Goal: Task Accomplishment & Management: Use online tool/utility

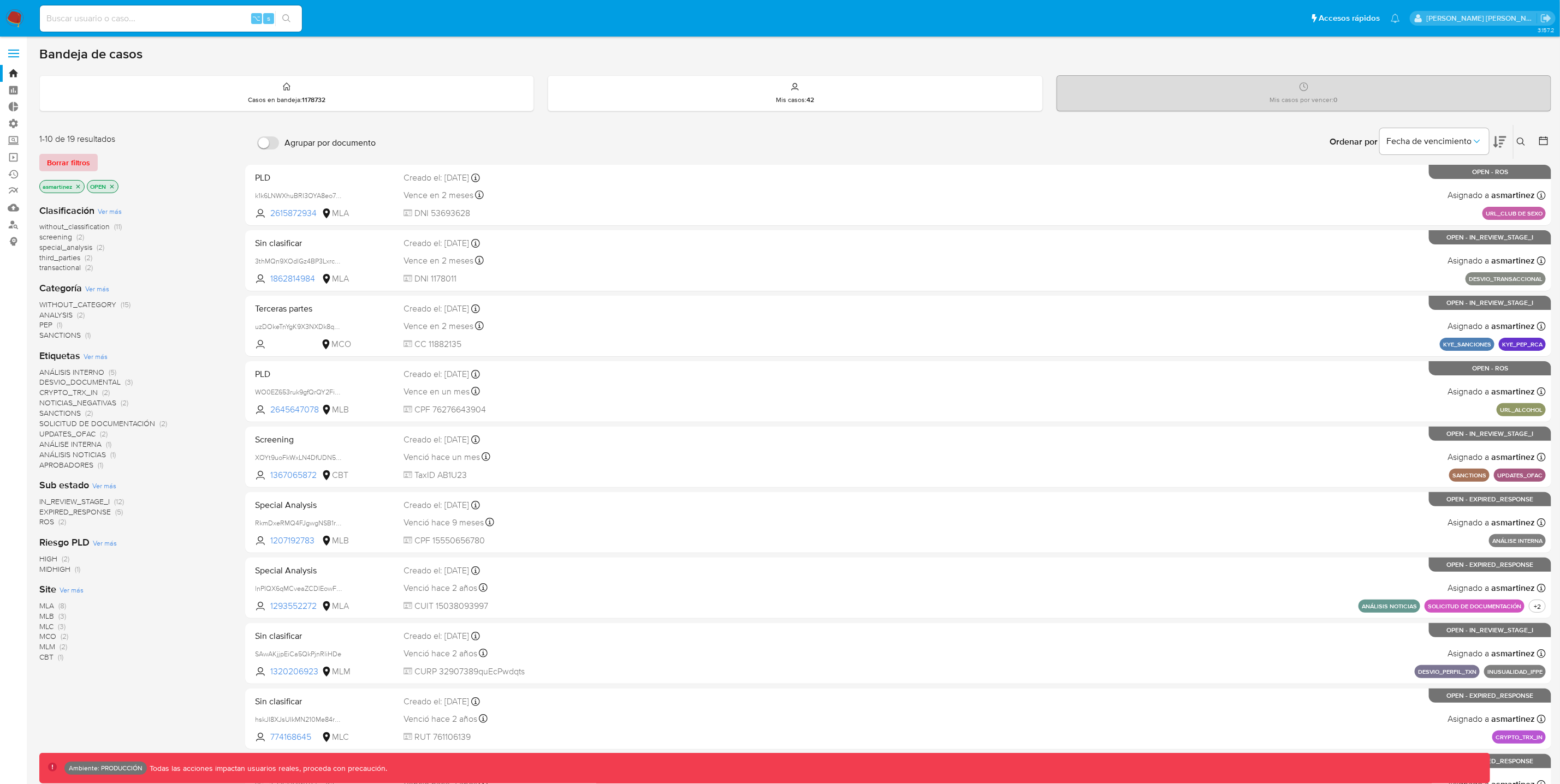
click at [88, 161] on span "Borrar filtros" at bounding box center [68, 163] width 43 height 15
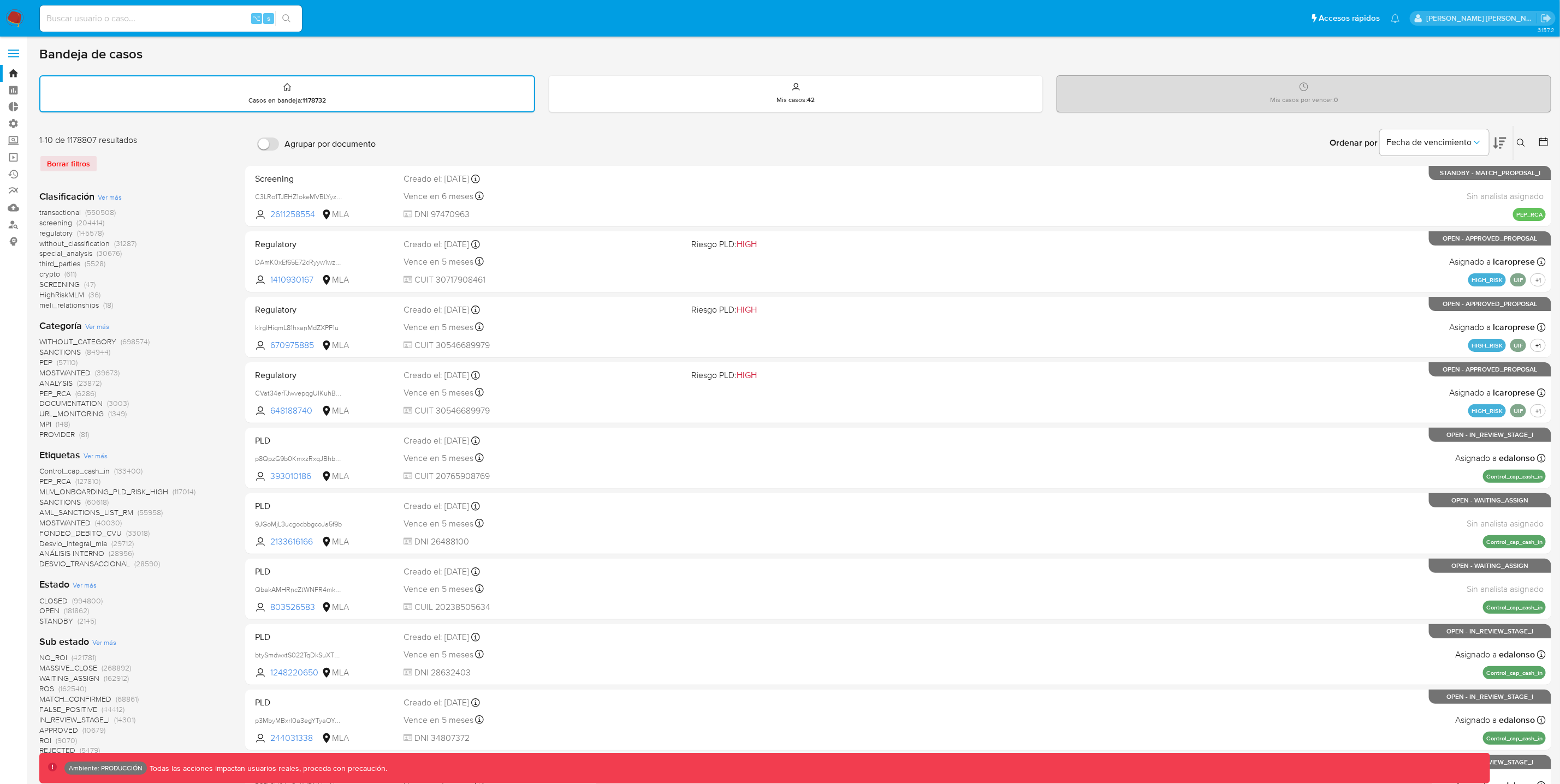
click at [59, 273] on span "crypto" at bounding box center [49, 273] width 20 height 11
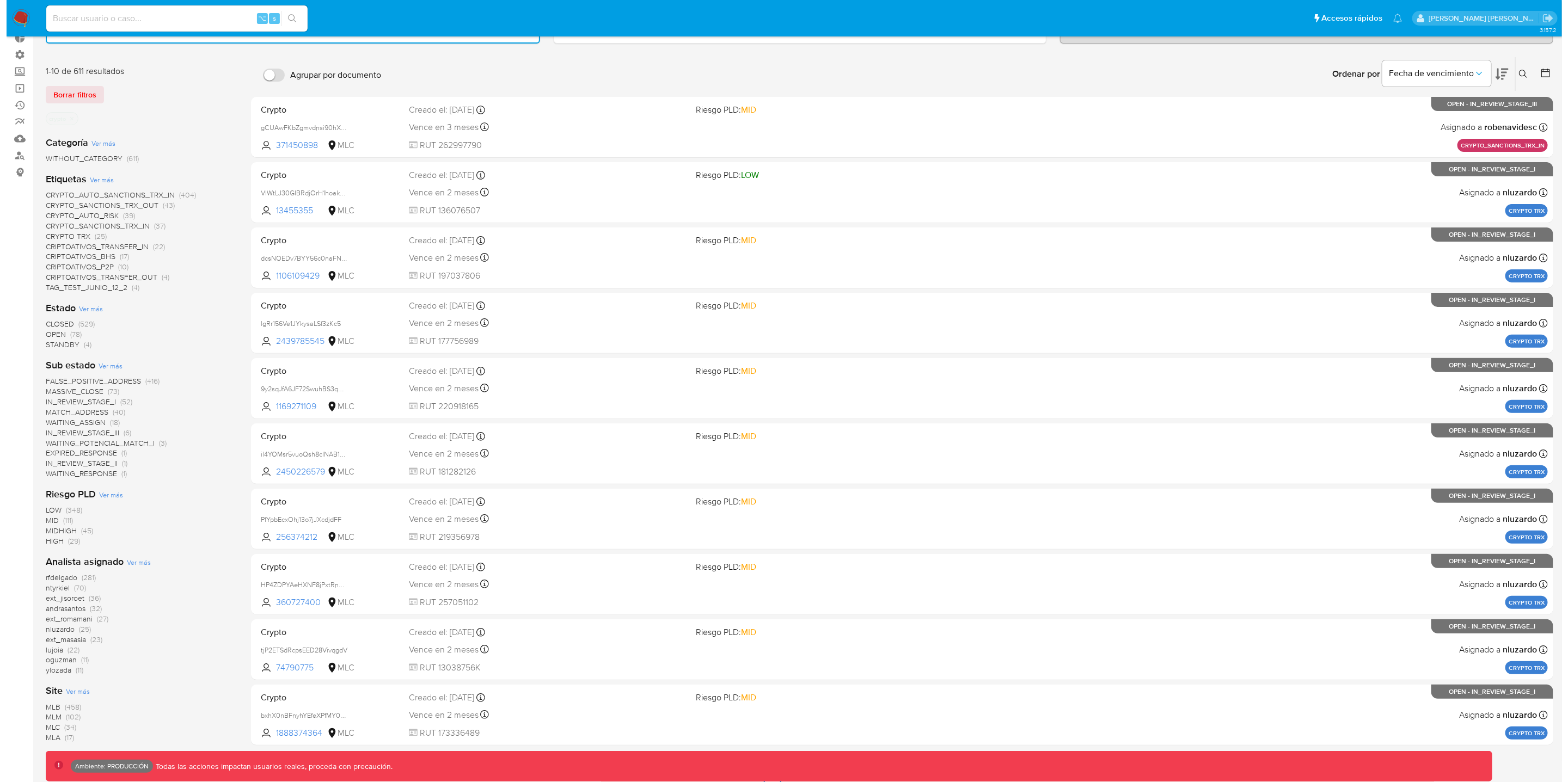
scroll to position [66, 0]
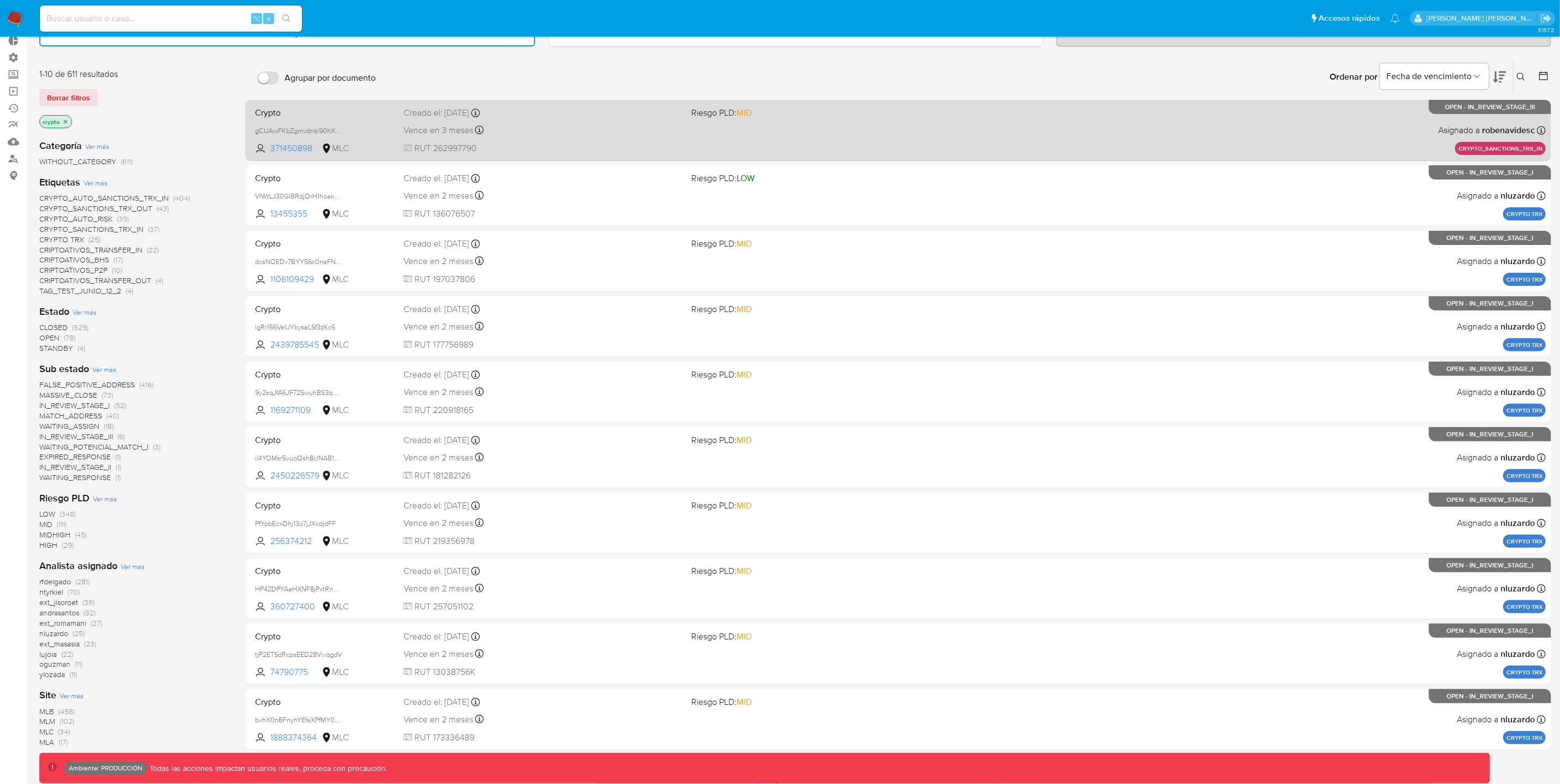
click at [1304, 139] on div "Crypto gCUAwFKbZgmvdnsi90hXt8pz 371450898 MLC Riesgo PLD: MID Creado el: 02/09/…" at bounding box center [898, 130] width 1295 height 55
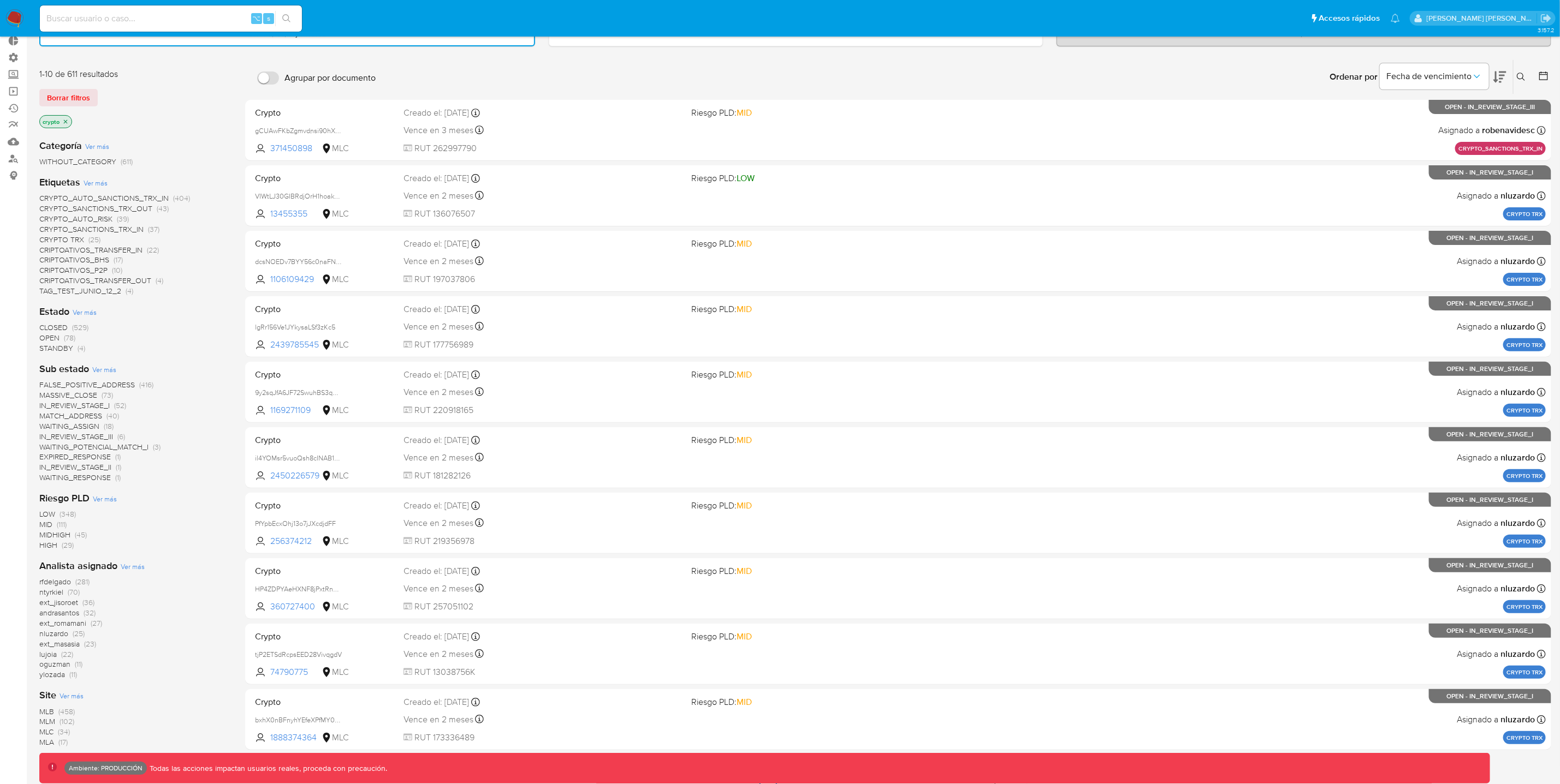
click at [68, 120] on icon "close-filter" at bounding box center [65, 122] width 7 height 7
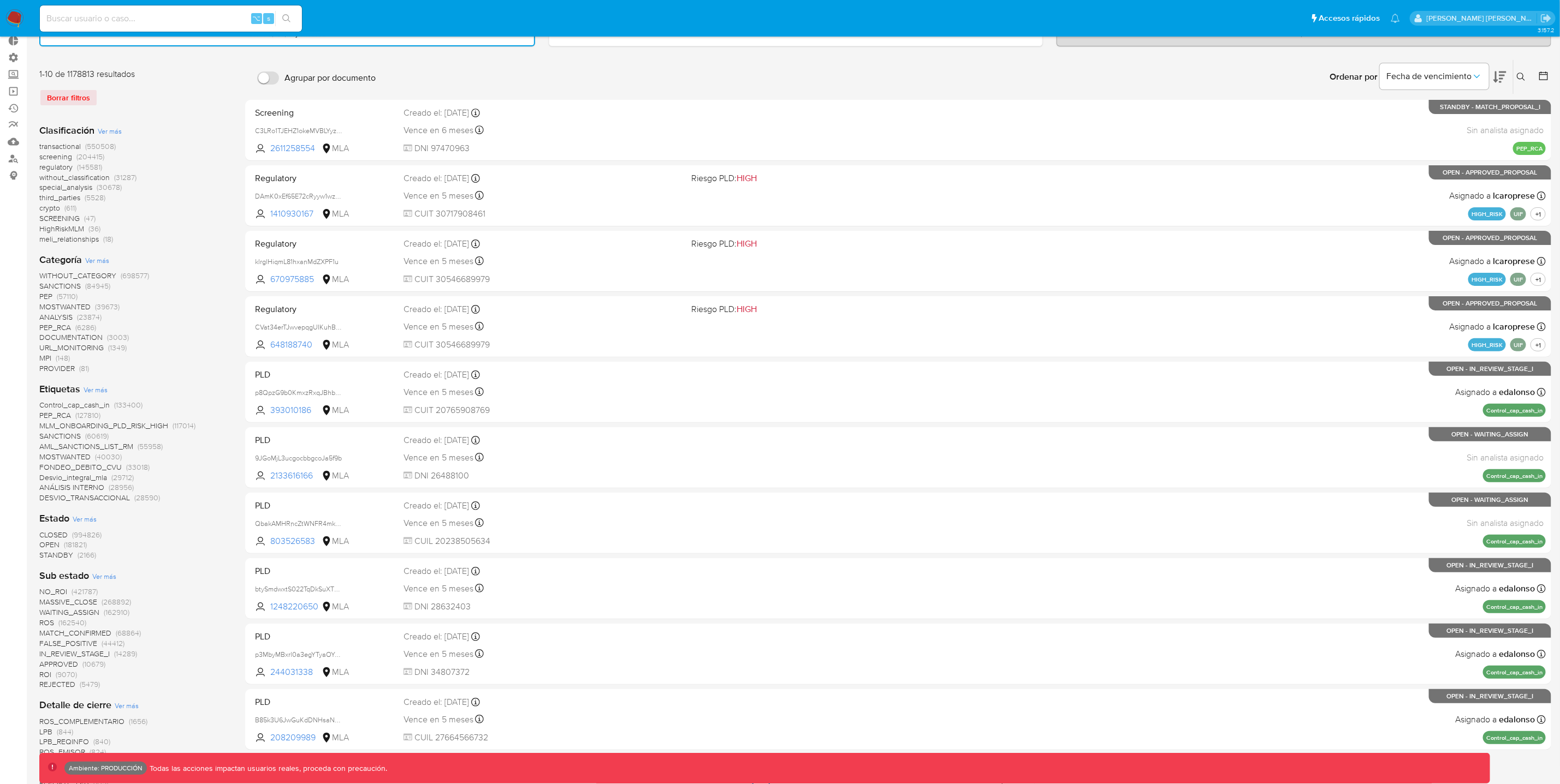
click at [79, 143] on span "transactional" at bounding box center [59, 146] width 42 height 11
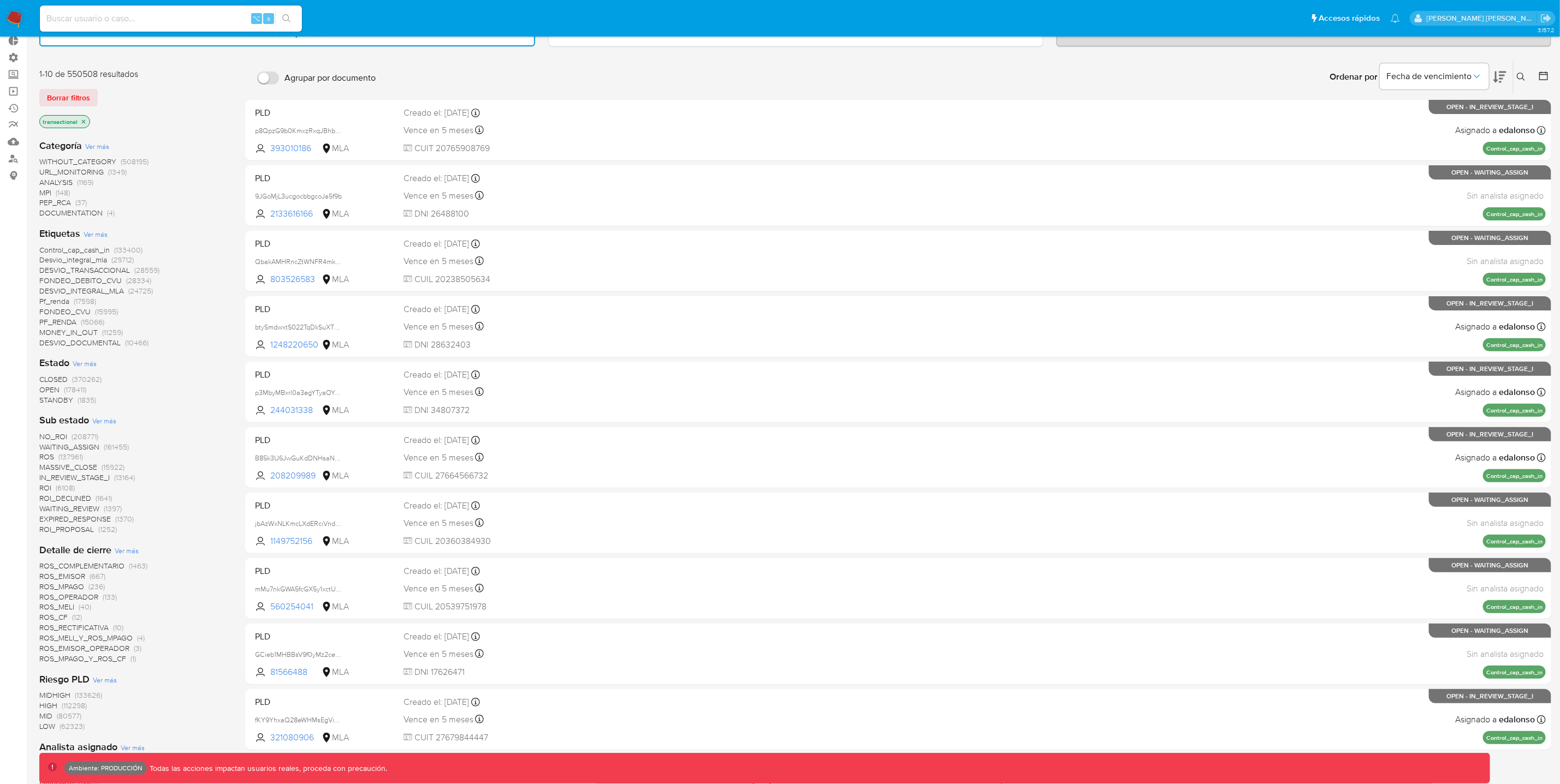
click at [90, 231] on span "Ver más" at bounding box center [96, 234] width 24 height 10
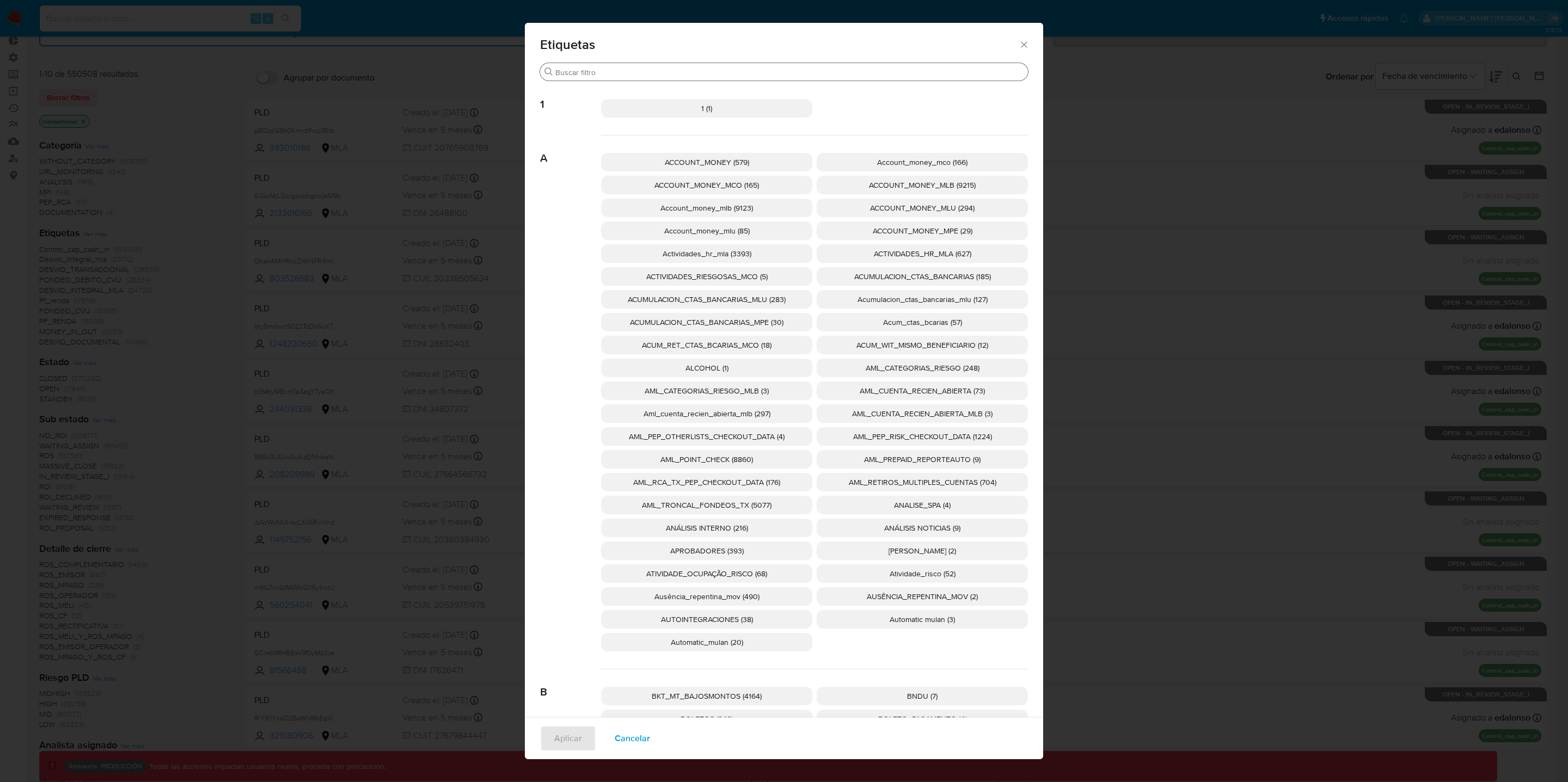
click at [662, 73] on input "Buscar" at bounding box center [789, 72] width 468 height 10
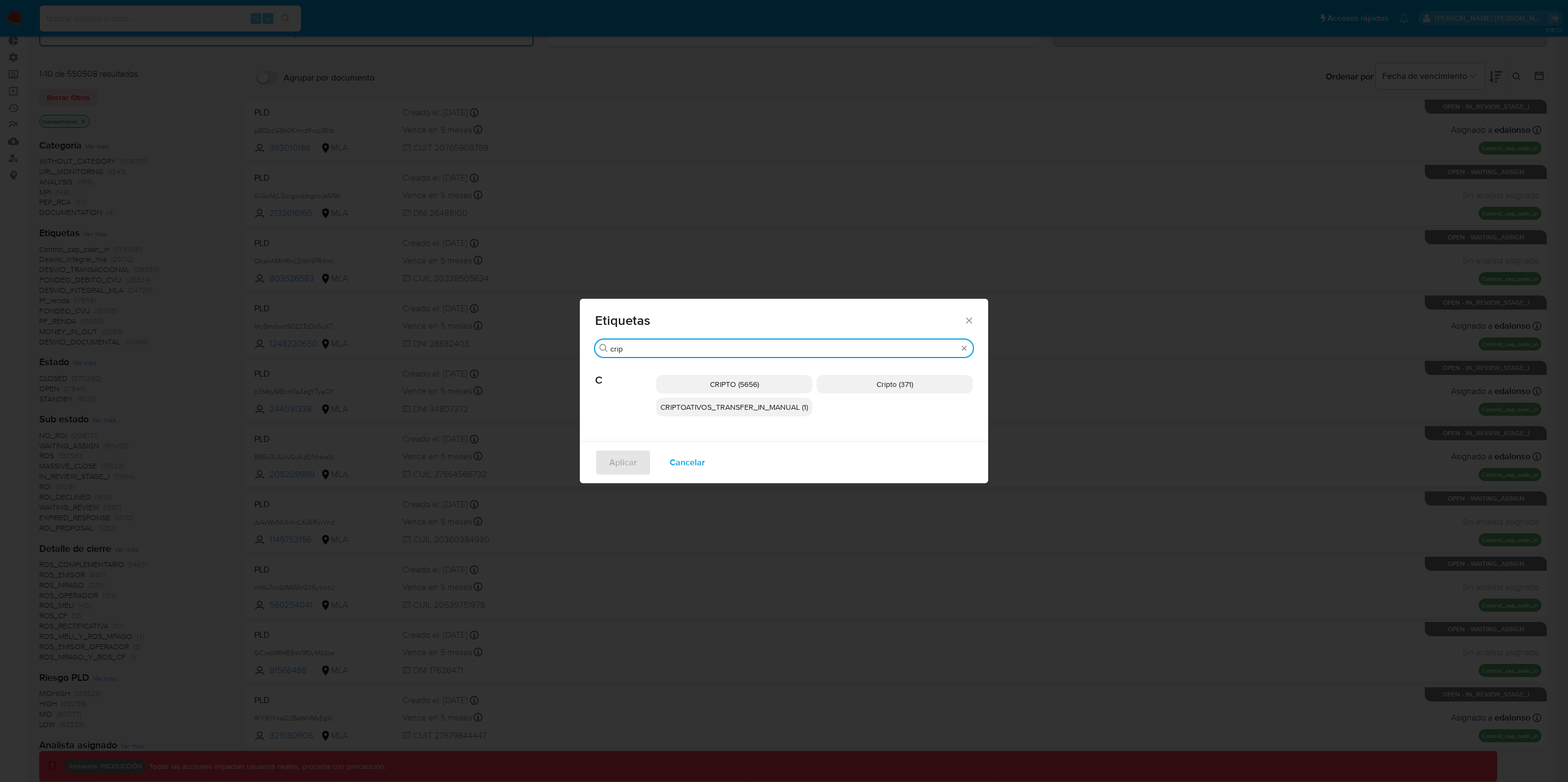
type input "crip"
click at [758, 384] on span "CRIPTO (5656)" at bounding box center [734, 384] width 49 height 11
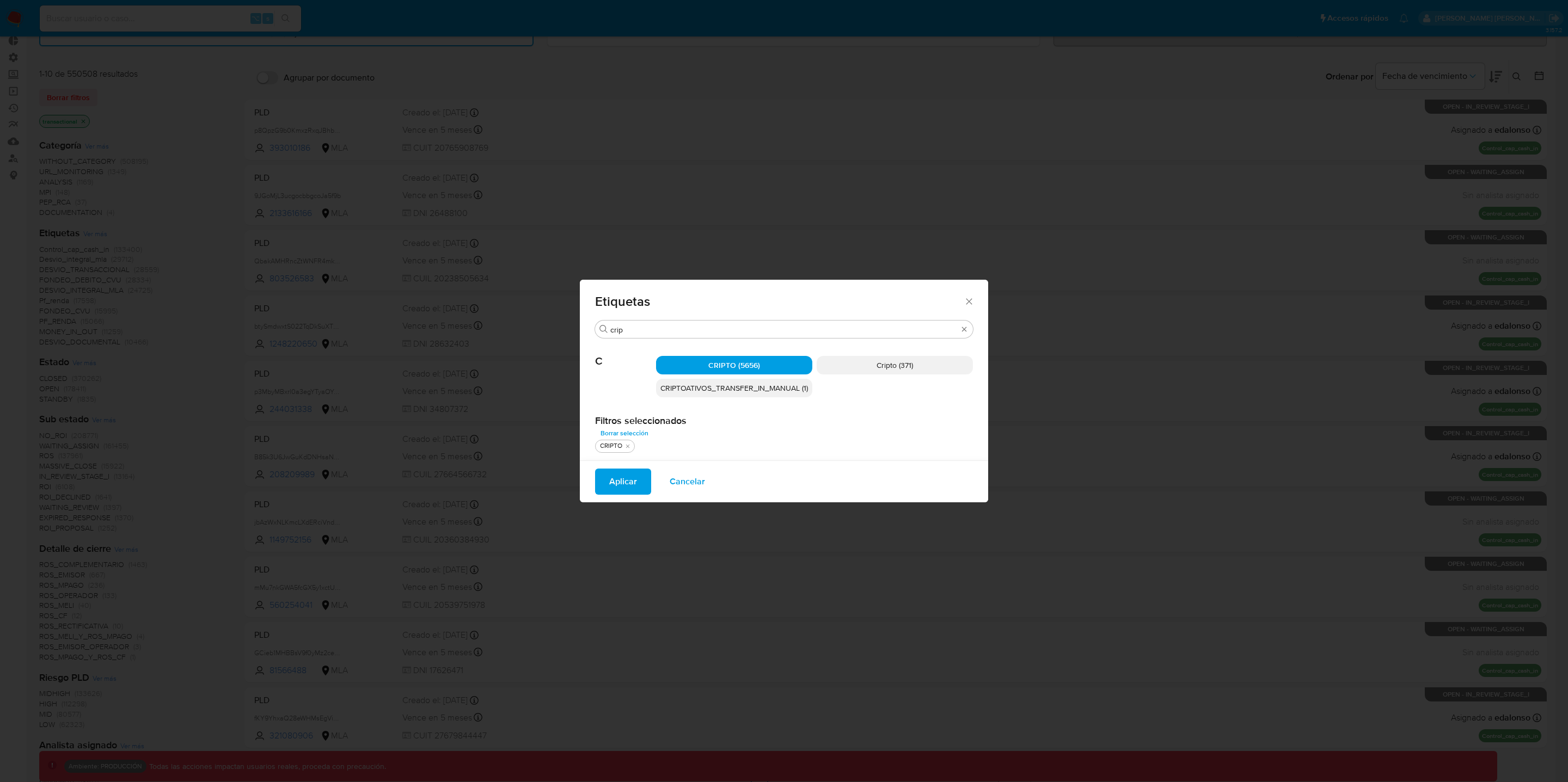
click at [624, 485] on span "Aplicar" at bounding box center [623, 482] width 28 height 24
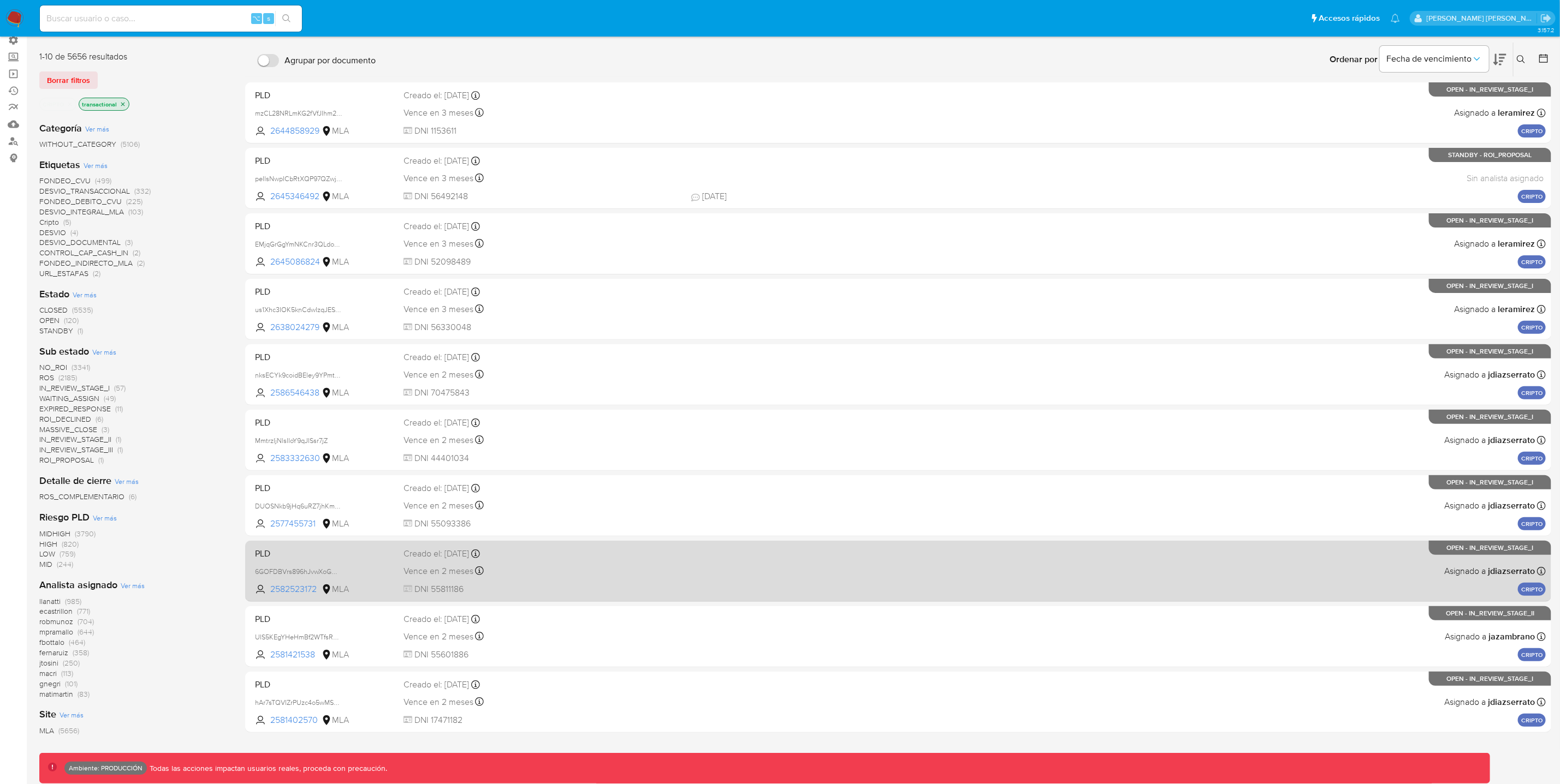
scroll to position [92, 0]
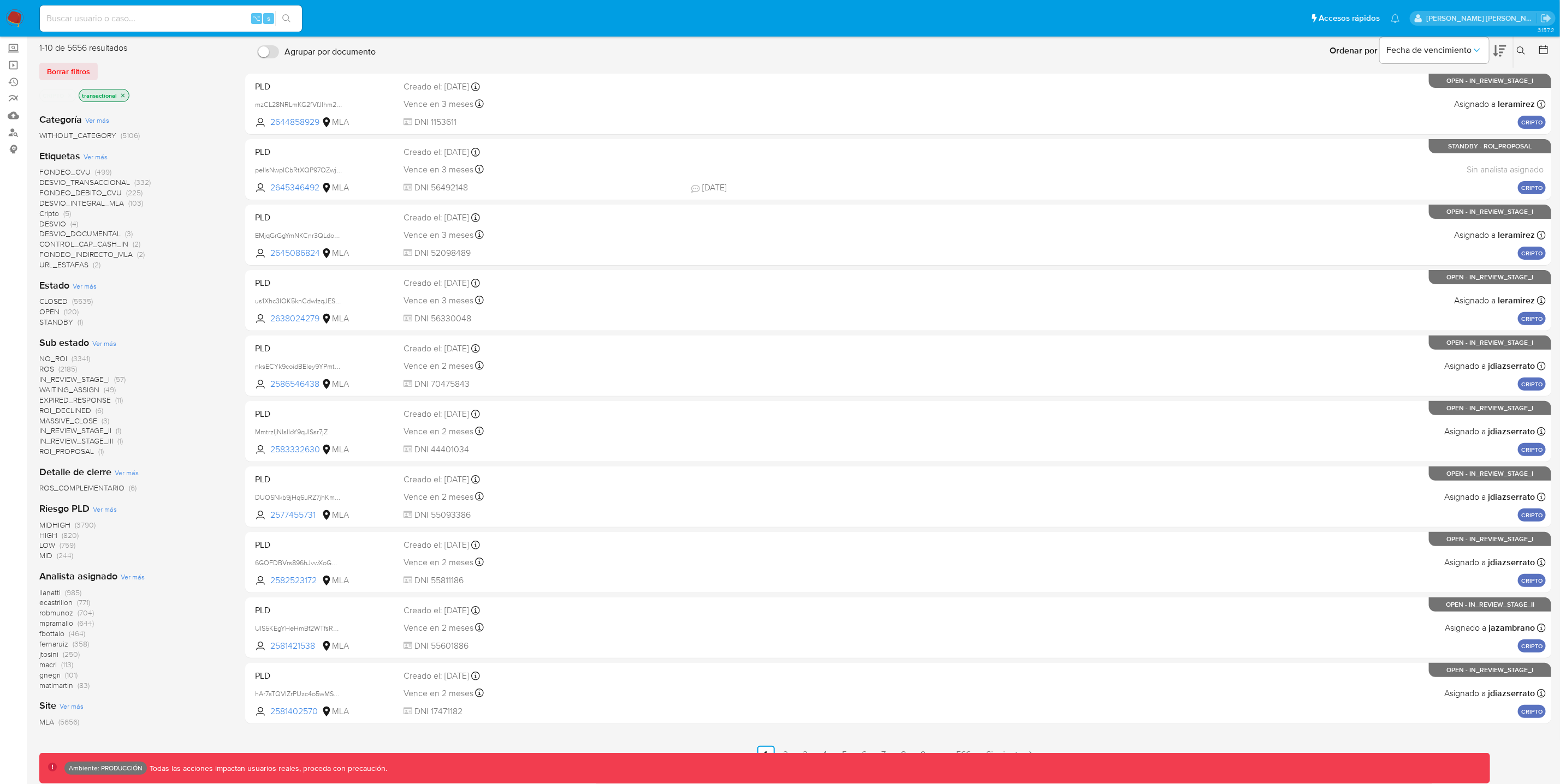
click at [69, 94] on icon "close-filter" at bounding box center [70, 95] width 4 height 4
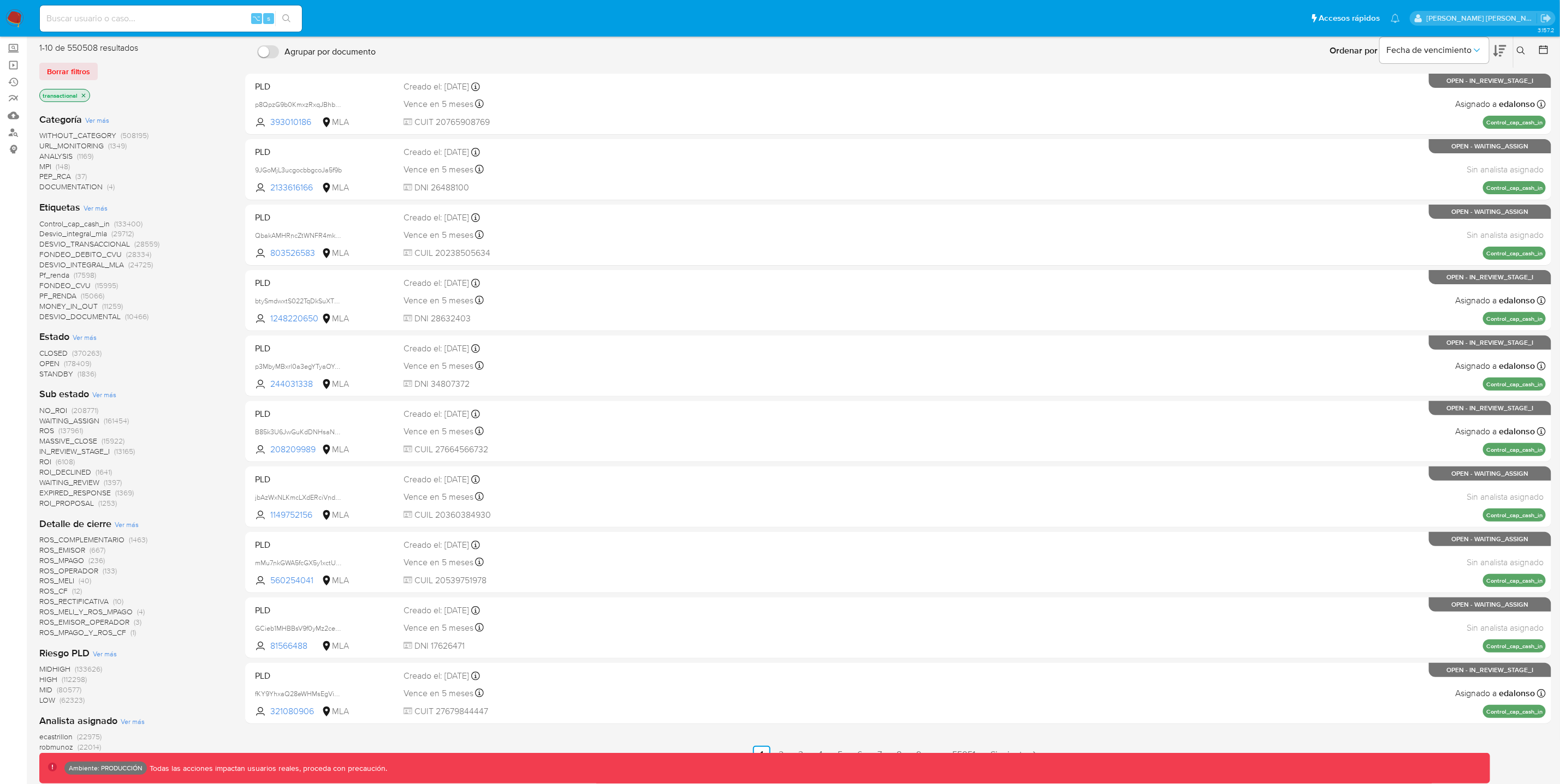
click at [82, 95] on icon "close-filter" at bounding box center [84, 95] width 4 height 4
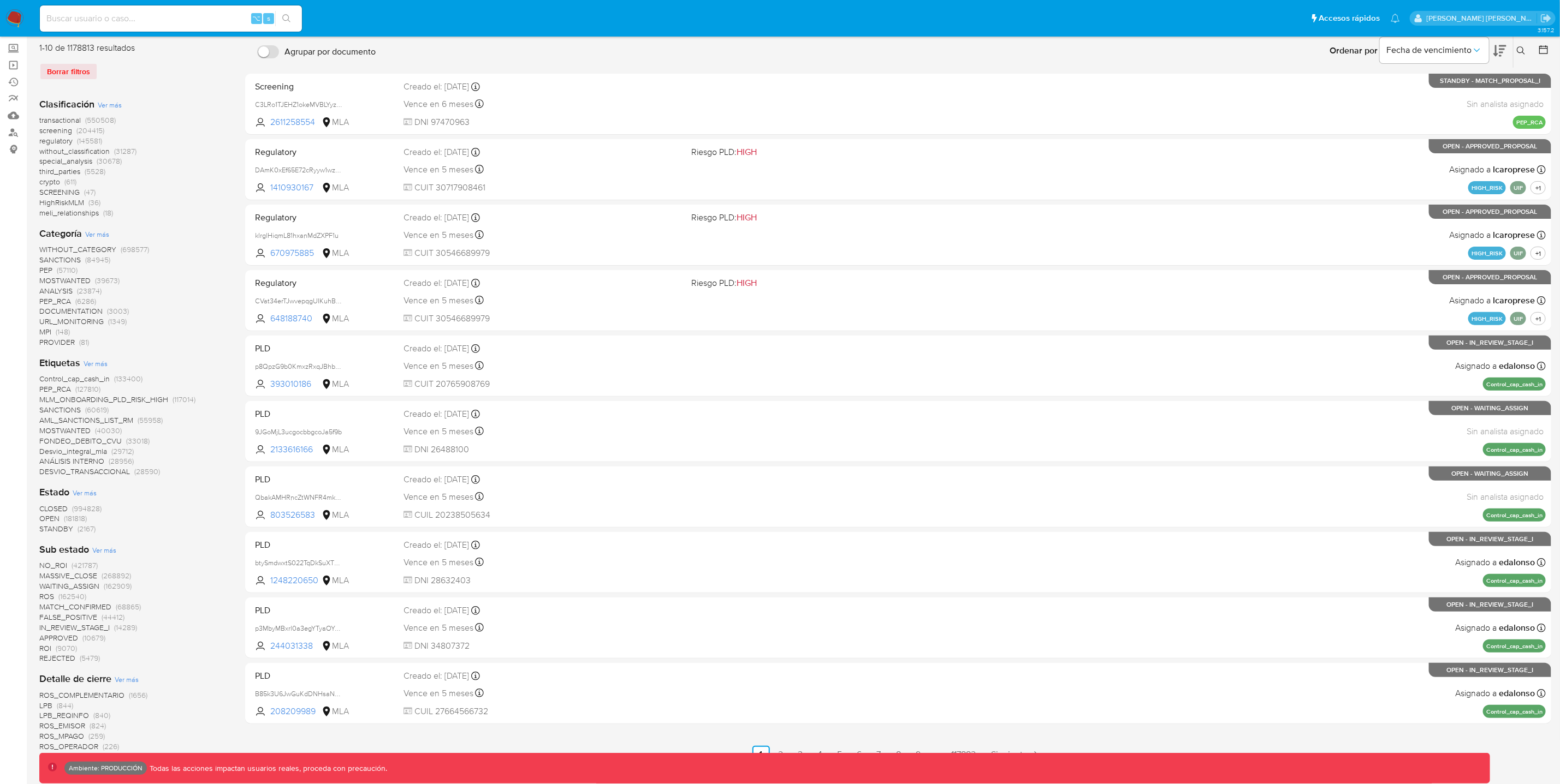
click at [50, 182] on span "crypto" at bounding box center [49, 181] width 20 height 11
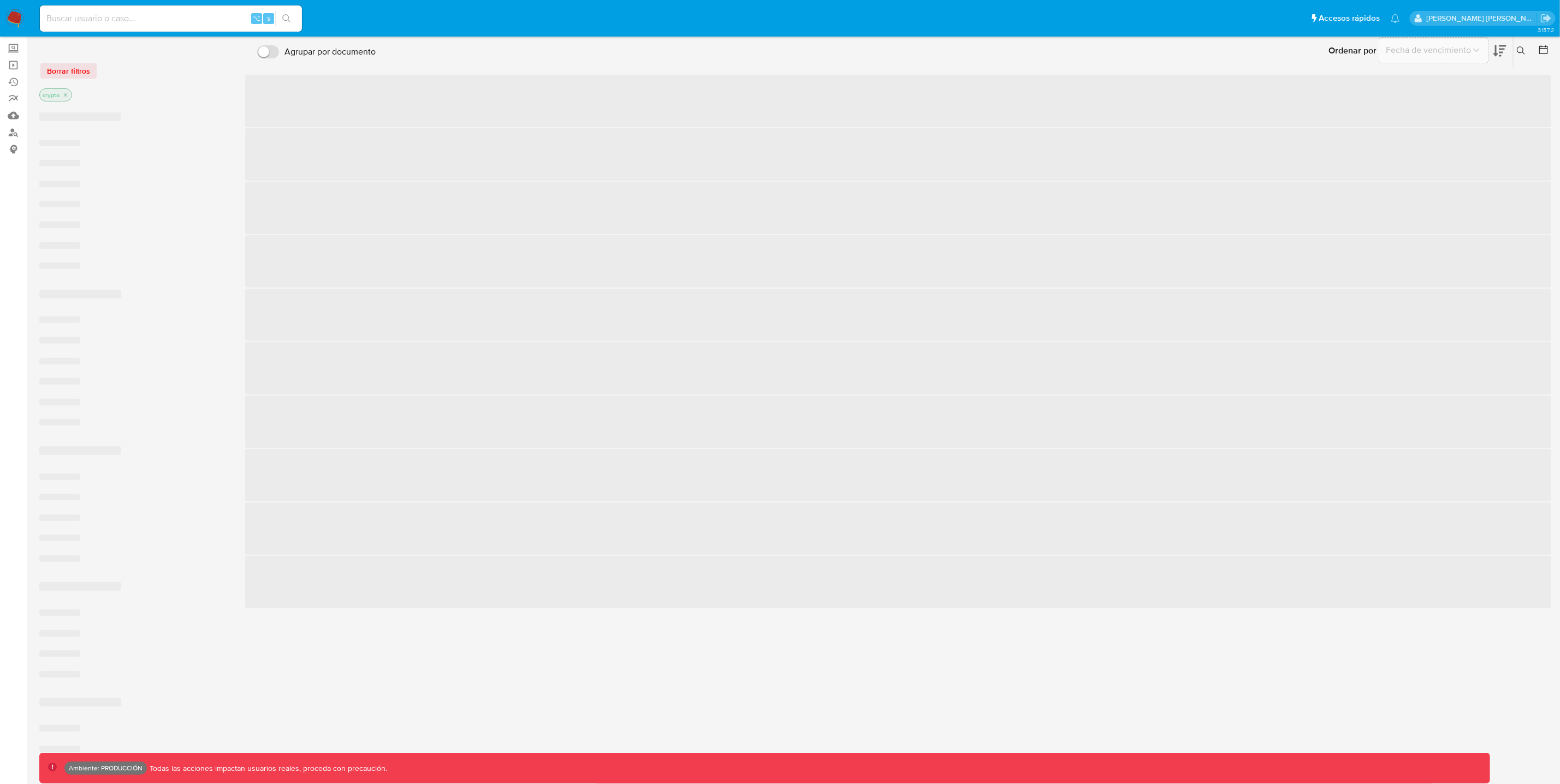
scroll to position [87, 0]
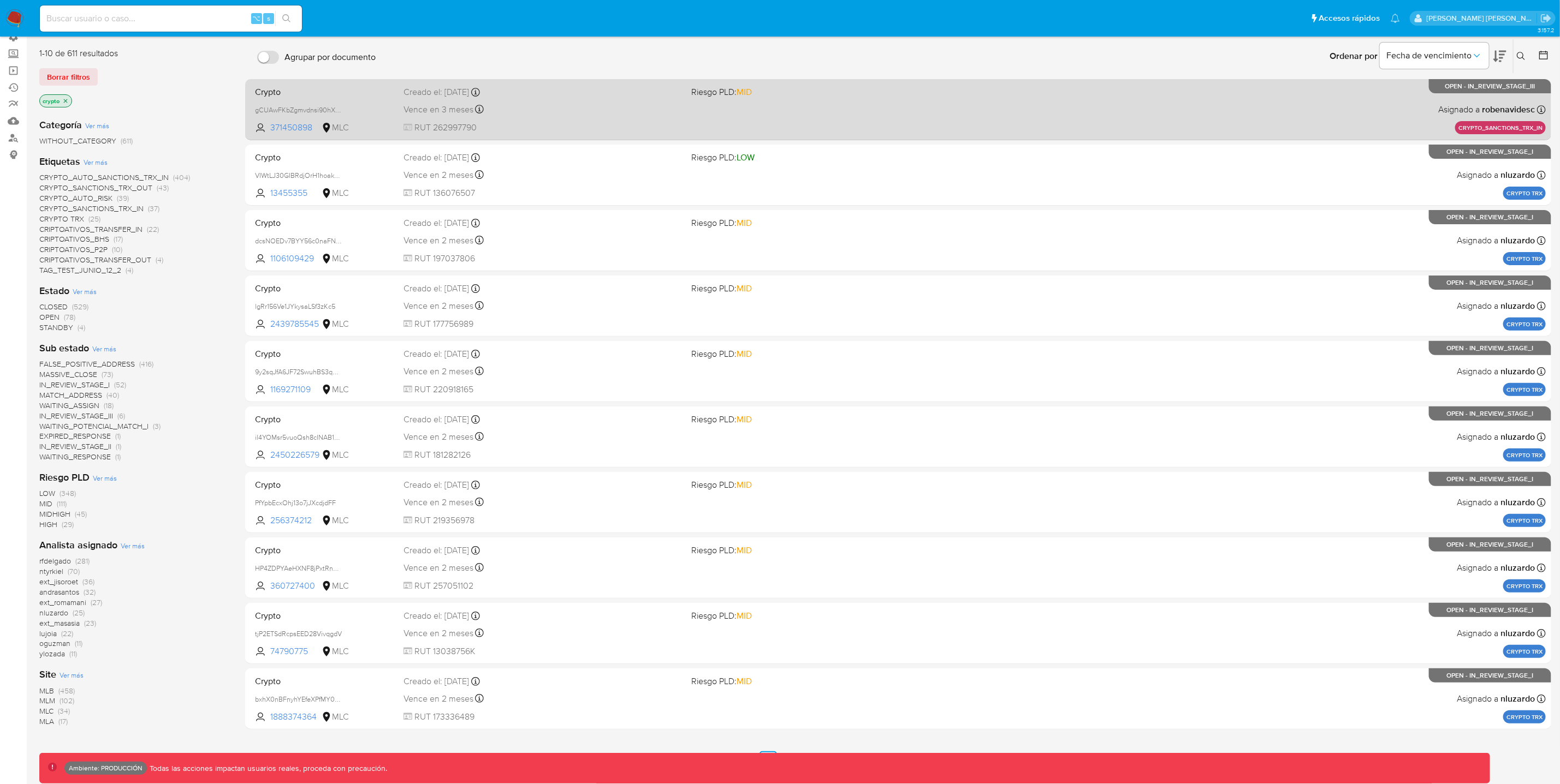
click at [897, 119] on div "Crypto gCUAwFKbZgmvdnsi90hXt8pz 371450898 MLC Riesgo PLD: MID Creado el: 02/09/…" at bounding box center [898, 110] width 1295 height 55
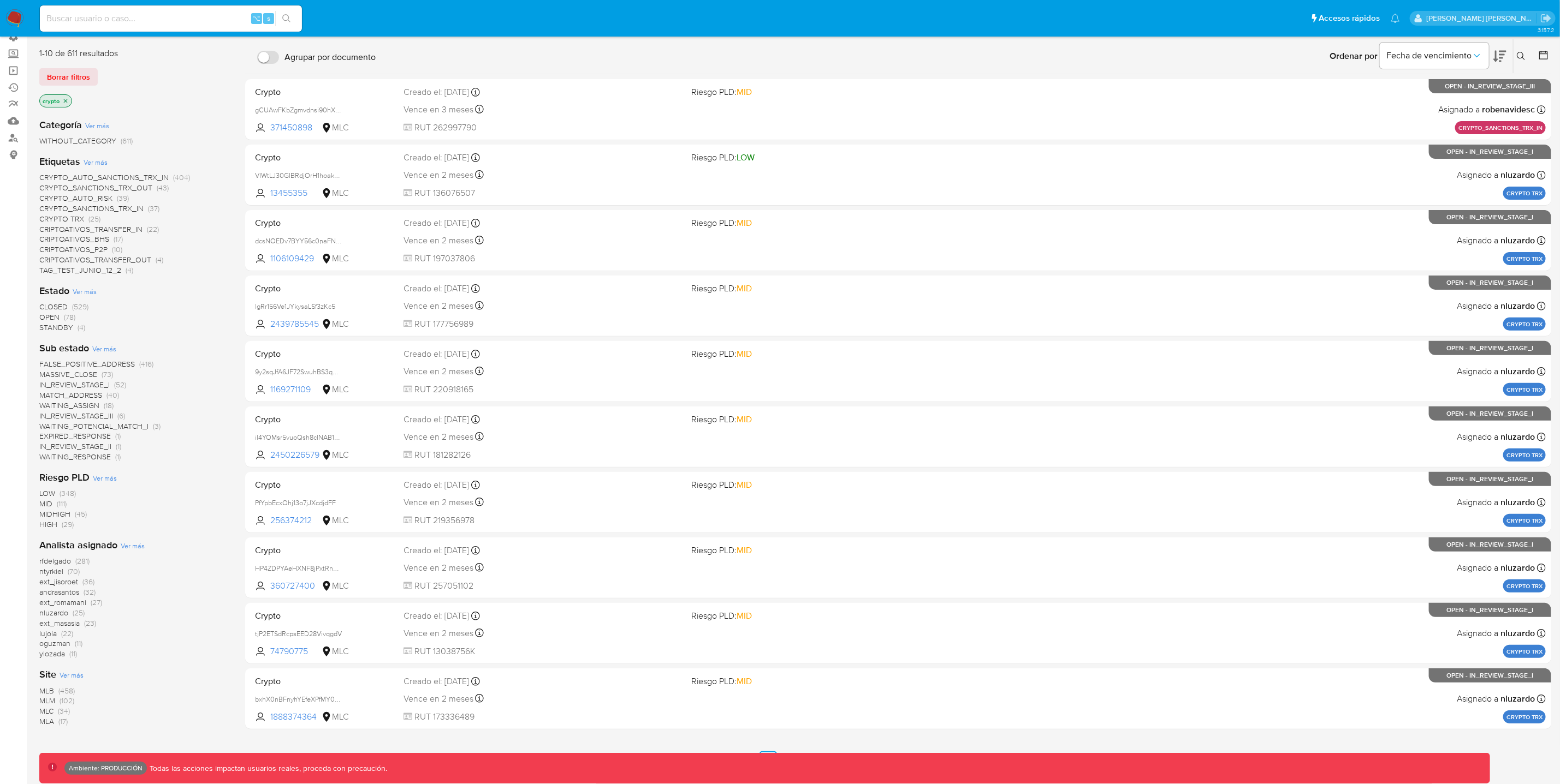
click at [161, 176] on span "CRYPTO_AUTO_SANCTIONS_TRX_IN" at bounding box center [103, 176] width 129 height 11
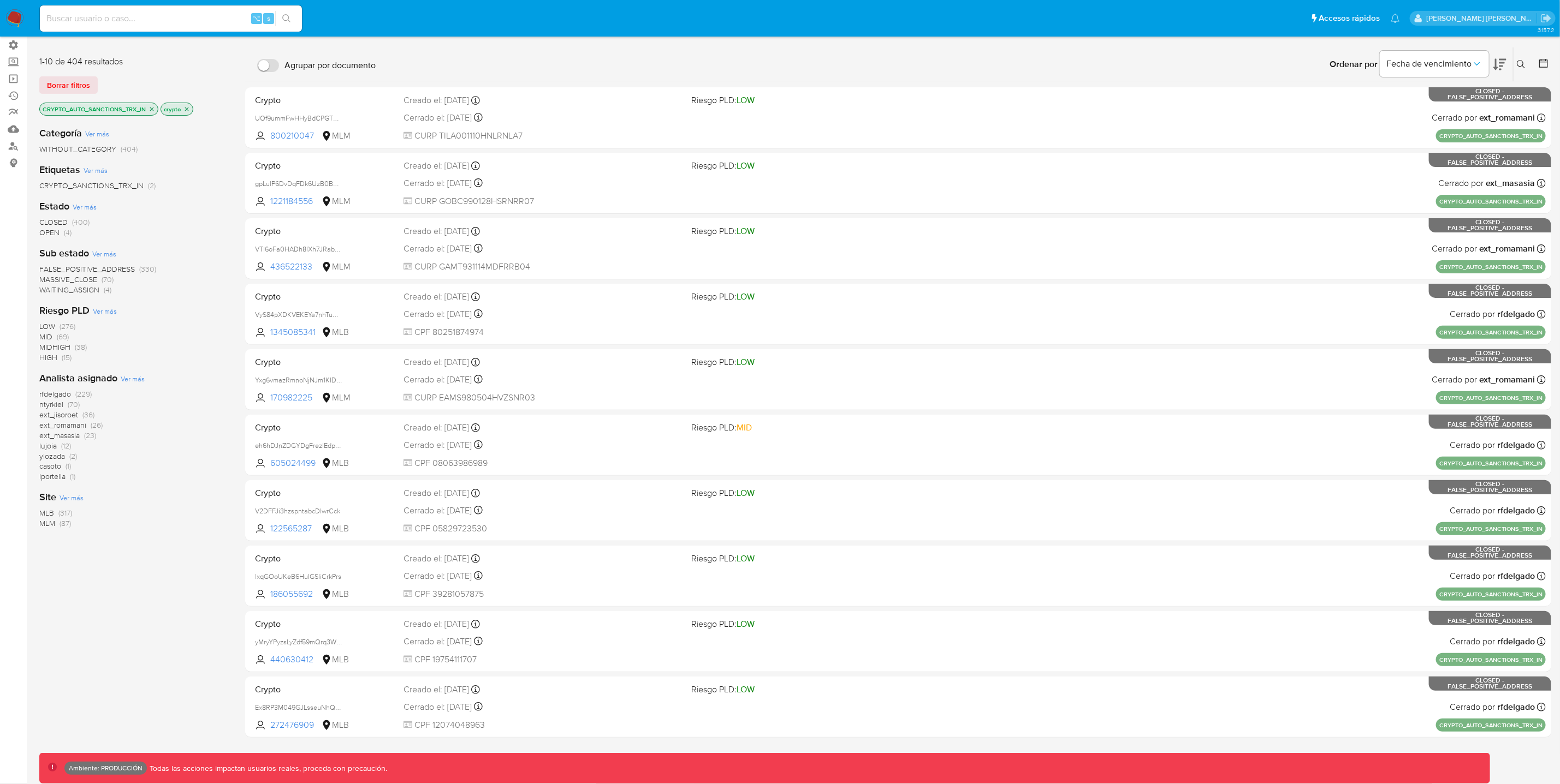
scroll to position [77, 0]
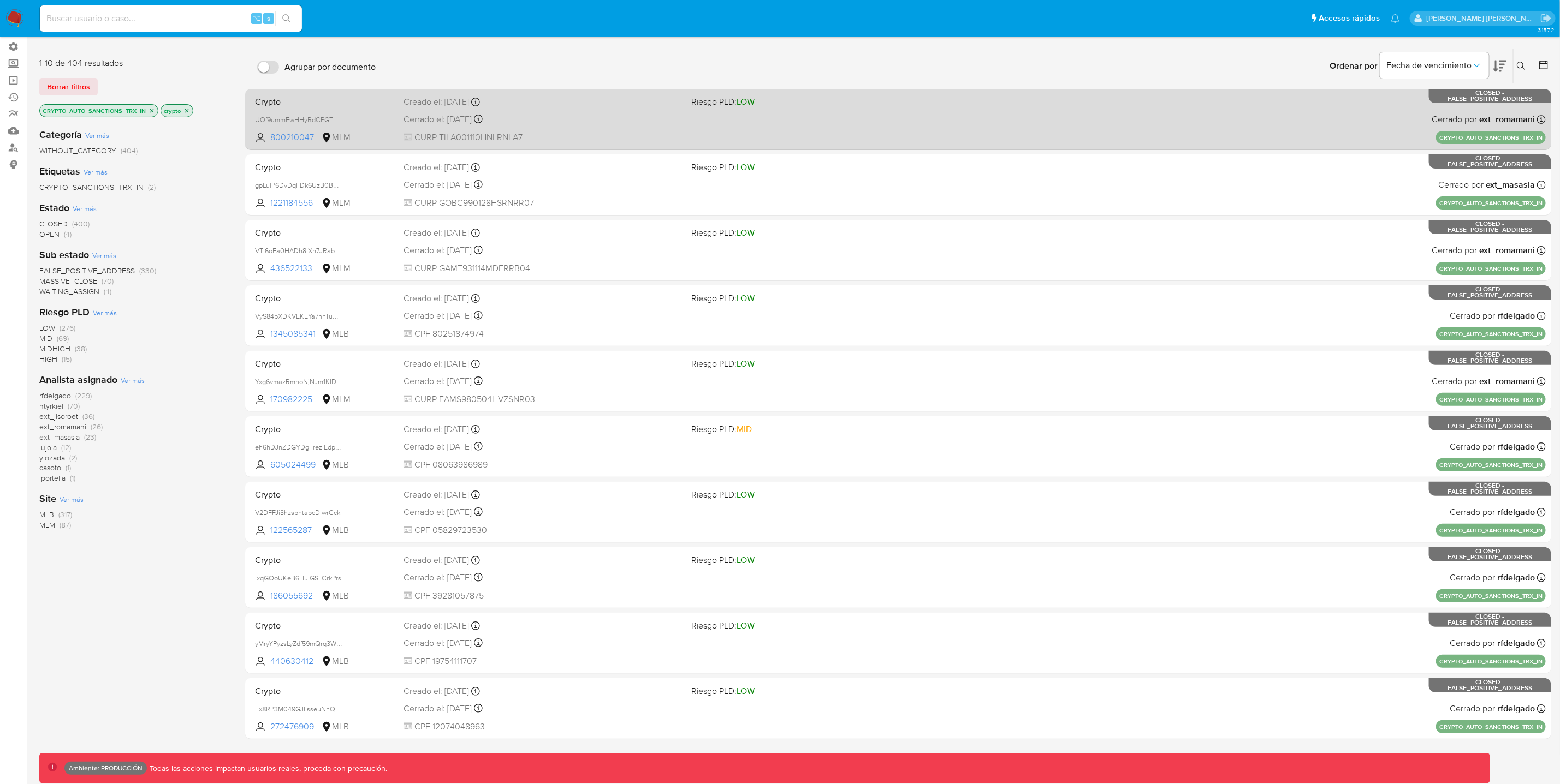
click at [1208, 120] on div "Crypto UOf9ummFwHHyBdCPGTG7M679 800210047 MLM Riesgo PLD: LOW Creado el: 09/07/…" at bounding box center [898, 120] width 1295 height 55
click at [666, 120] on div "Cerrado el: 11/07/2023 Cerrado el: 11/07/2023 13:08:21" at bounding box center [543, 120] width 279 height 12
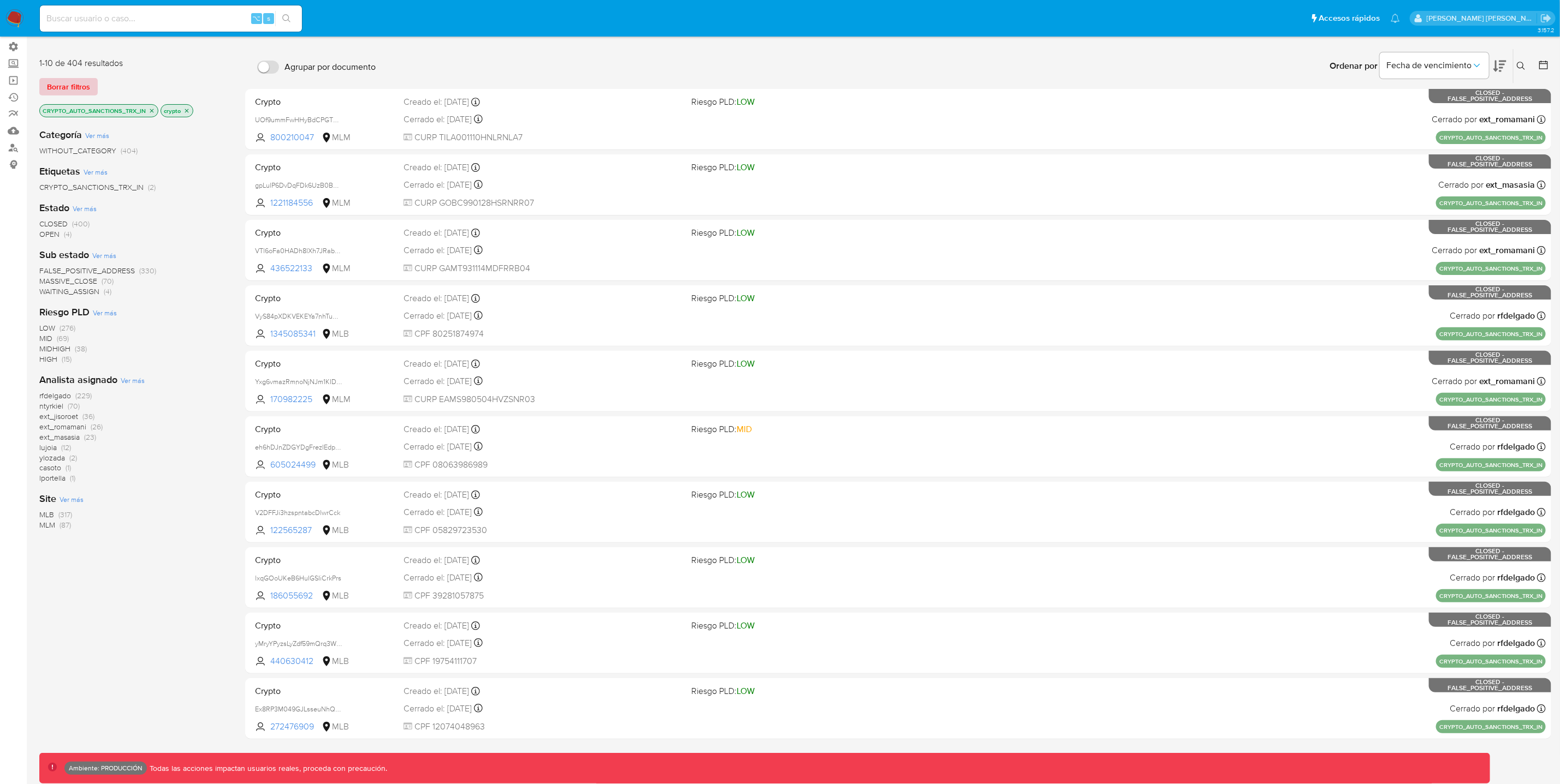
click at [85, 91] on span "Borrar filtros" at bounding box center [68, 86] width 43 height 15
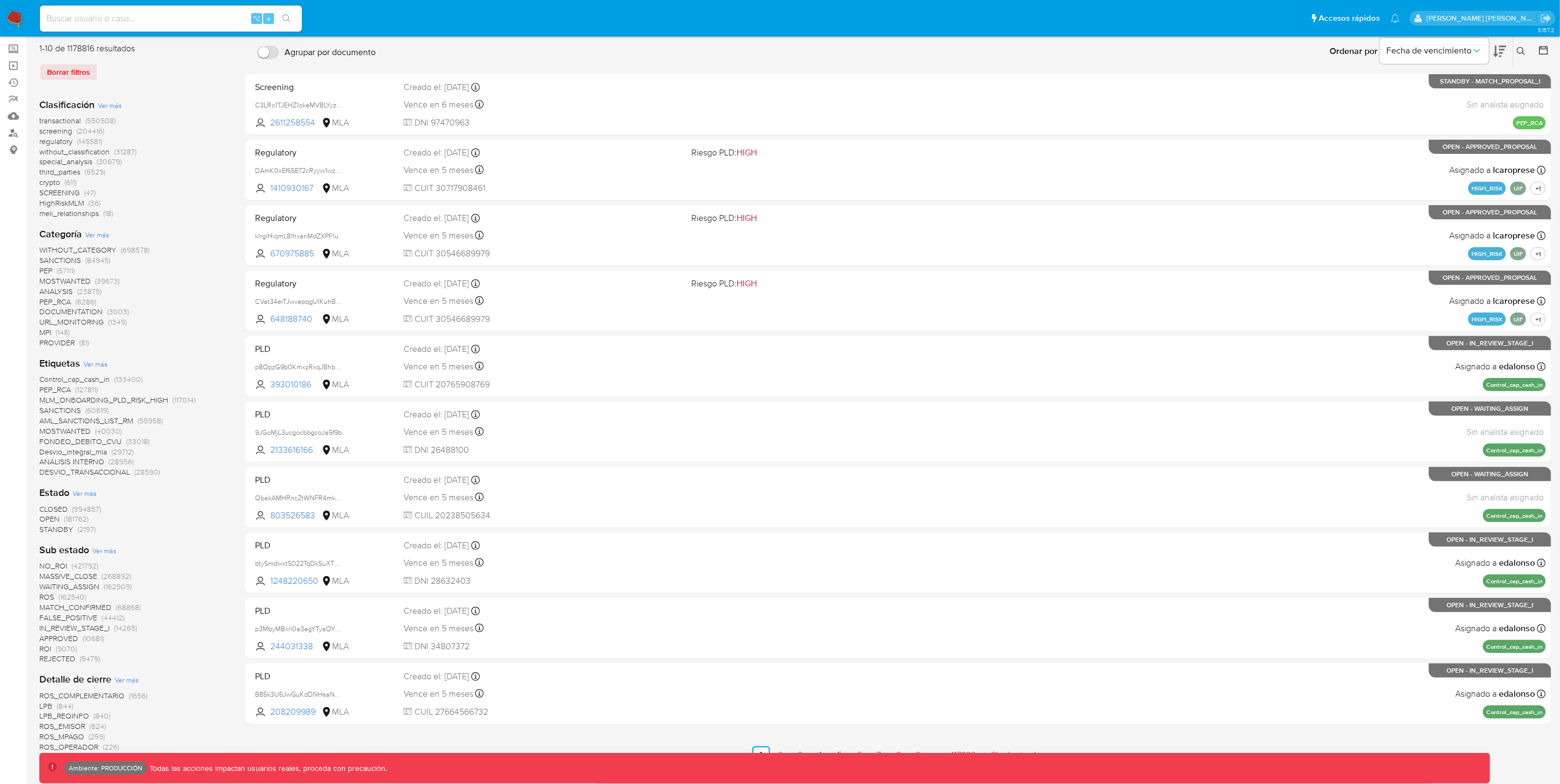
scroll to position [92, 0]
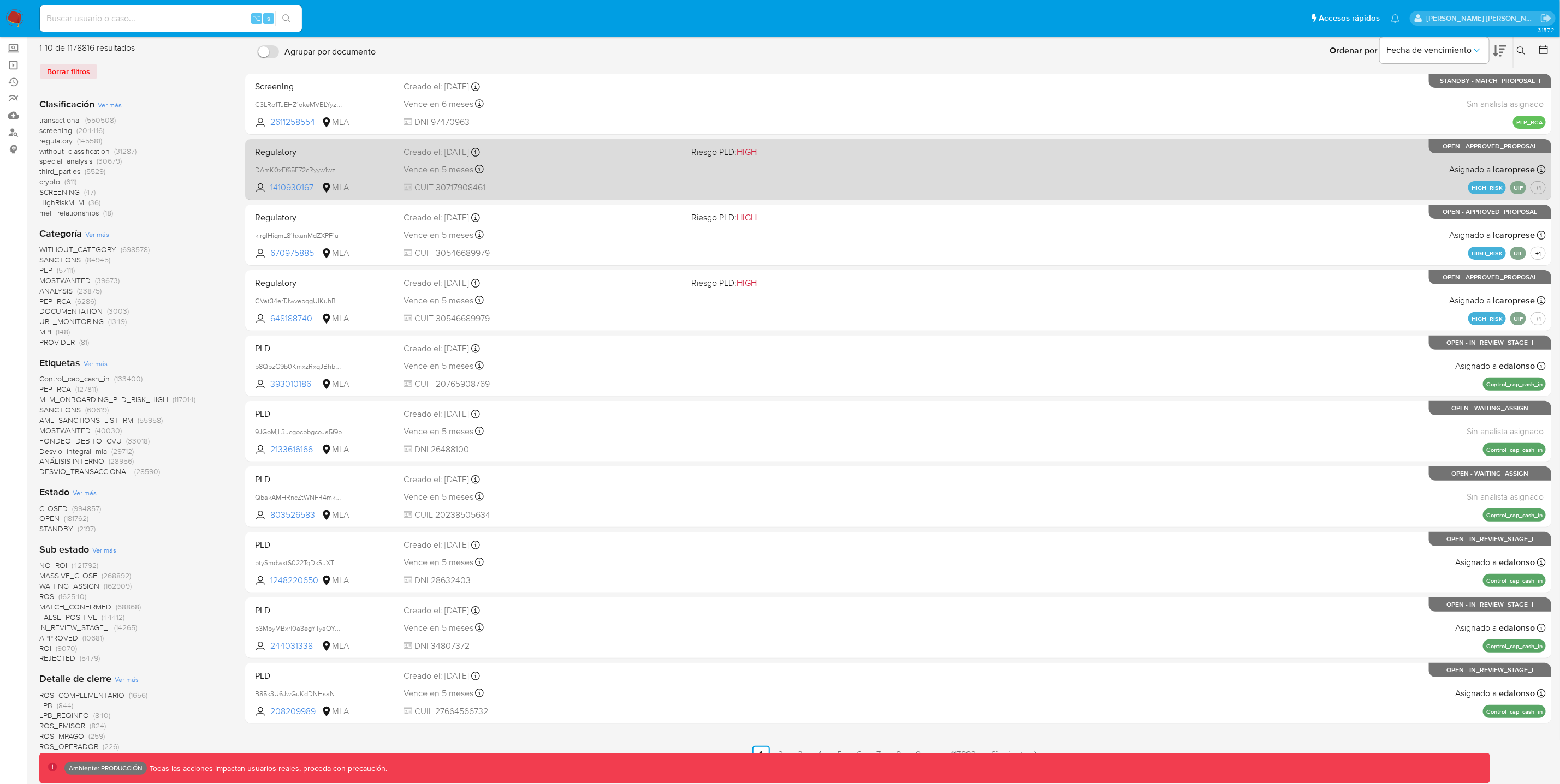
click at [923, 185] on div "Regulatory DAmK0xEf65E72cRyyw1wzIP3 1410930167 MLA Riesgo PLD: HIGH Creado el: …" at bounding box center [898, 169] width 1295 height 55
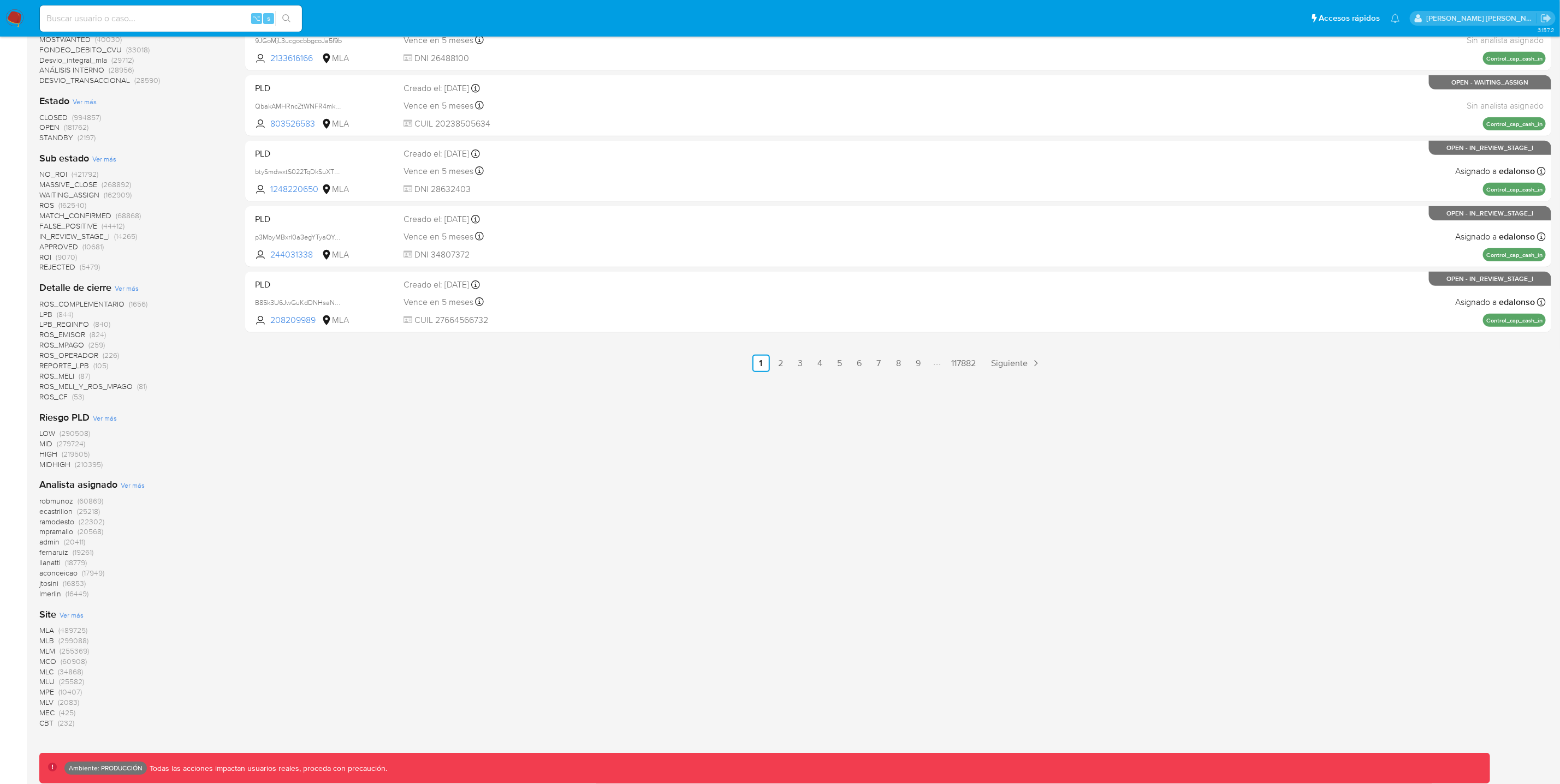
scroll to position [485, 0]
click at [52, 675] on span "MLU" at bounding box center [46, 680] width 15 height 11
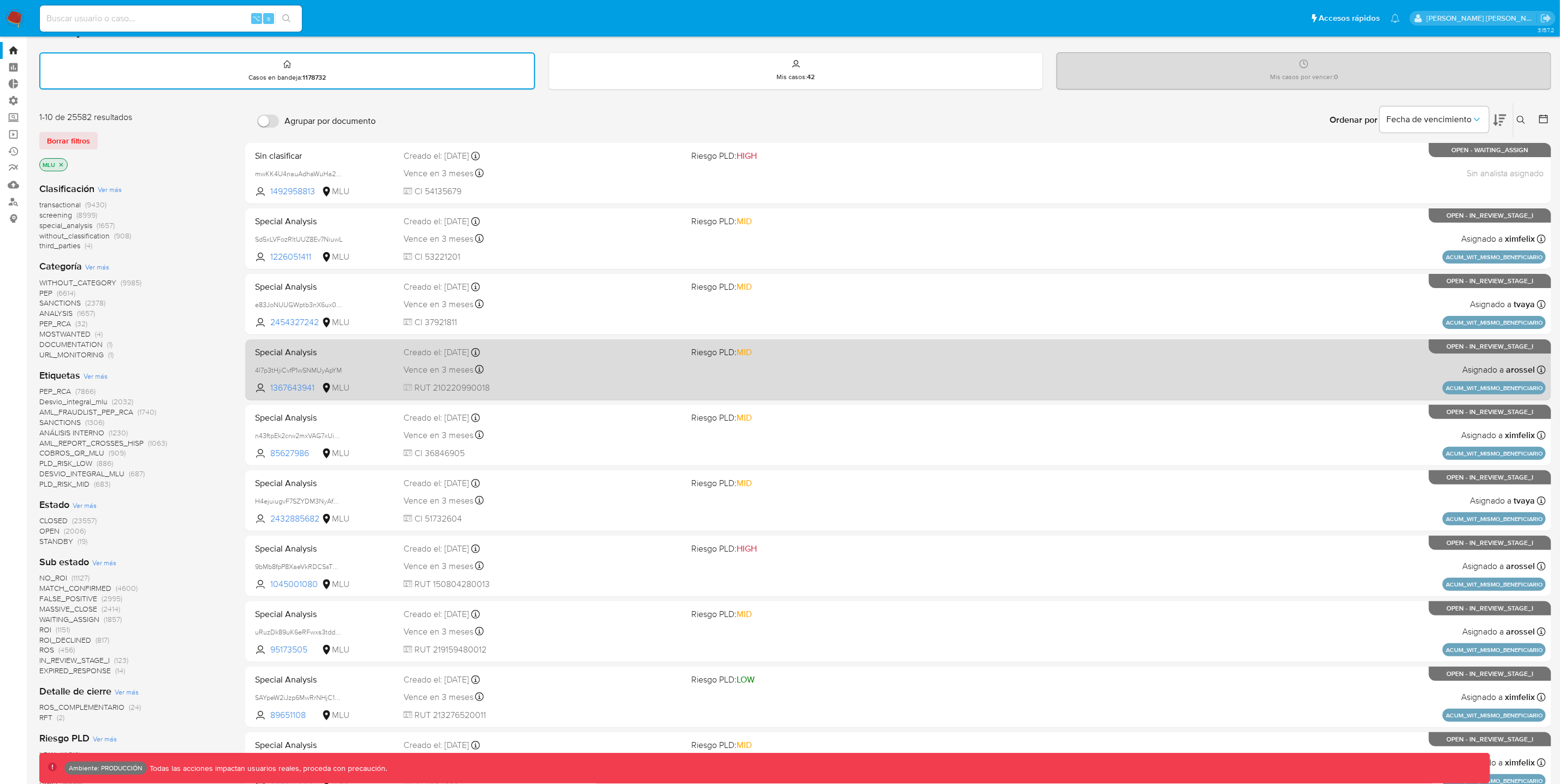
scroll to position [58, 0]
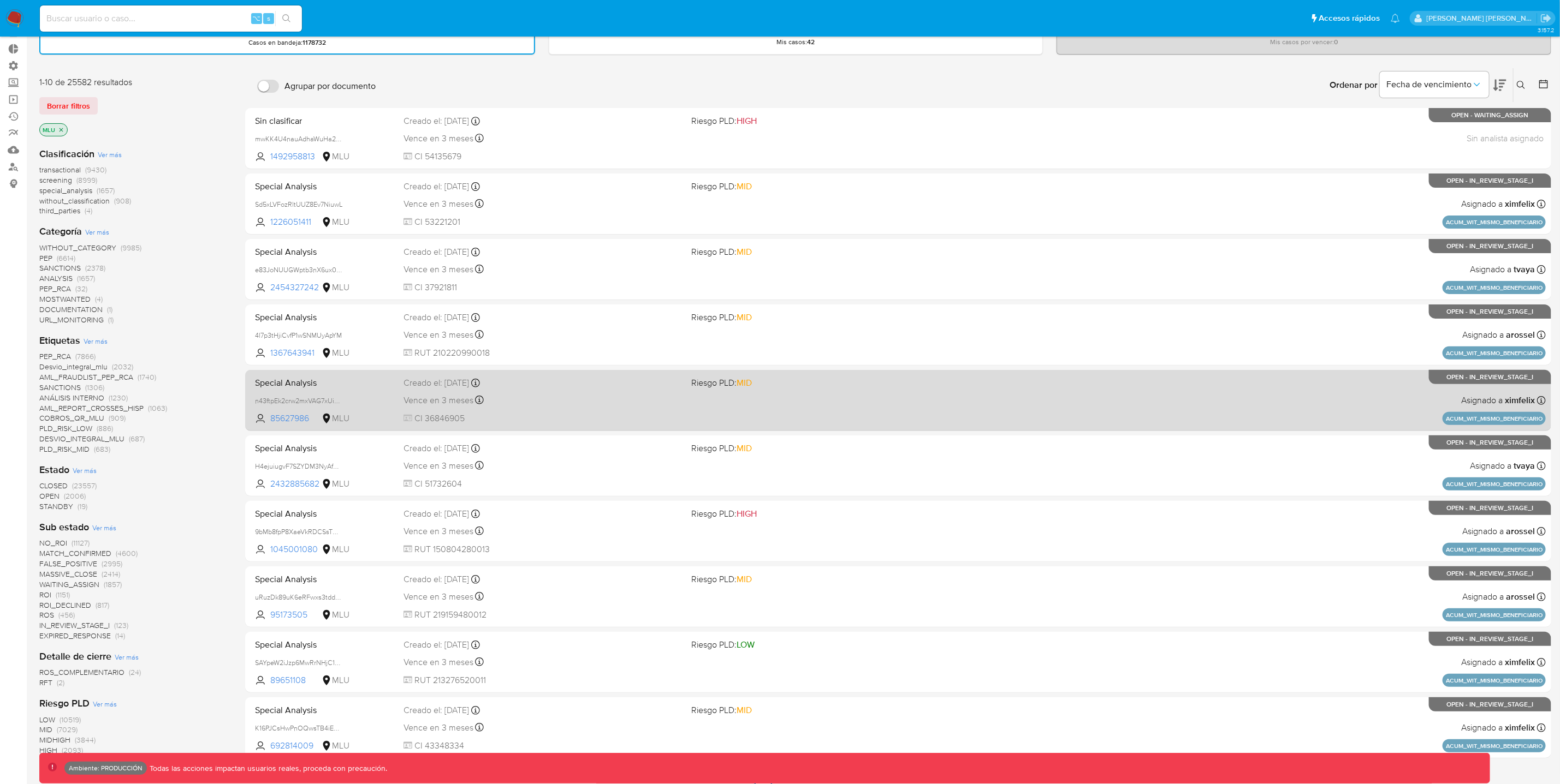
click at [1012, 412] on div "Special Analysis n43ftpEk2crw2mxVAG7xUimu 85627986 MLU Riesgo PLD: MID Creado e…" at bounding box center [898, 400] width 1295 height 55
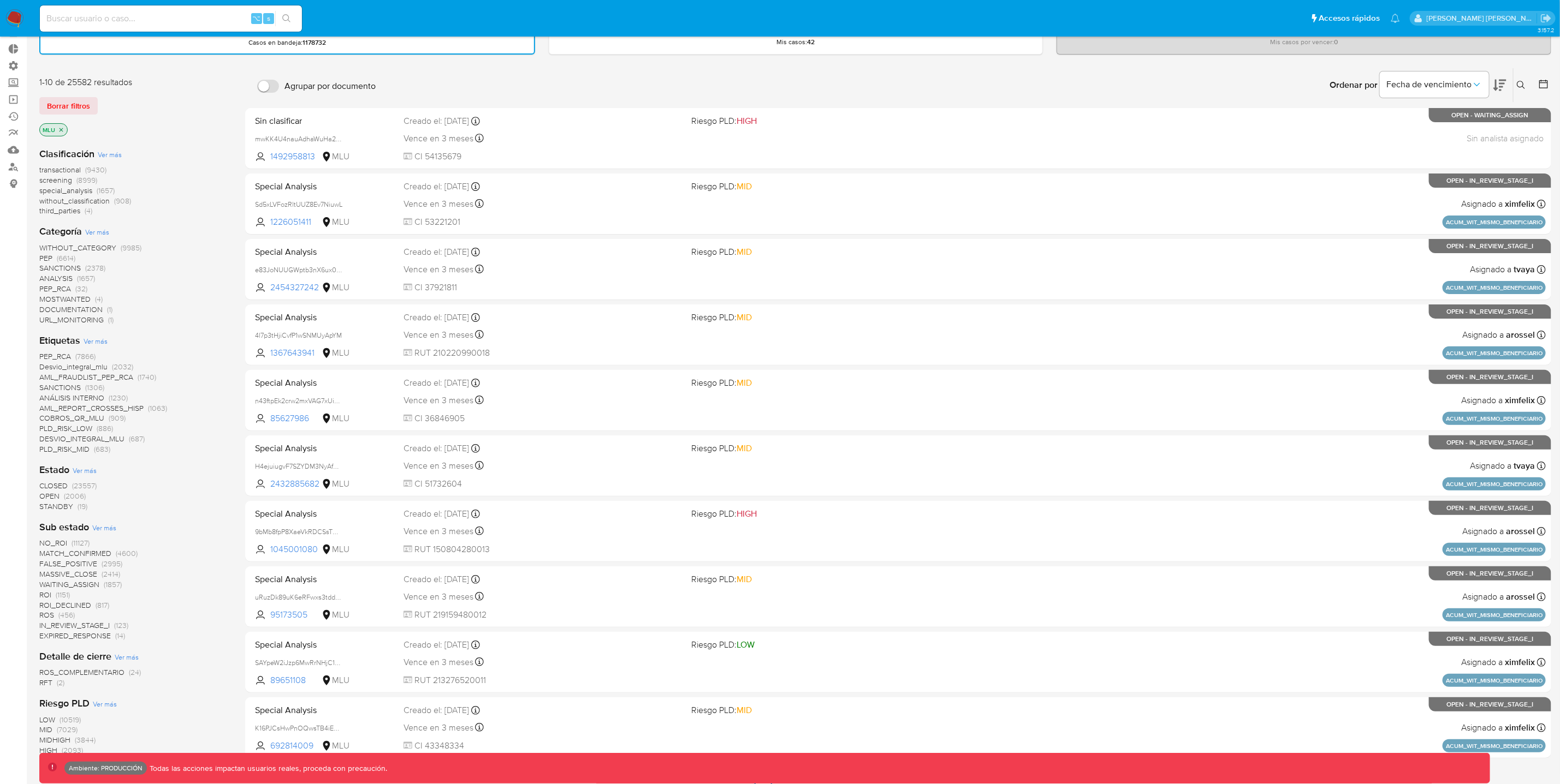
click at [64, 127] on p "MLU" at bounding box center [54, 129] width 28 height 12
click at [60, 130] on icon "close-filter" at bounding box center [61, 130] width 7 height 7
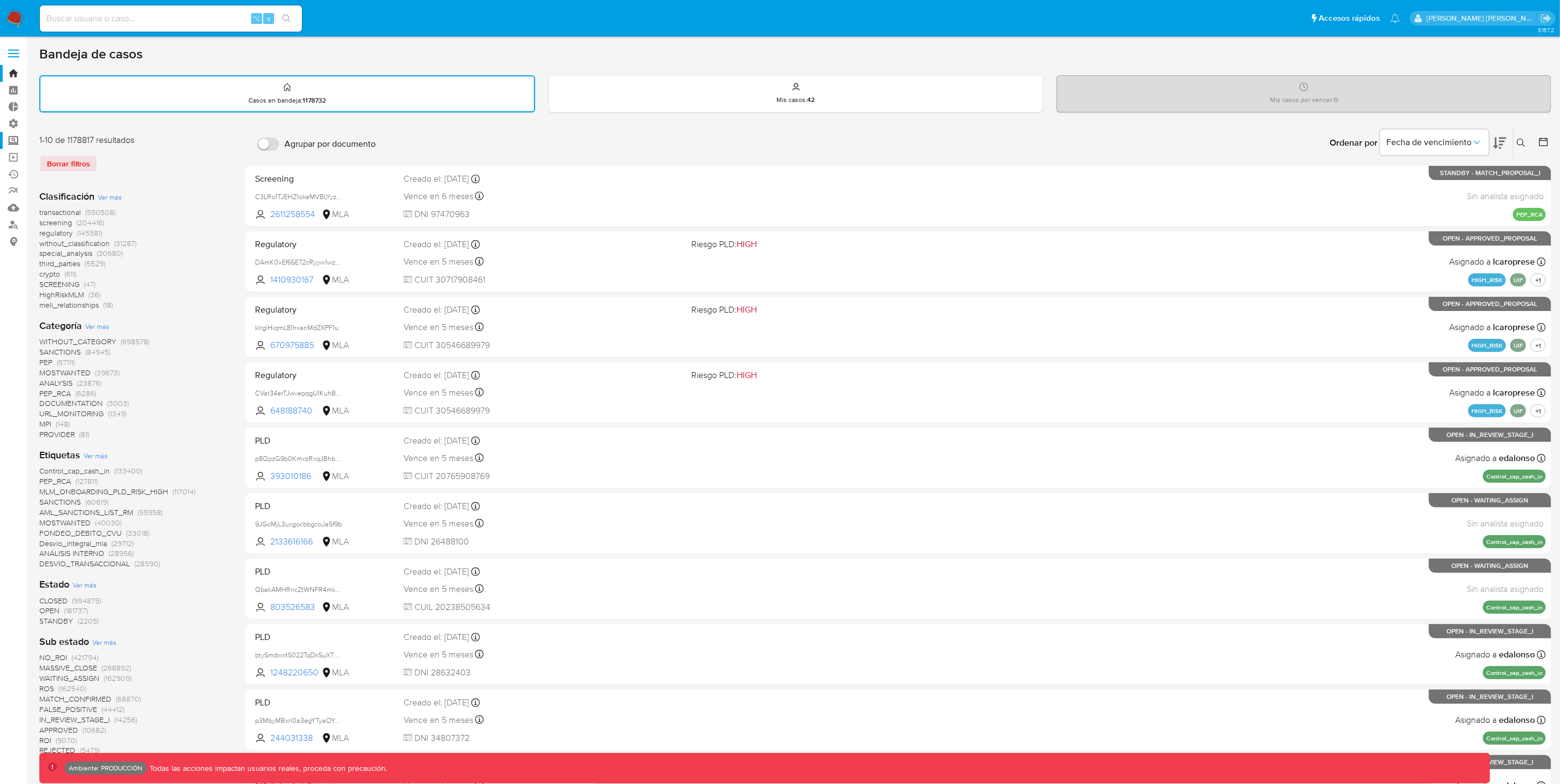
click at [17, 146] on label "Screening" at bounding box center [65, 140] width 130 height 17
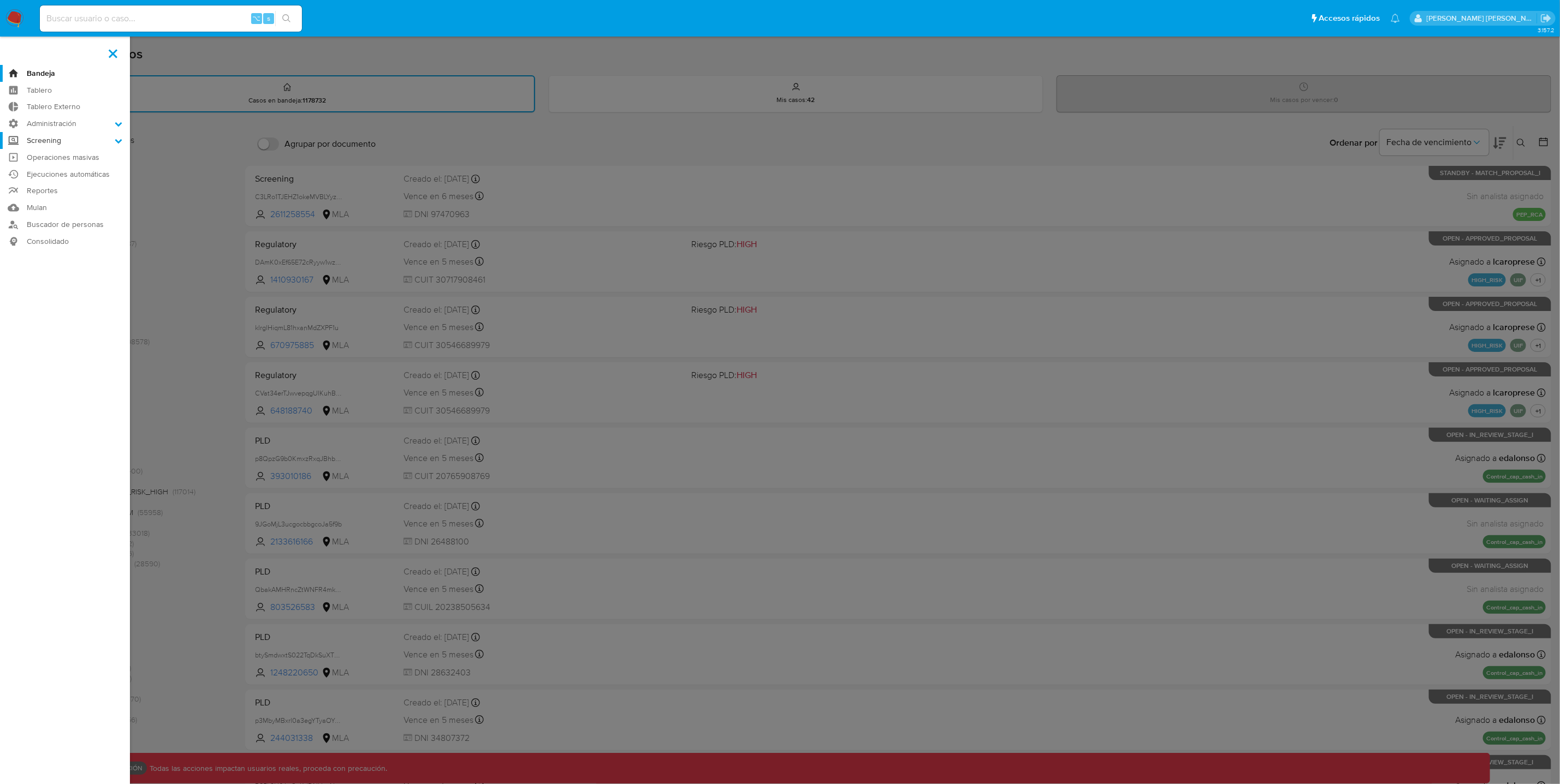
click at [0, 0] on input "Screening" at bounding box center [0, 0] width 0 height 0
click at [12, 228] on link "Operaciones masivas" at bounding box center [65, 226] width 130 height 17
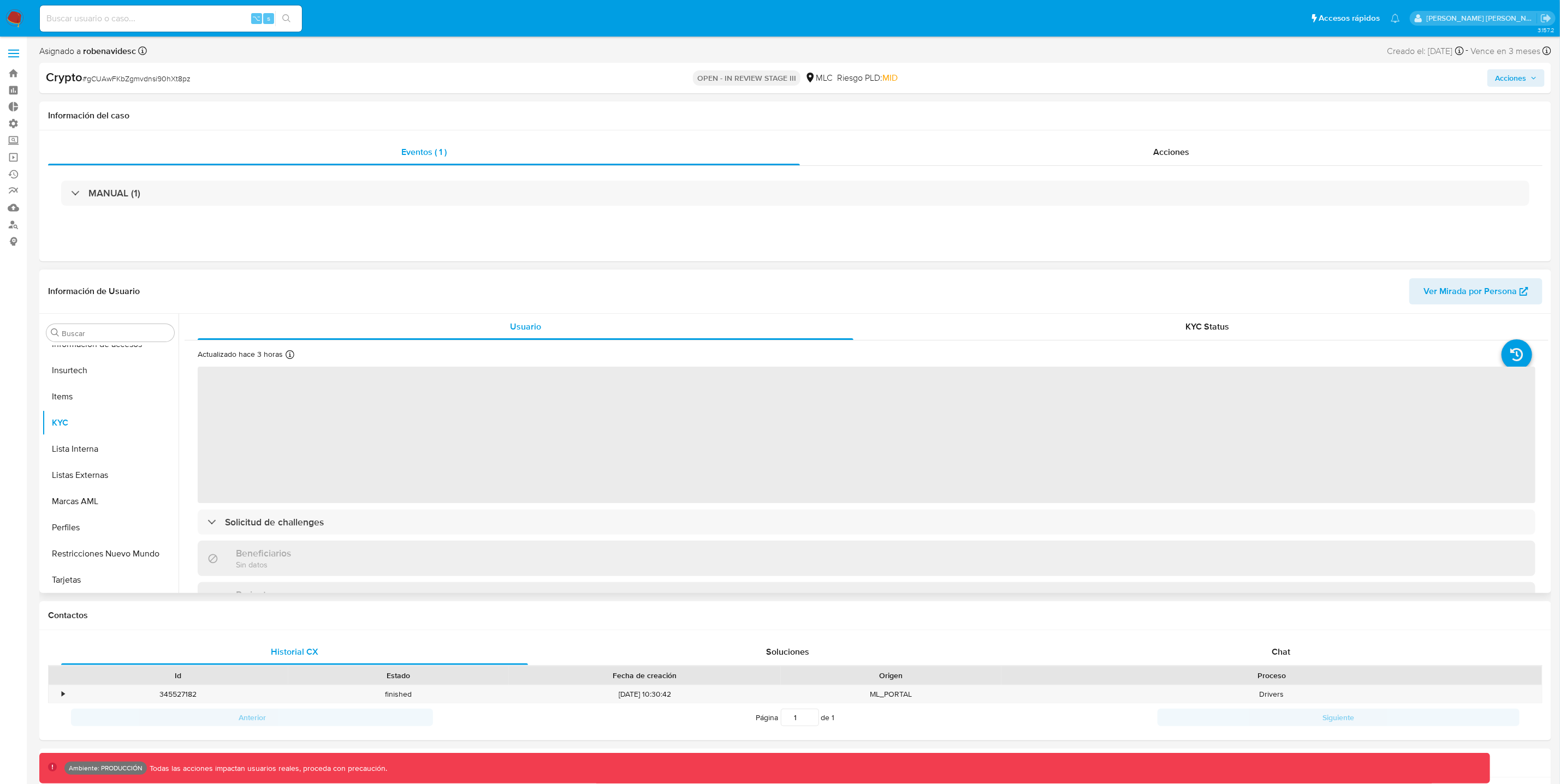
scroll to position [460, 0]
select select "10"
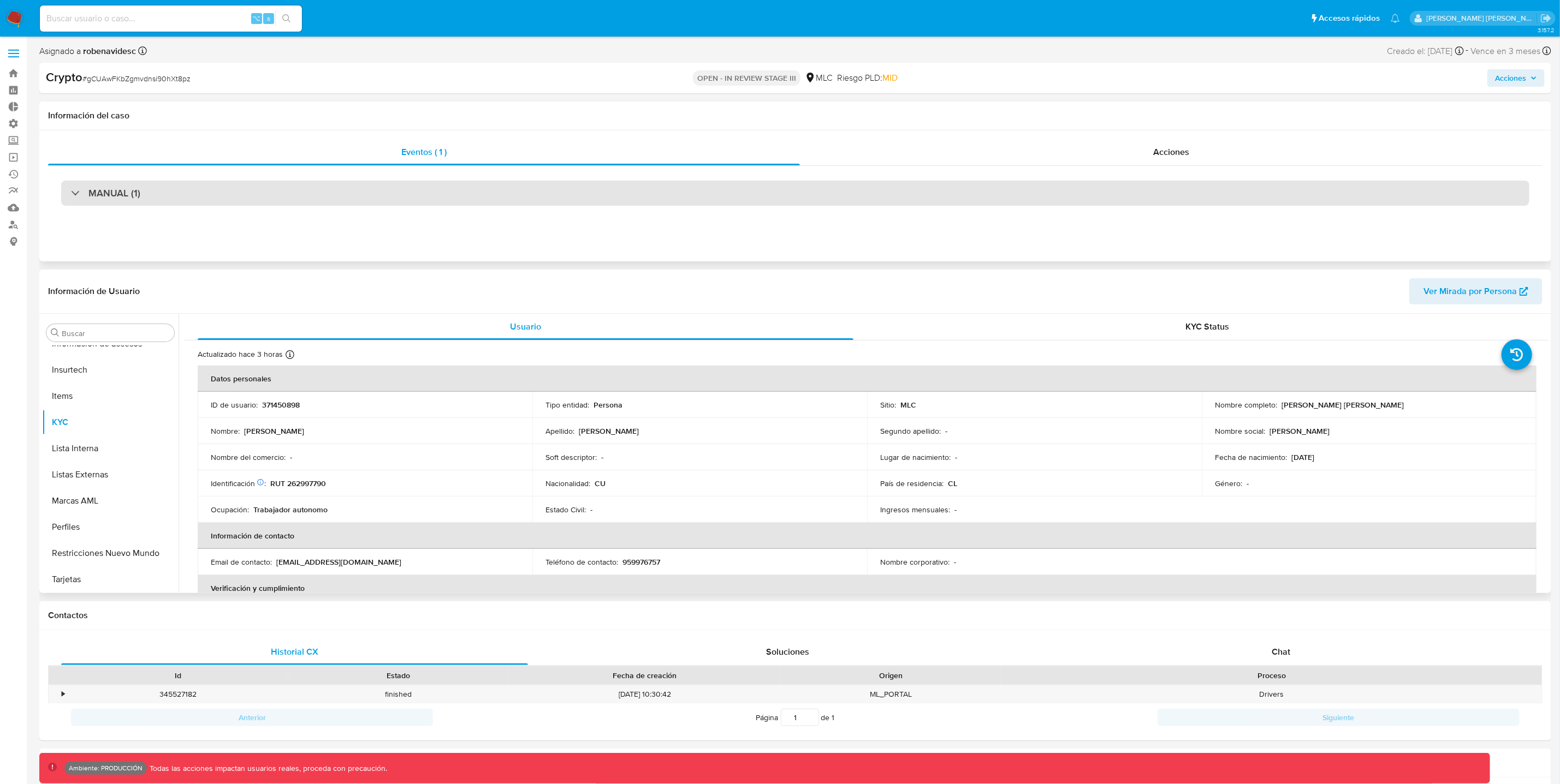
click at [185, 198] on div "MANUAL (1)" at bounding box center [795, 193] width 1468 height 25
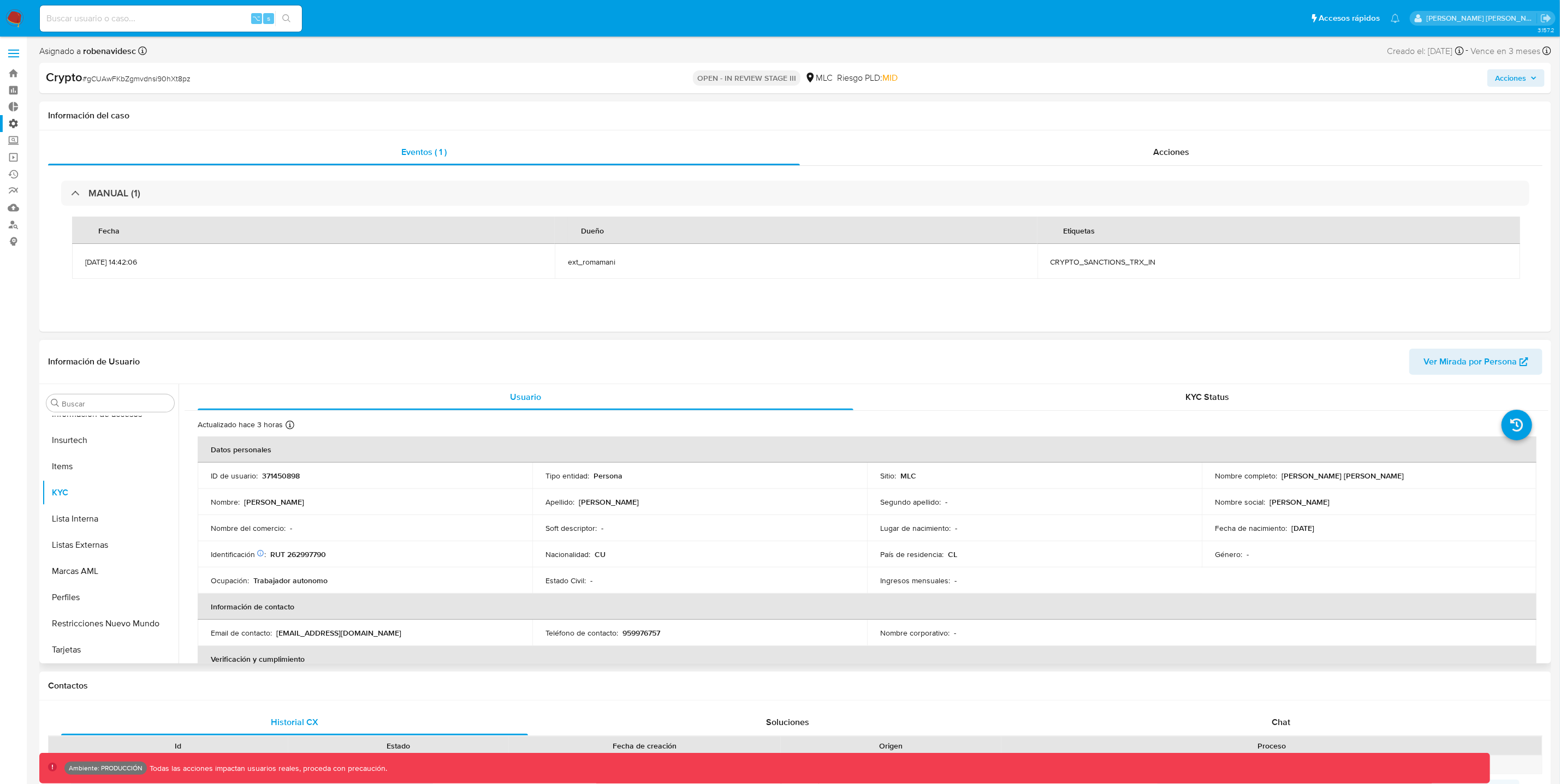
click at [11, 126] on label "Administración" at bounding box center [65, 124] width 130 height 17
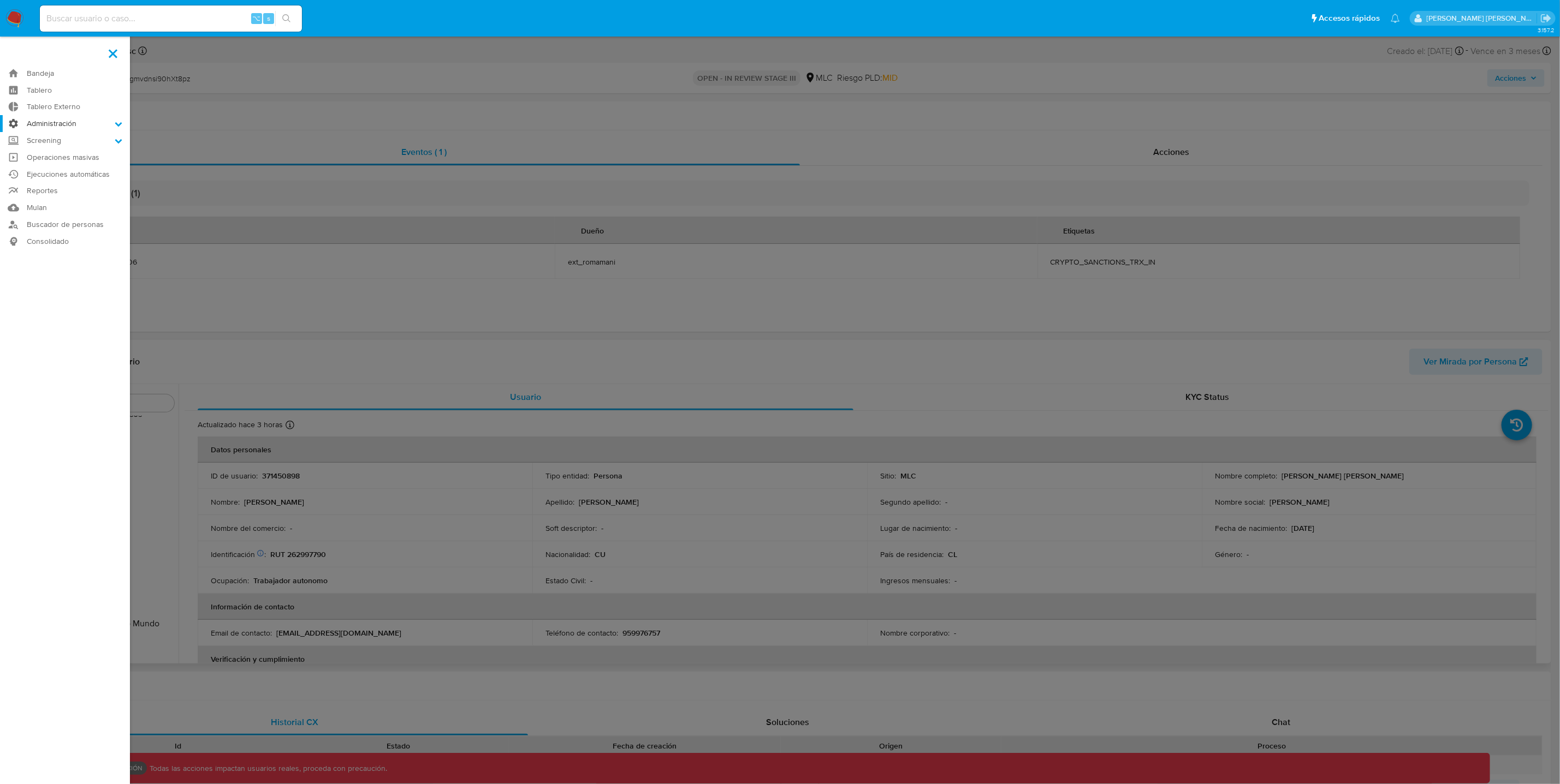
click at [0, 0] on input "Administración" at bounding box center [0, 0] width 0 height 0
click at [69, 194] on link "Configuración de Casos" at bounding box center [65, 194] width 130 height 14
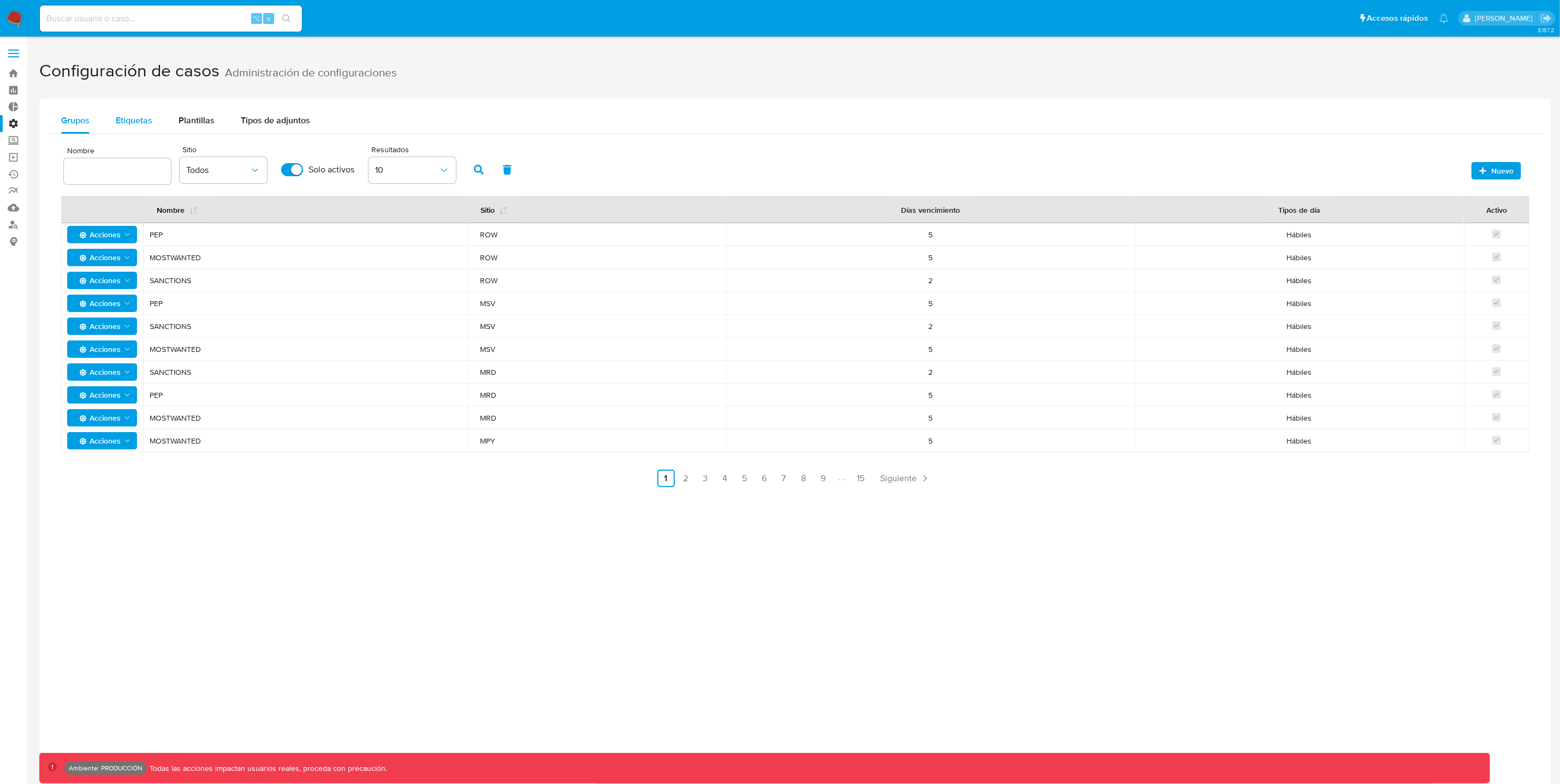
click at [128, 126] on div "Etiquetas" at bounding box center [133, 120] width 37 height 26
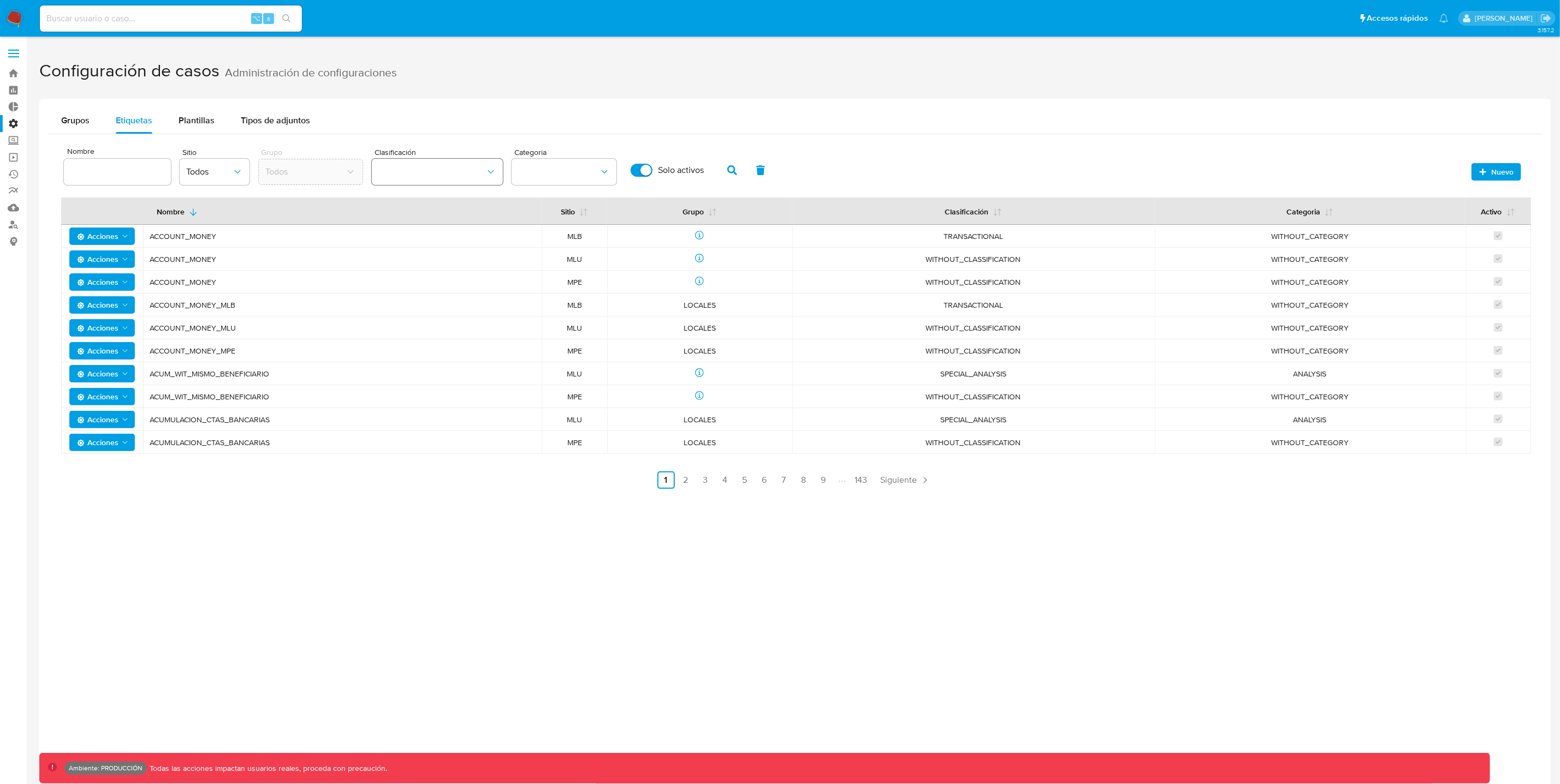
click at [474, 173] on button "classification" at bounding box center [437, 172] width 131 height 26
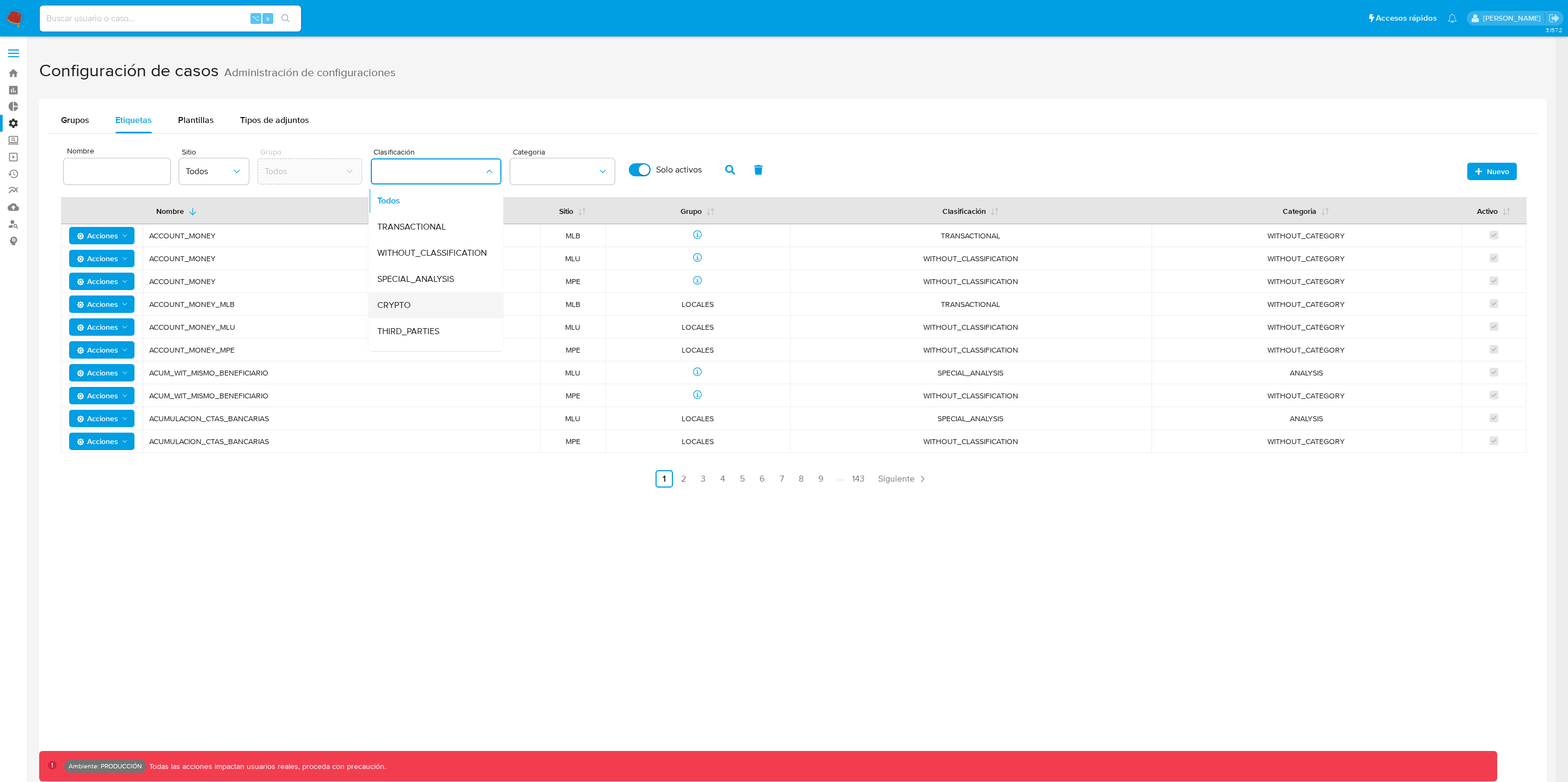
click at [420, 295] on div "CRYPTO" at bounding box center [433, 305] width 111 height 26
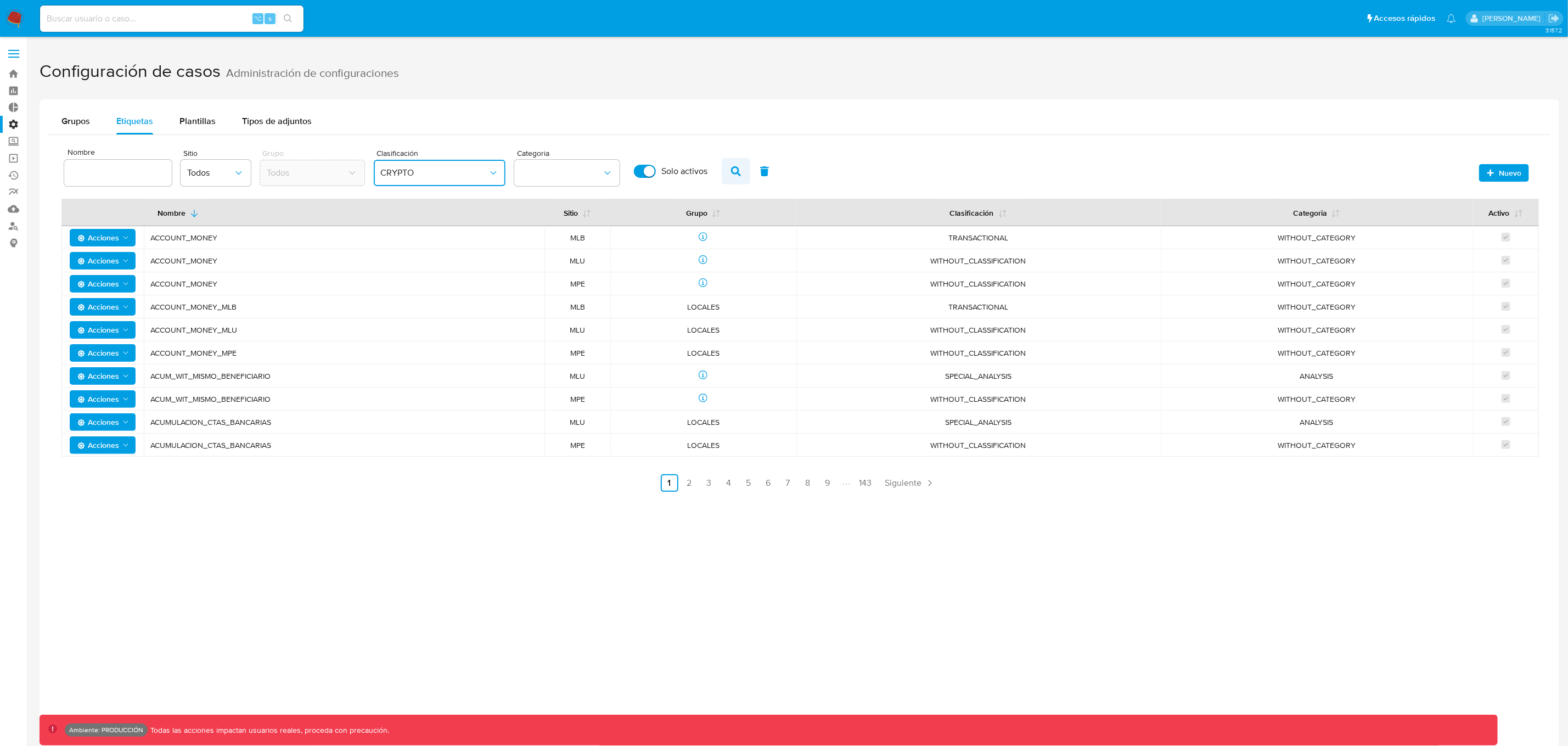
click at [737, 174] on icon "button" at bounding box center [736, 171] width 10 height 10
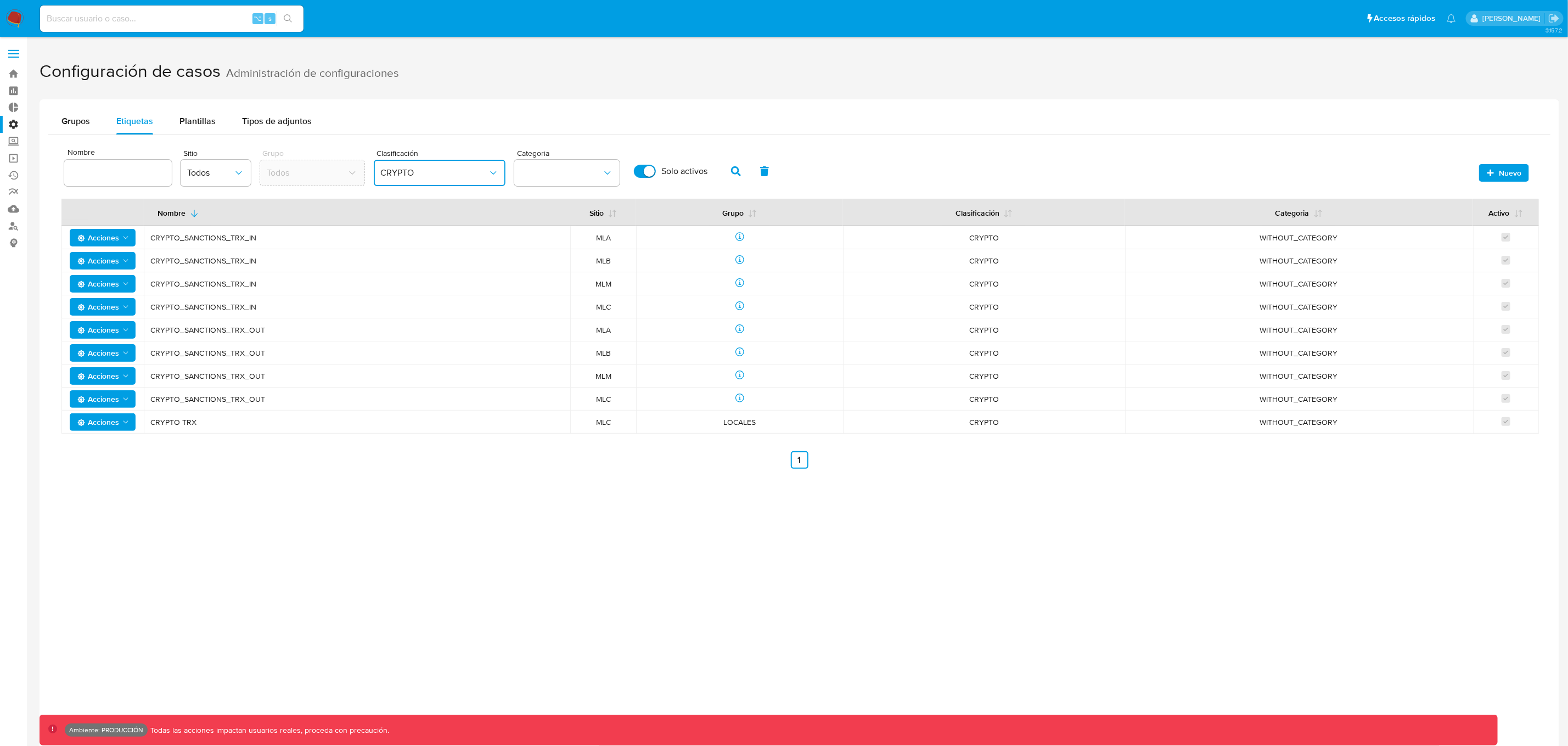
click at [478, 179] on button "CRYPTO" at bounding box center [439, 173] width 132 height 26
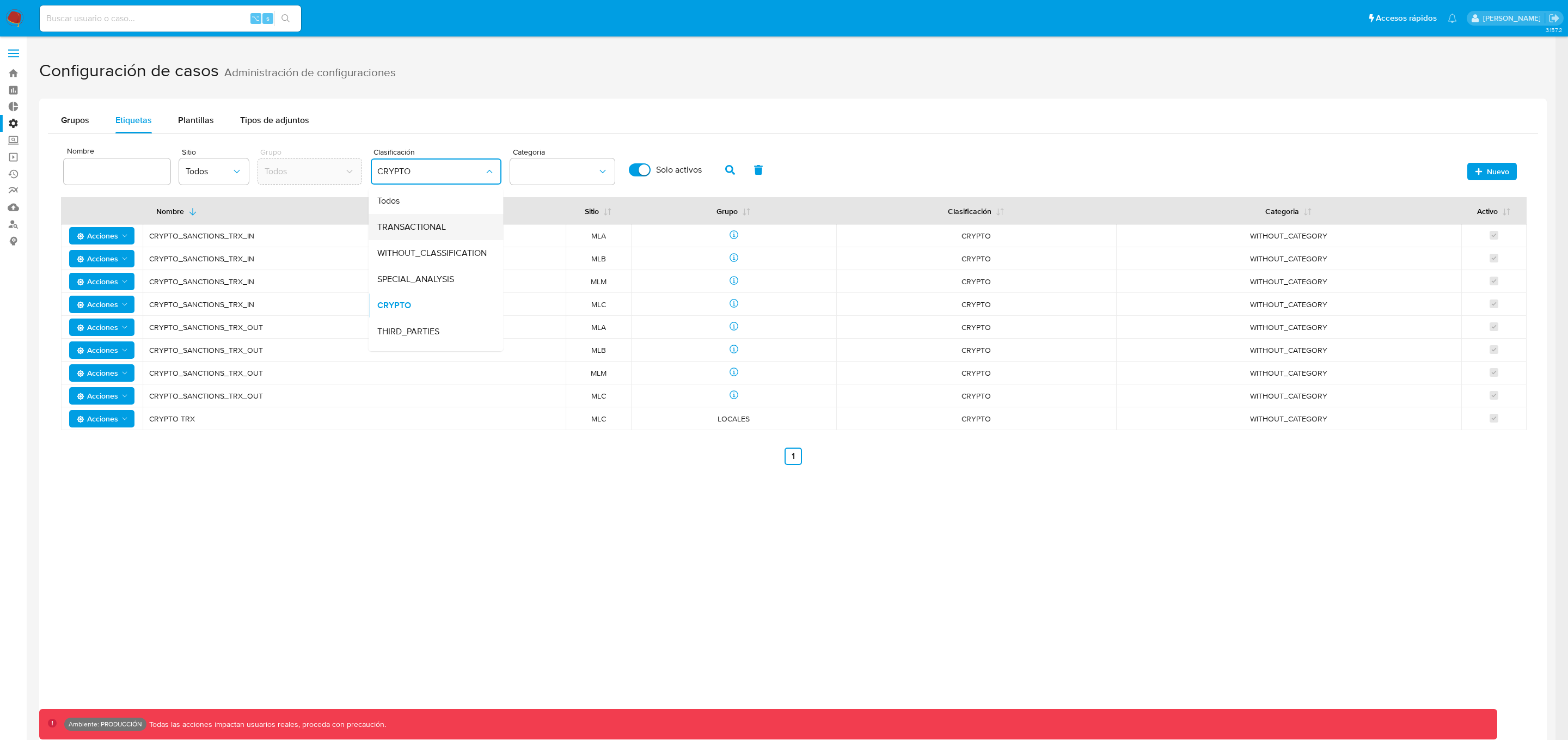
click at [459, 227] on div "TRANSACTIONAL" at bounding box center [433, 227] width 111 height 26
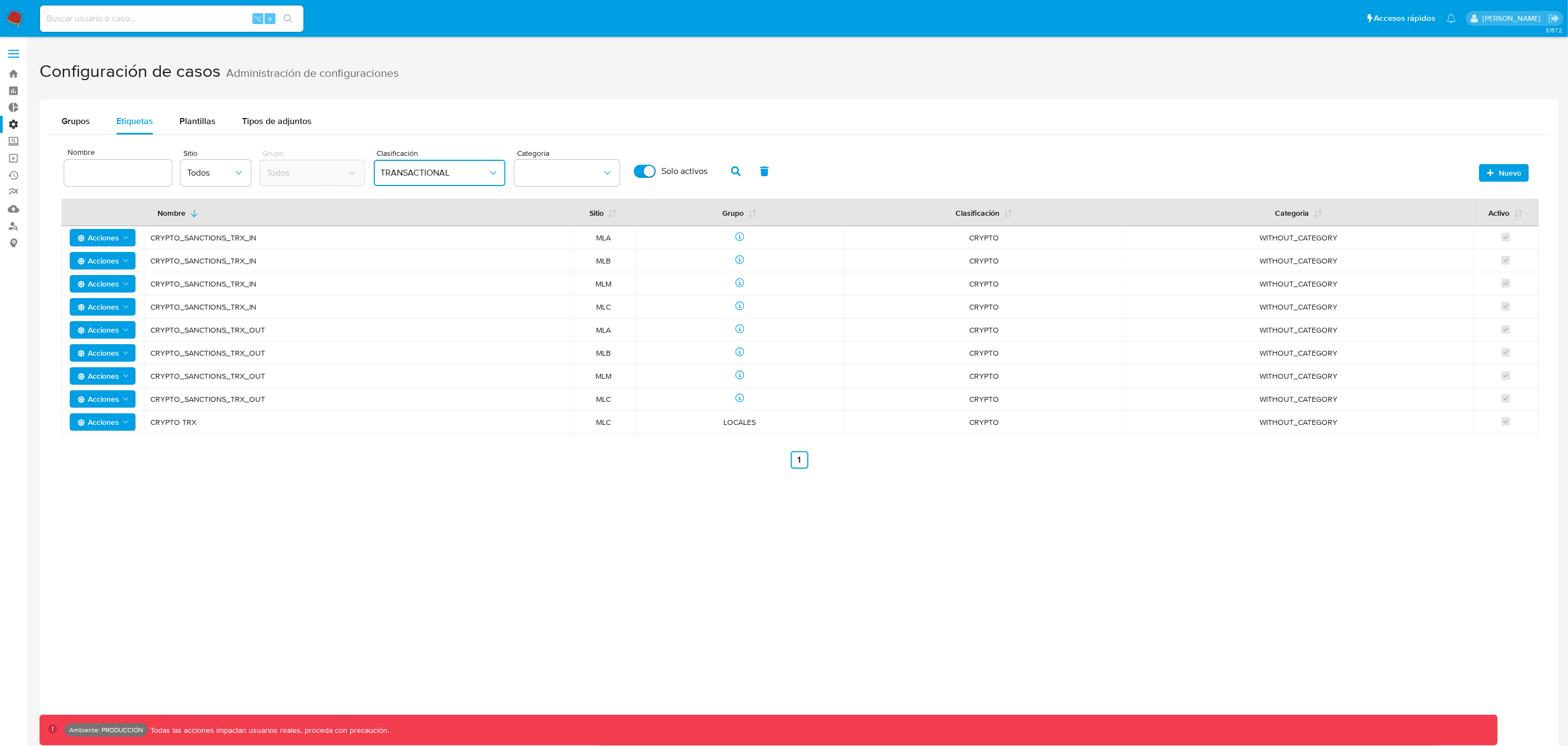
click at [114, 171] on input at bounding box center [117, 173] width 107 height 14
type input "crypto"
click at [736, 173] on icon "button" at bounding box center [736, 171] width 10 height 10
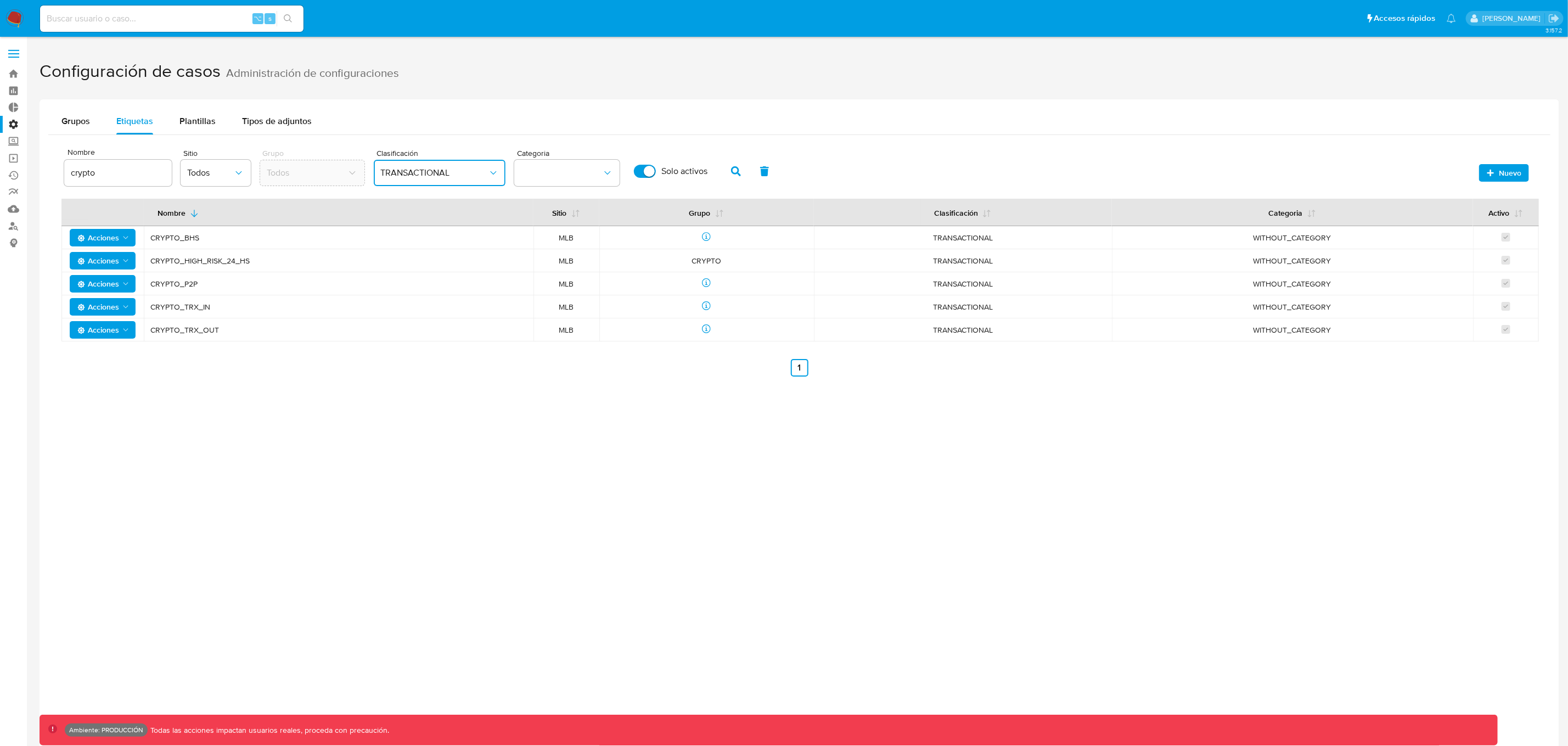
drag, startPoint x: 151, startPoint y: 239, endPoint x: 239, endPoint y: 236, distance: 88.1
click at [239, 236] on span "CRYPTO_BHS" at bounding box center [339, 237] width 376 height 10
click at [16, 123] on label "Administración" at bounding box center [65, 124] width 131 height 17
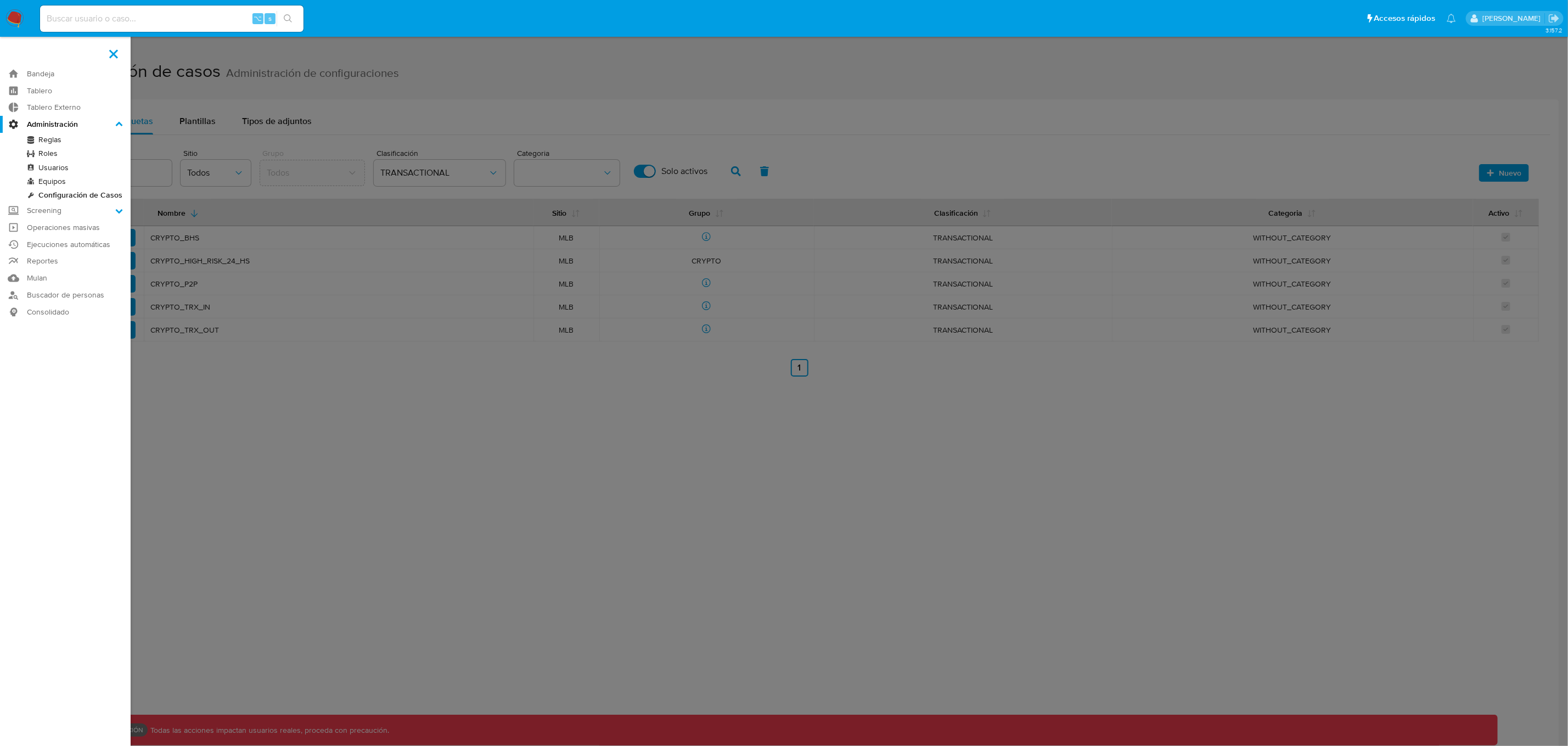
click at [0, 0] on input "Administración" at bounding box center [0, 0] width 0 height 0
click at [54, 137] on link "Reglas" at bounding box center [65, 139] width 131 height 14
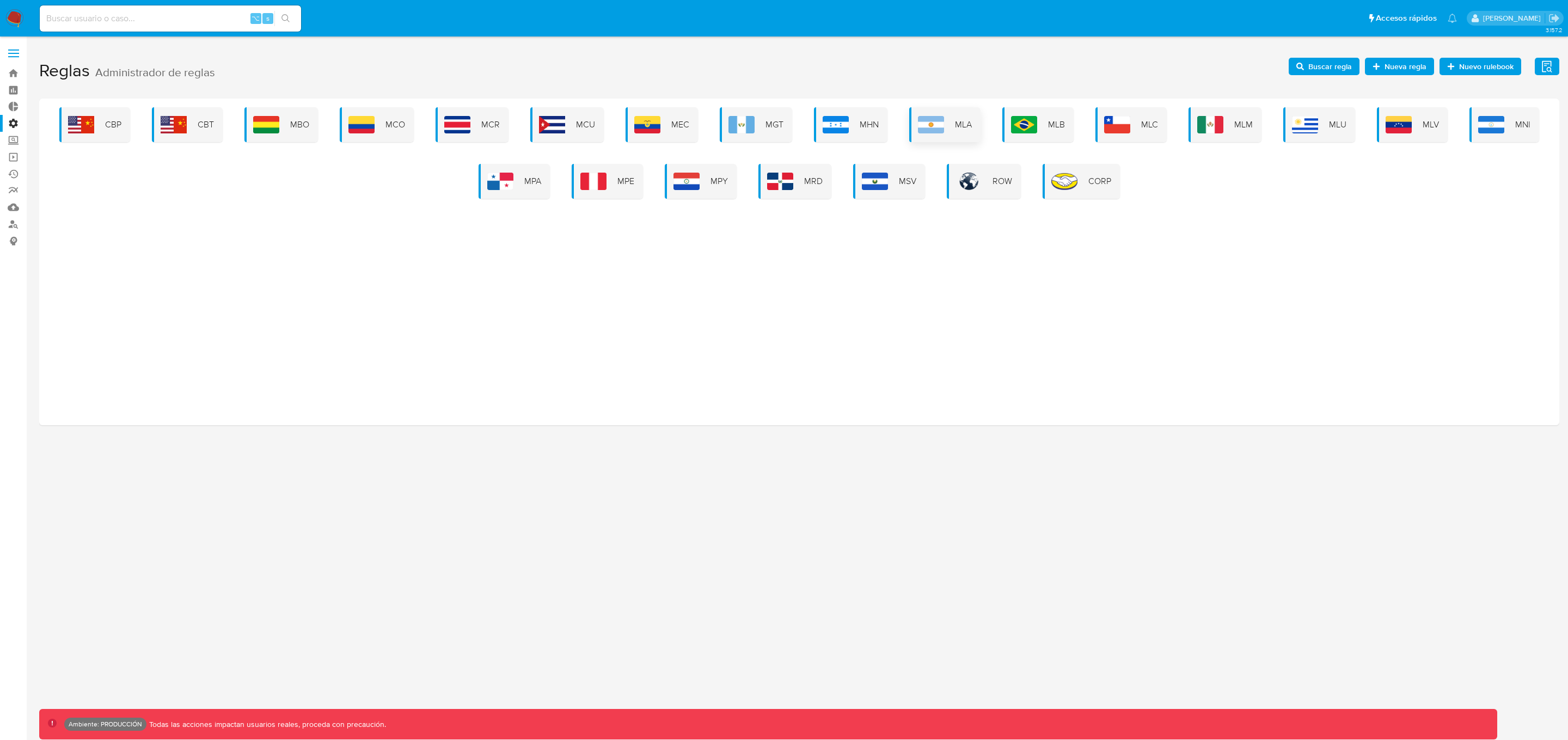
click at [963, 131] on div "MLA" at bounding box center [945, 124] width 71 height 35
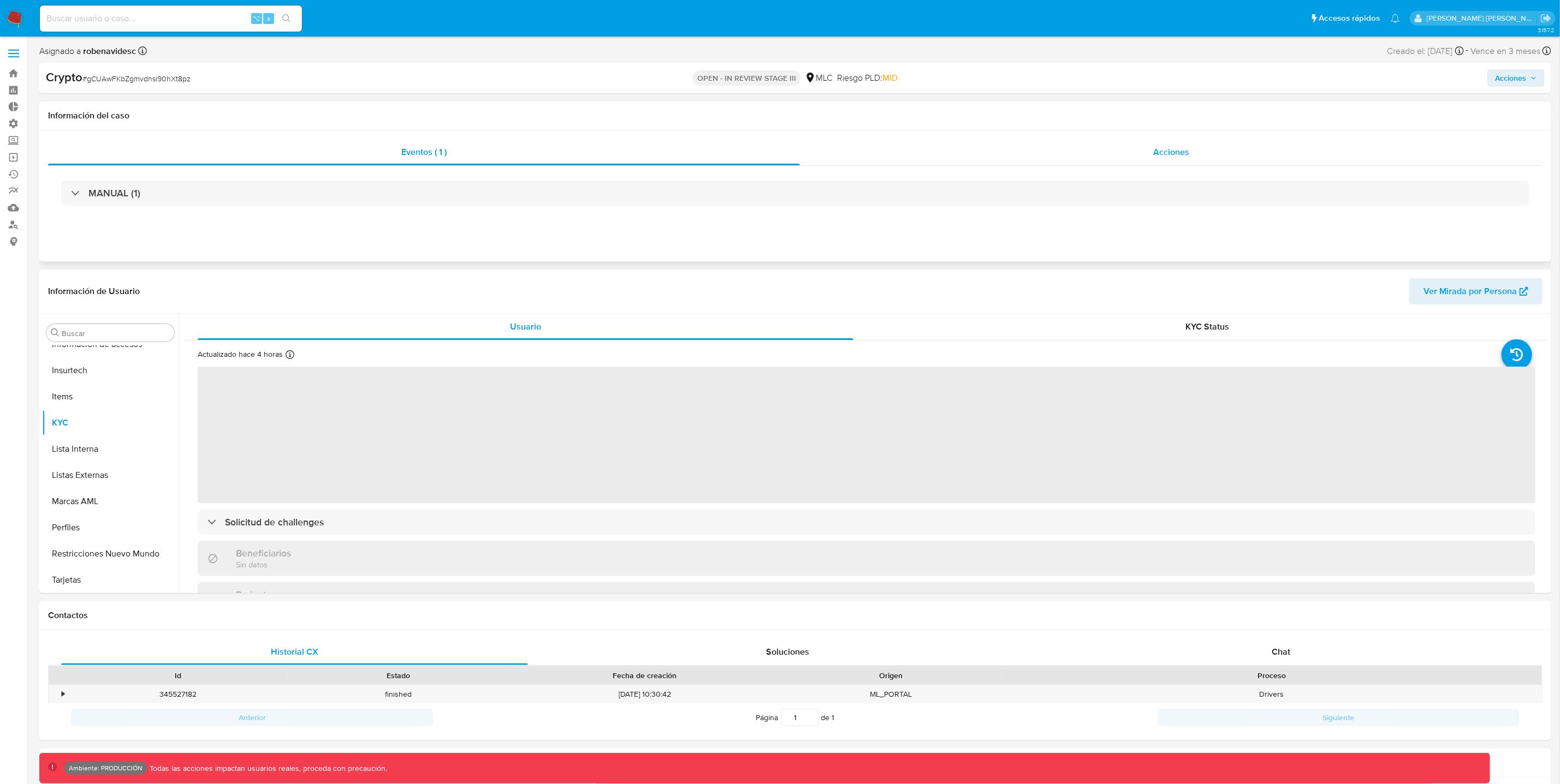
scroll to position [460, 0]
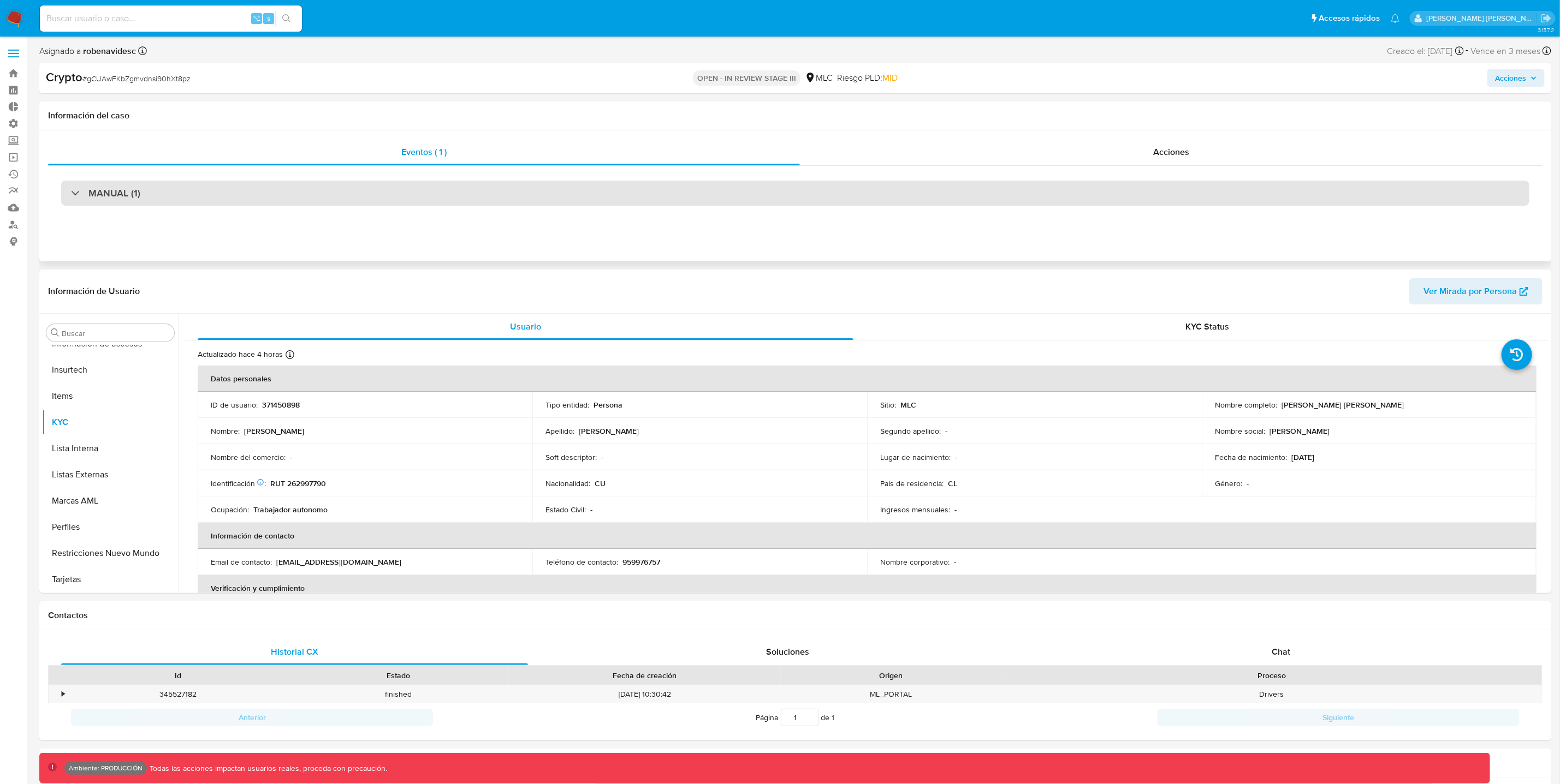
click at [369, 193] on div "MANUAL (1)" at bounding box center [795, 193] width 1468 height 25
select select "10"
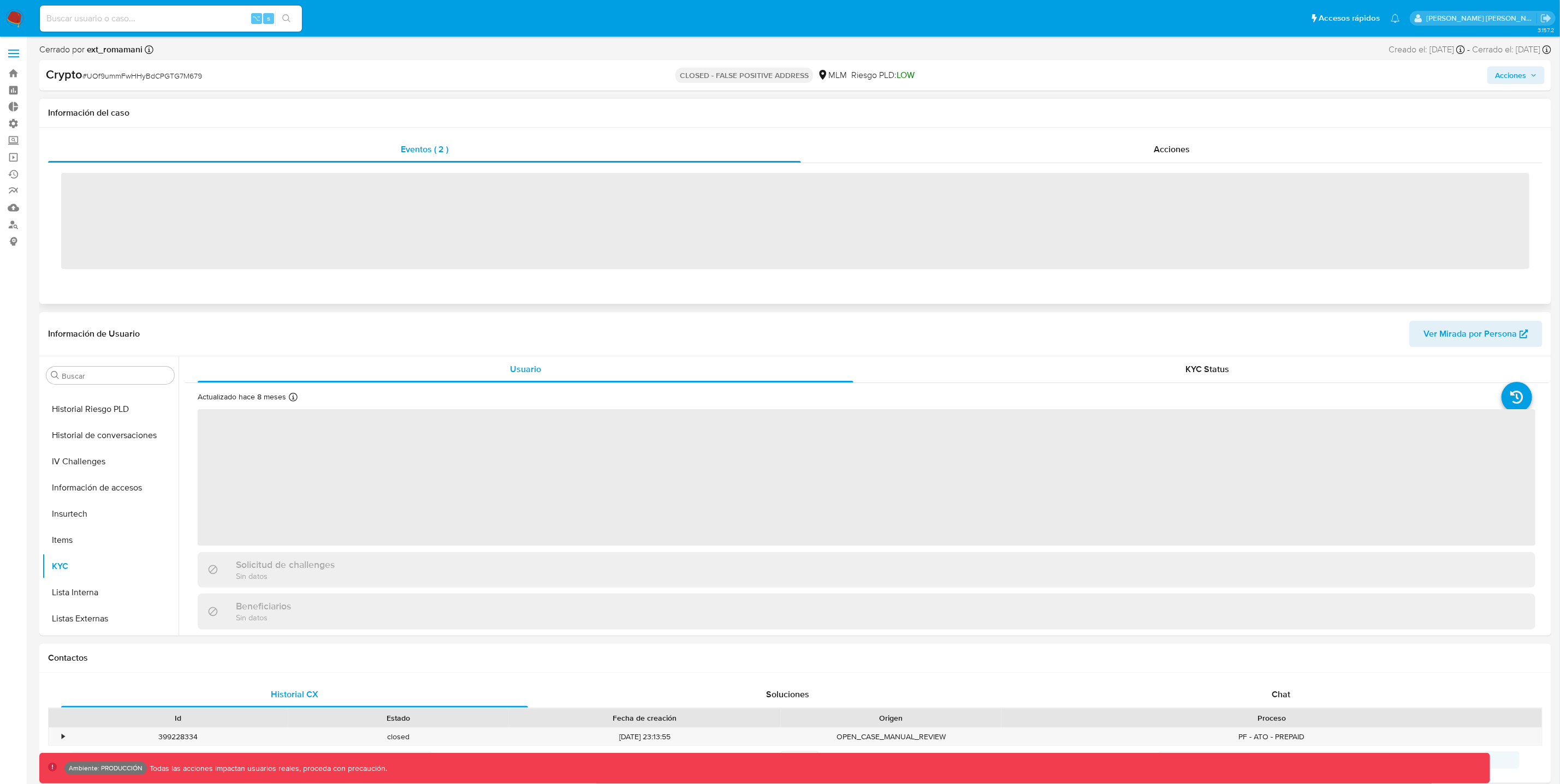
scroll to position [460, 0]
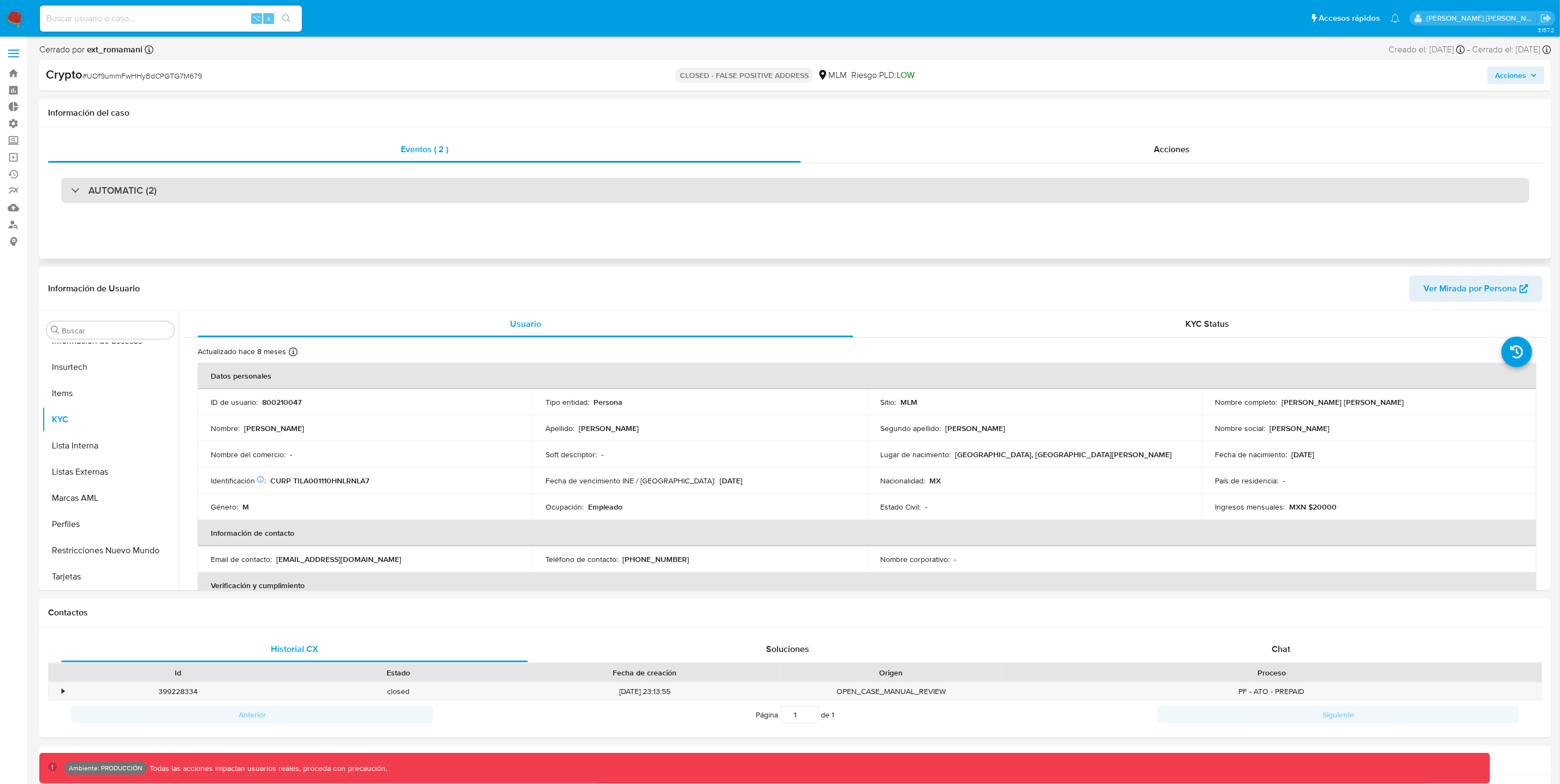
click at [552, 196] on div "AUTOMATIC (2)" at bounding box center [795, 190] width 1468 height 25
select select "10"
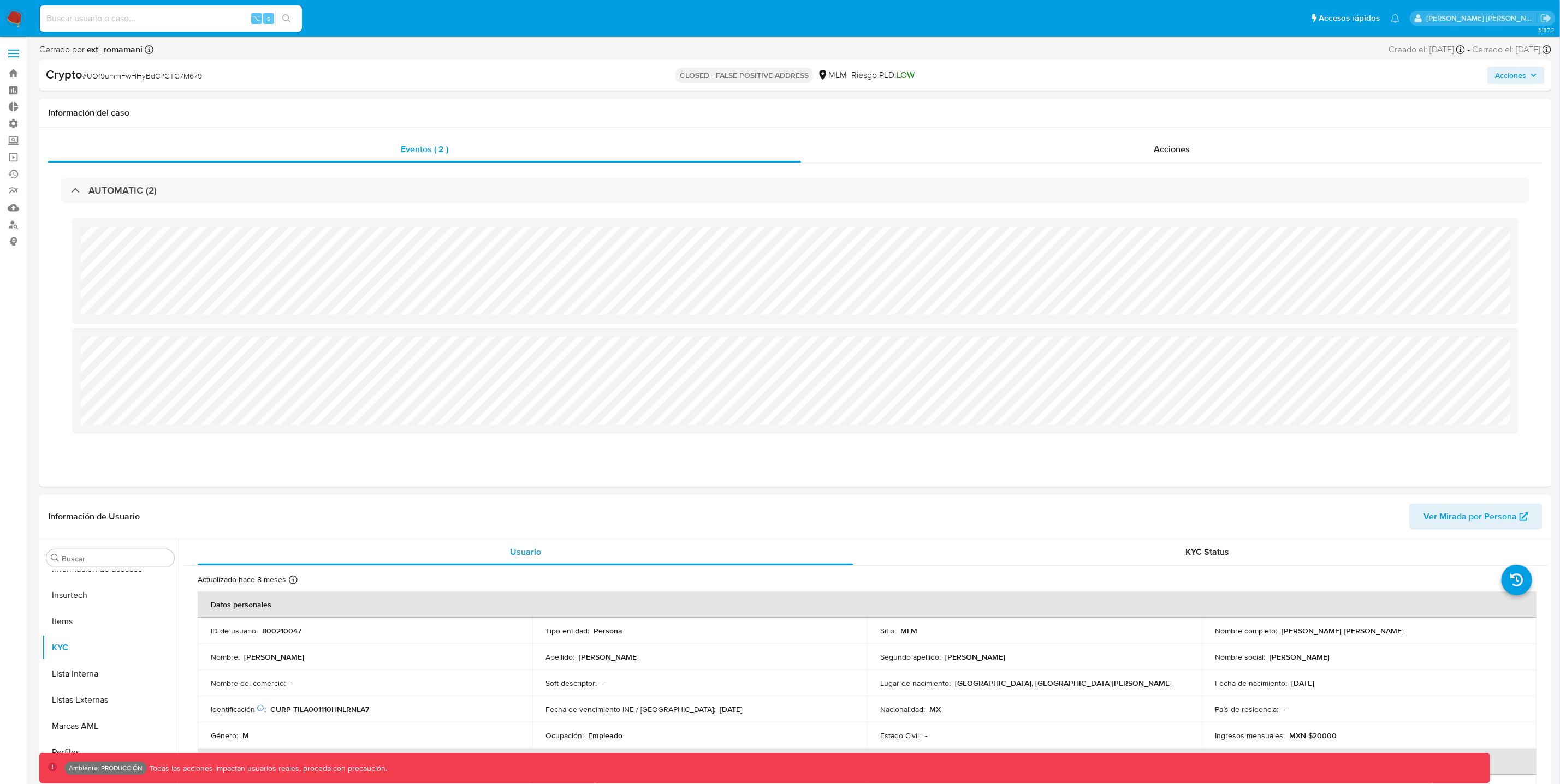
scroll to position [3, 0]
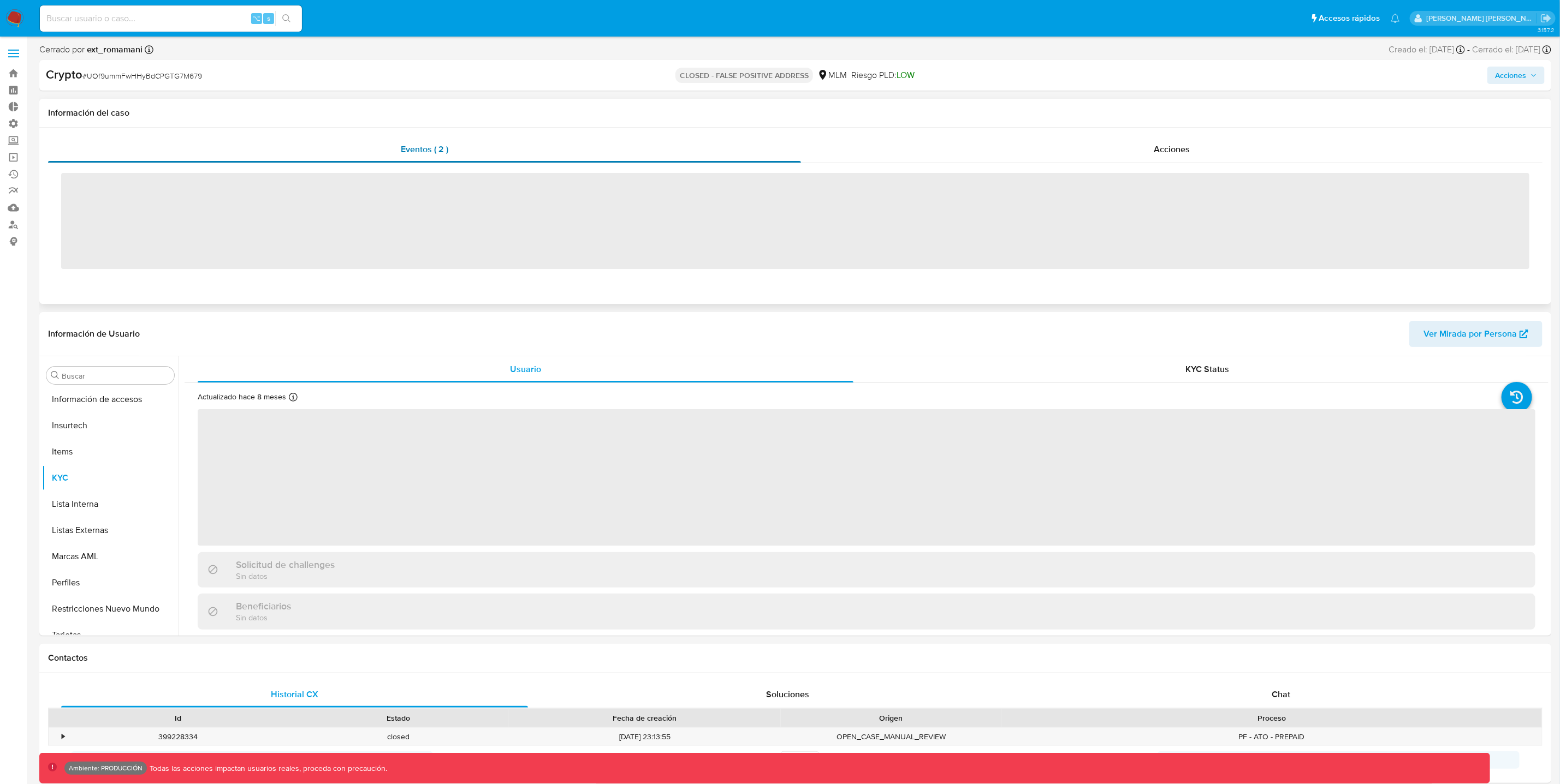
scroll to position [460, 0]
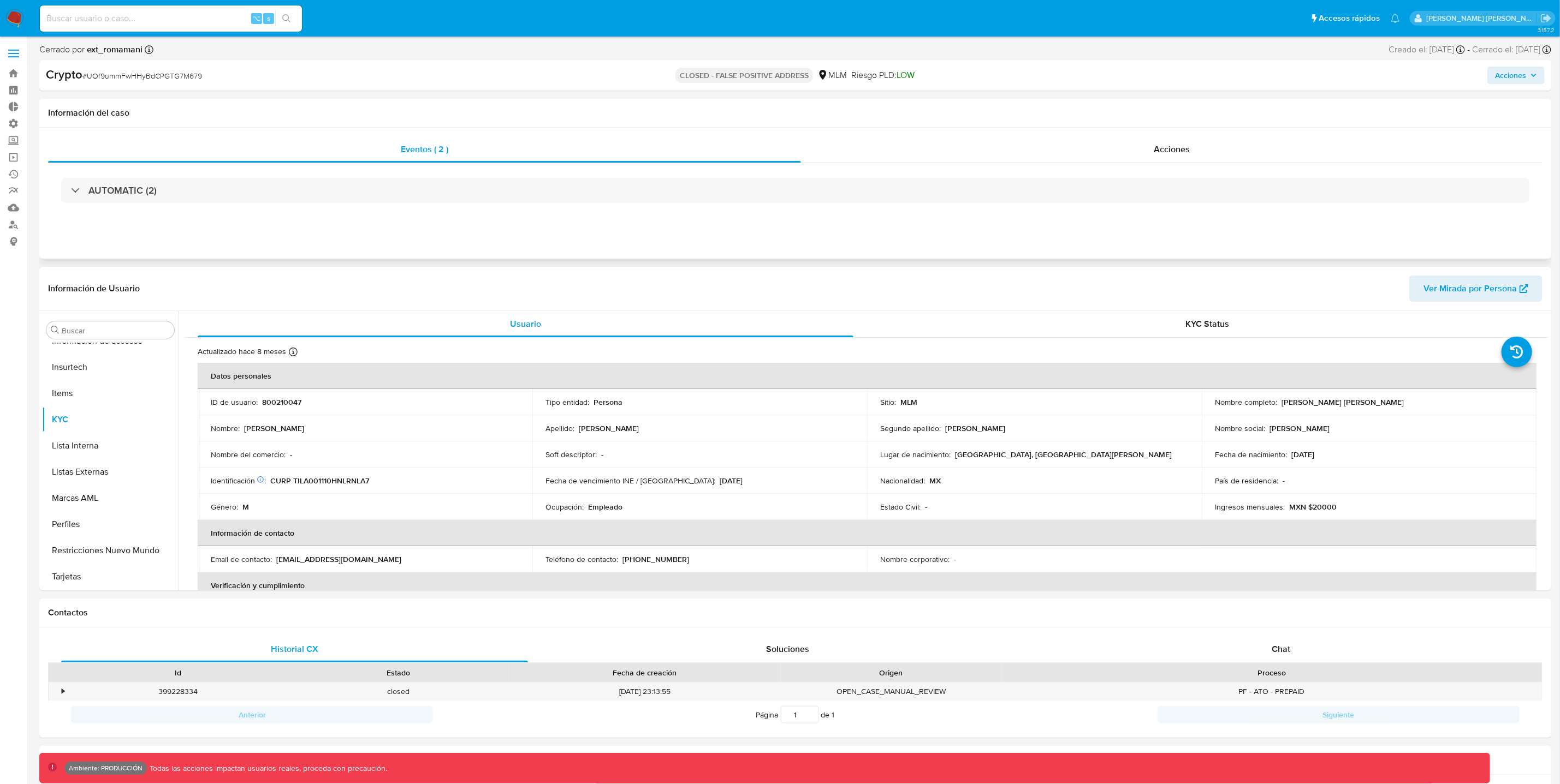
select select "10"
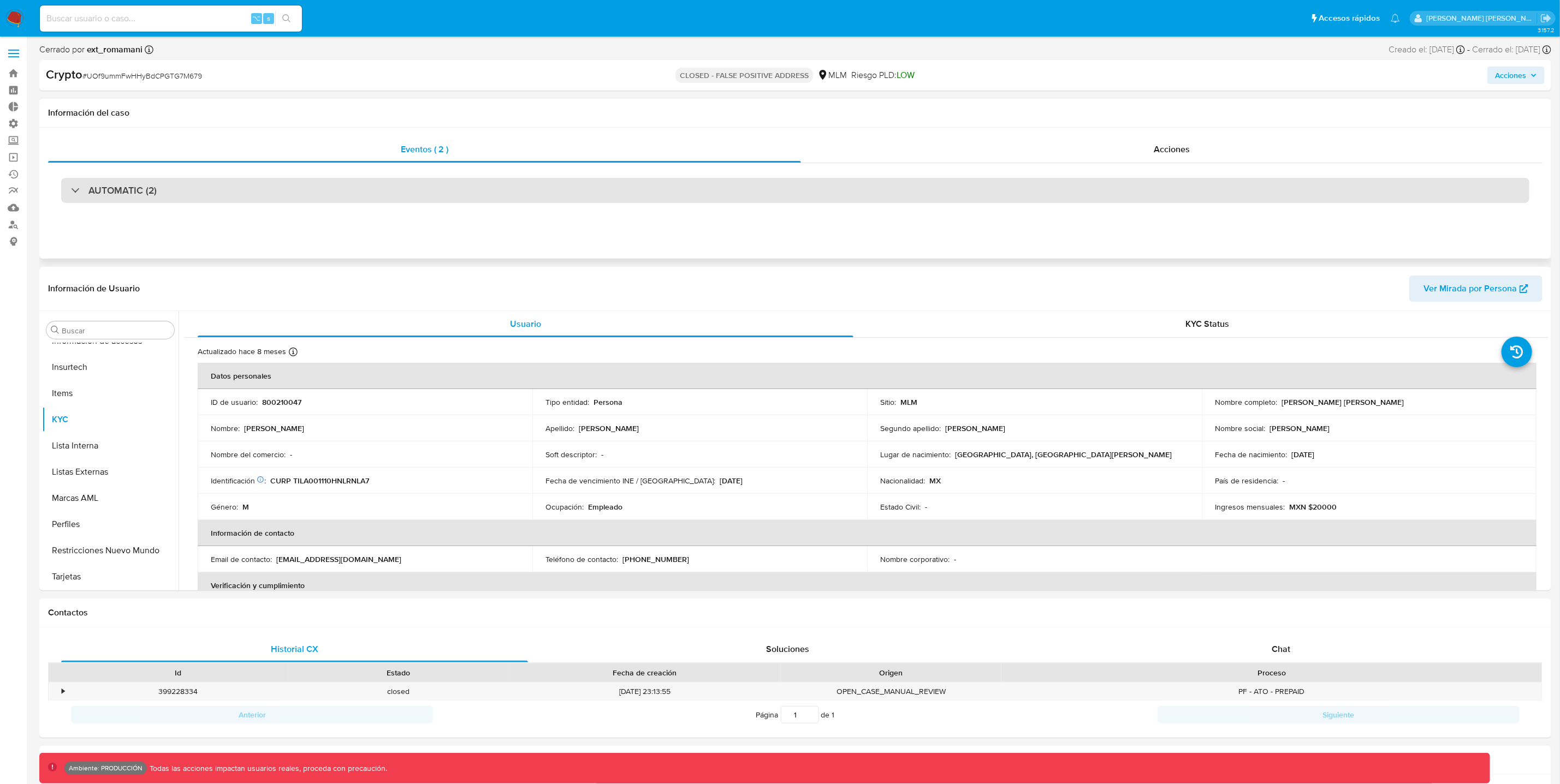
click at [198, 185] on div "AUTOMATIC (2)" at bounding box center [795, 190] width 1468 height 25
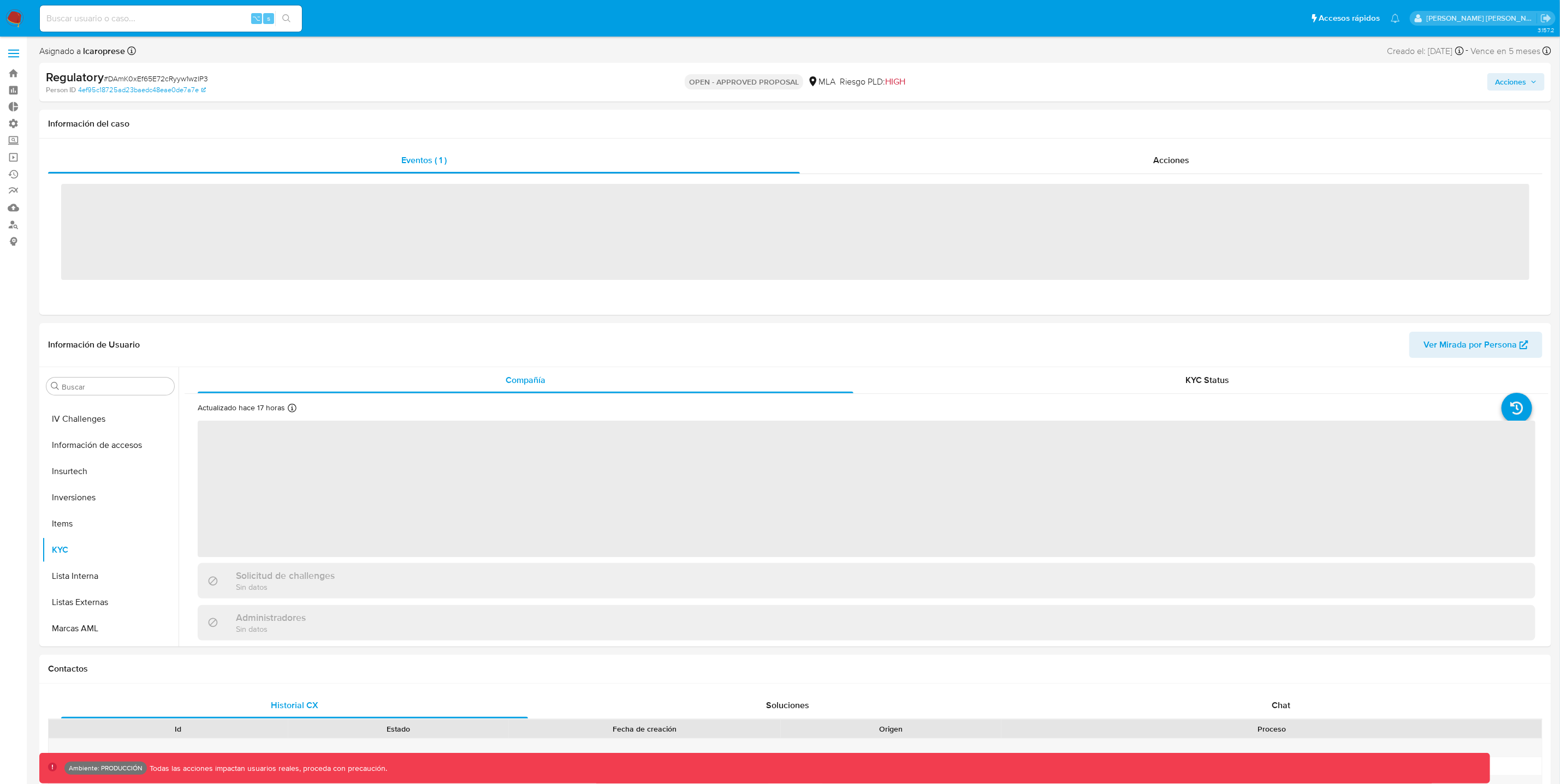
scroll to position [513, 0]
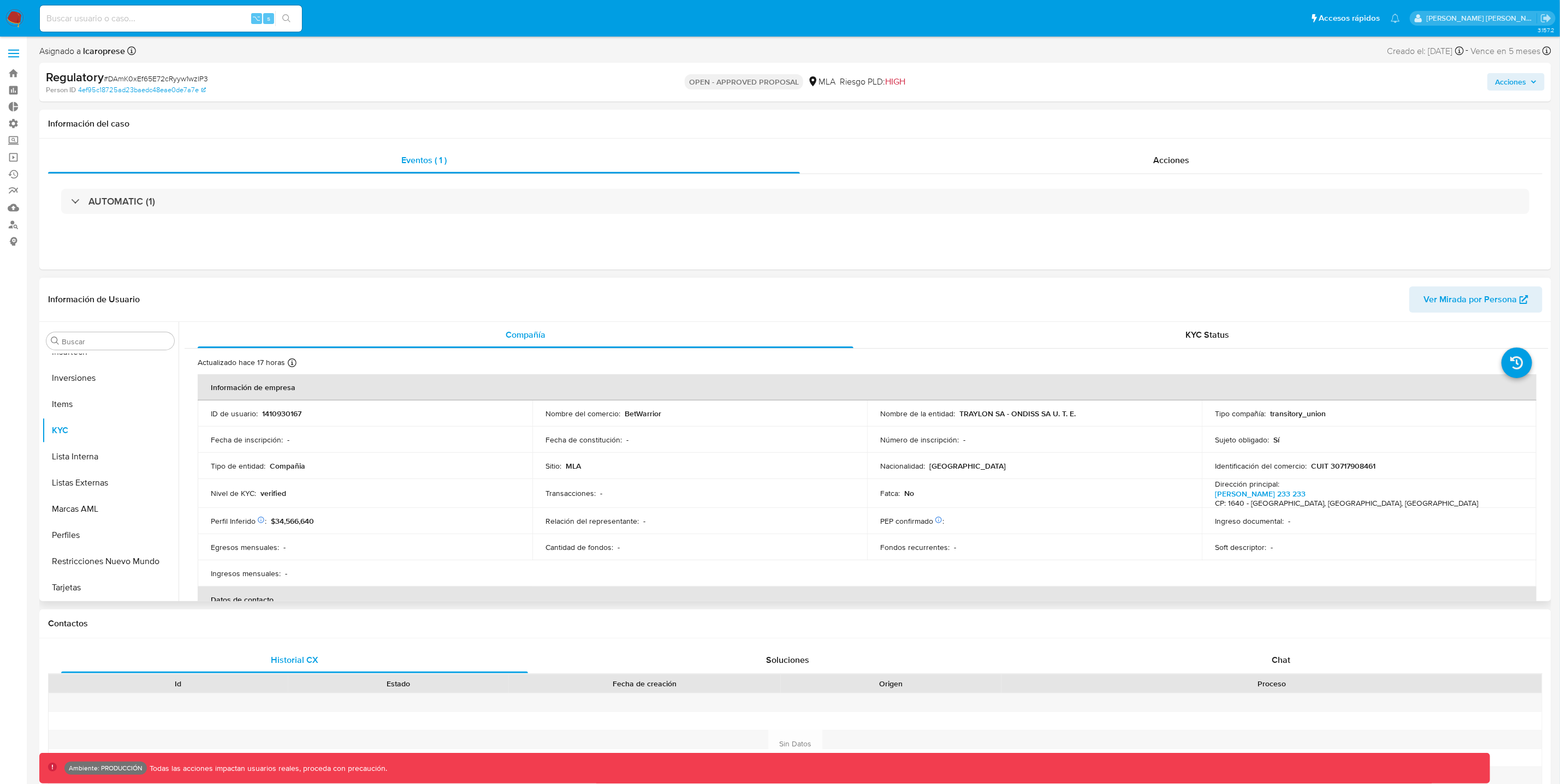
select select "10"
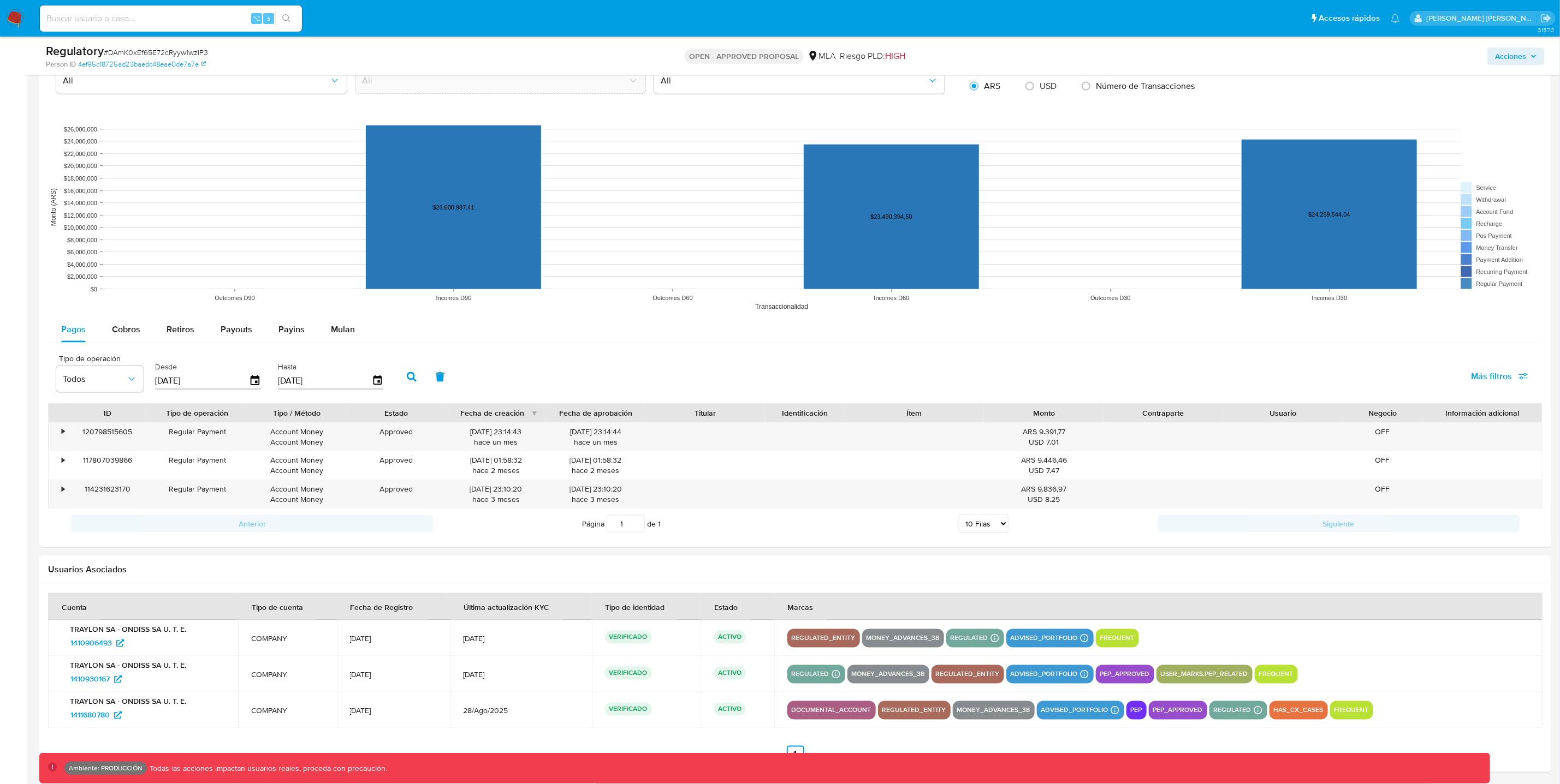
scroll to position [743, 0]
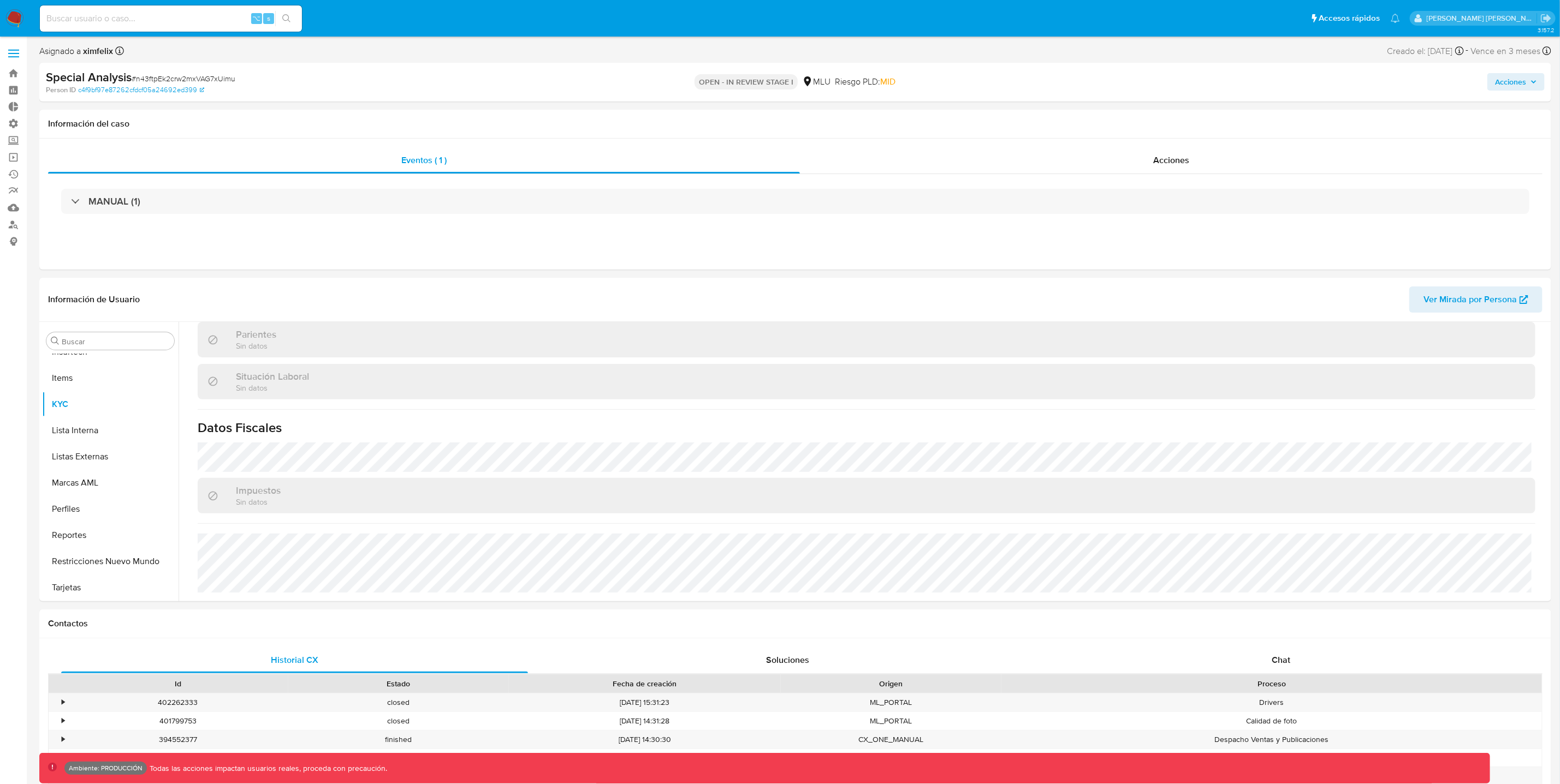
scroll to position [538, 0]
select select "10"
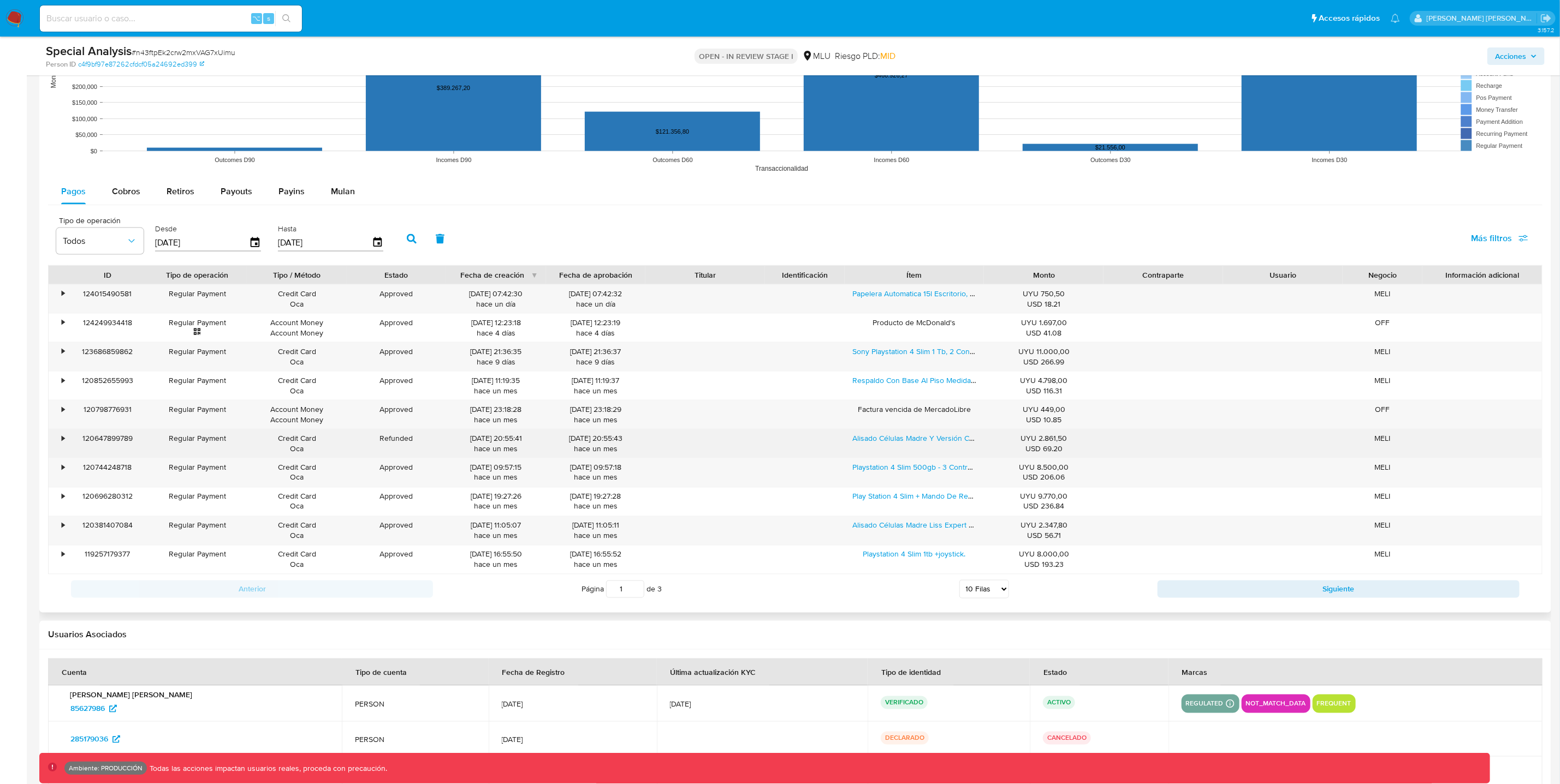
scroll to position [1078, 0]
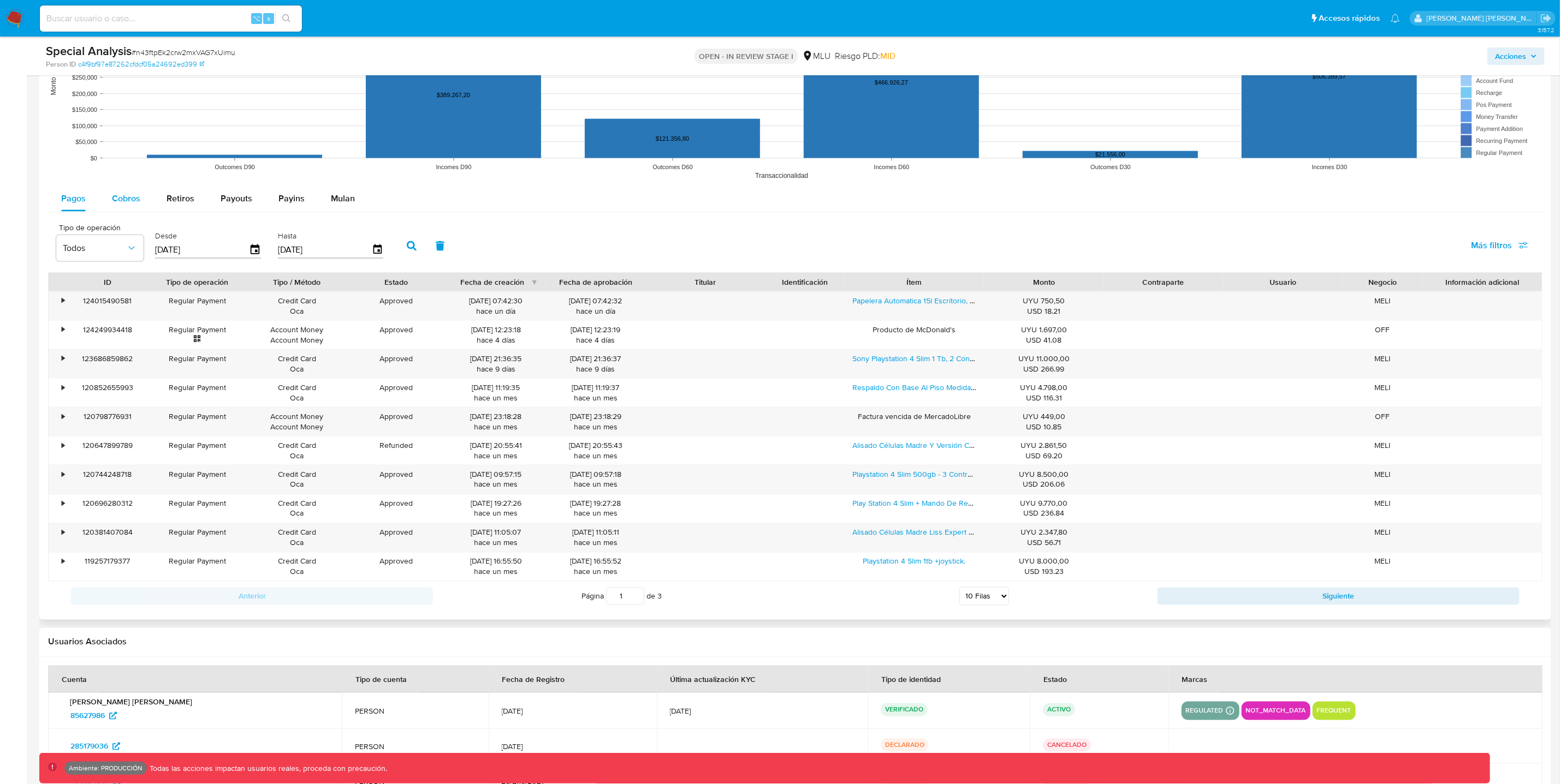
click at [125, 202] on span "Cobros" at bounding box center [126, 198] width 28 height 12
select select "10"
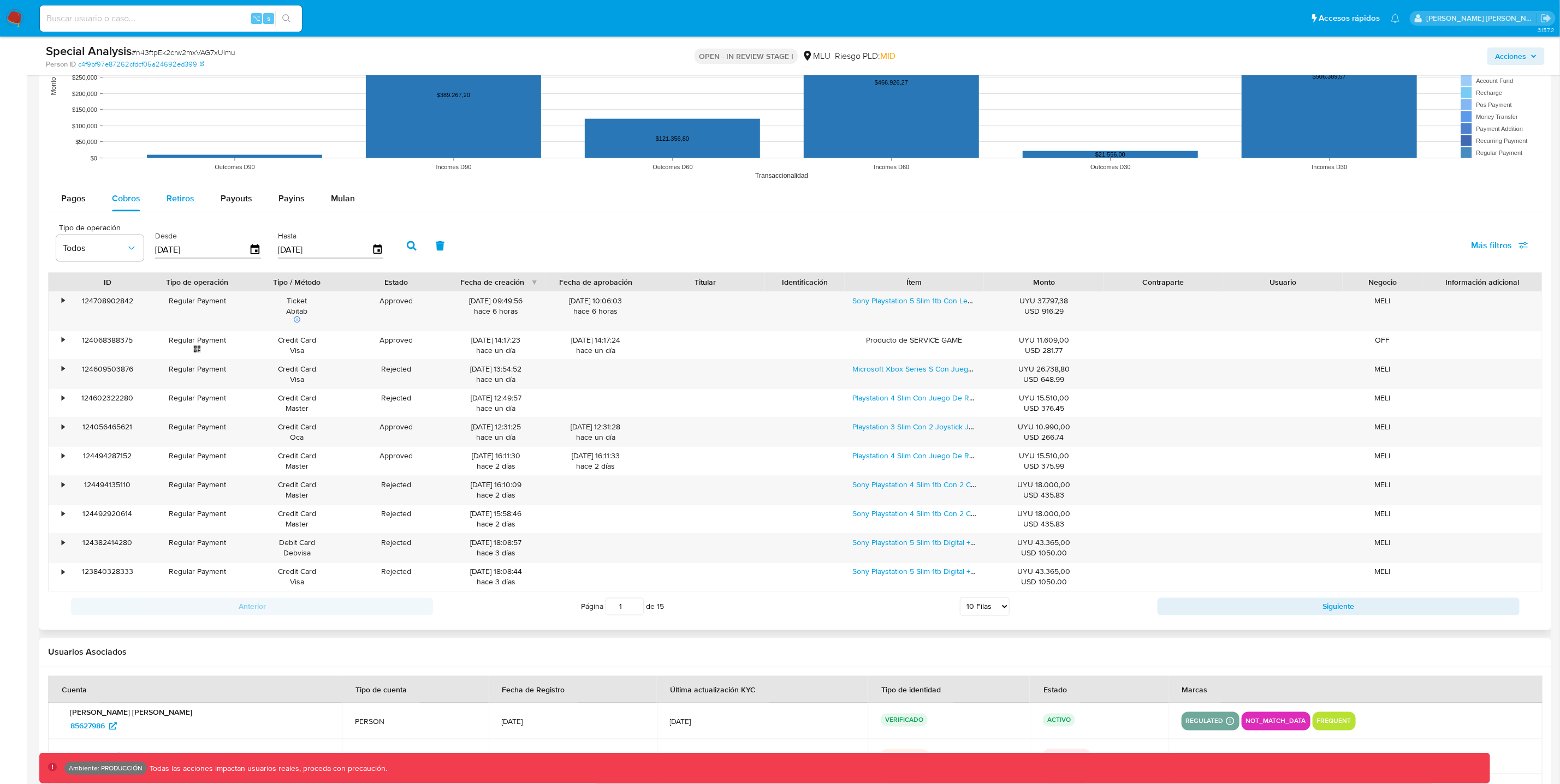
click at [181, 200] on span "Retiros" at bounding box center [181, 198] width 28 height 12
select select "10"
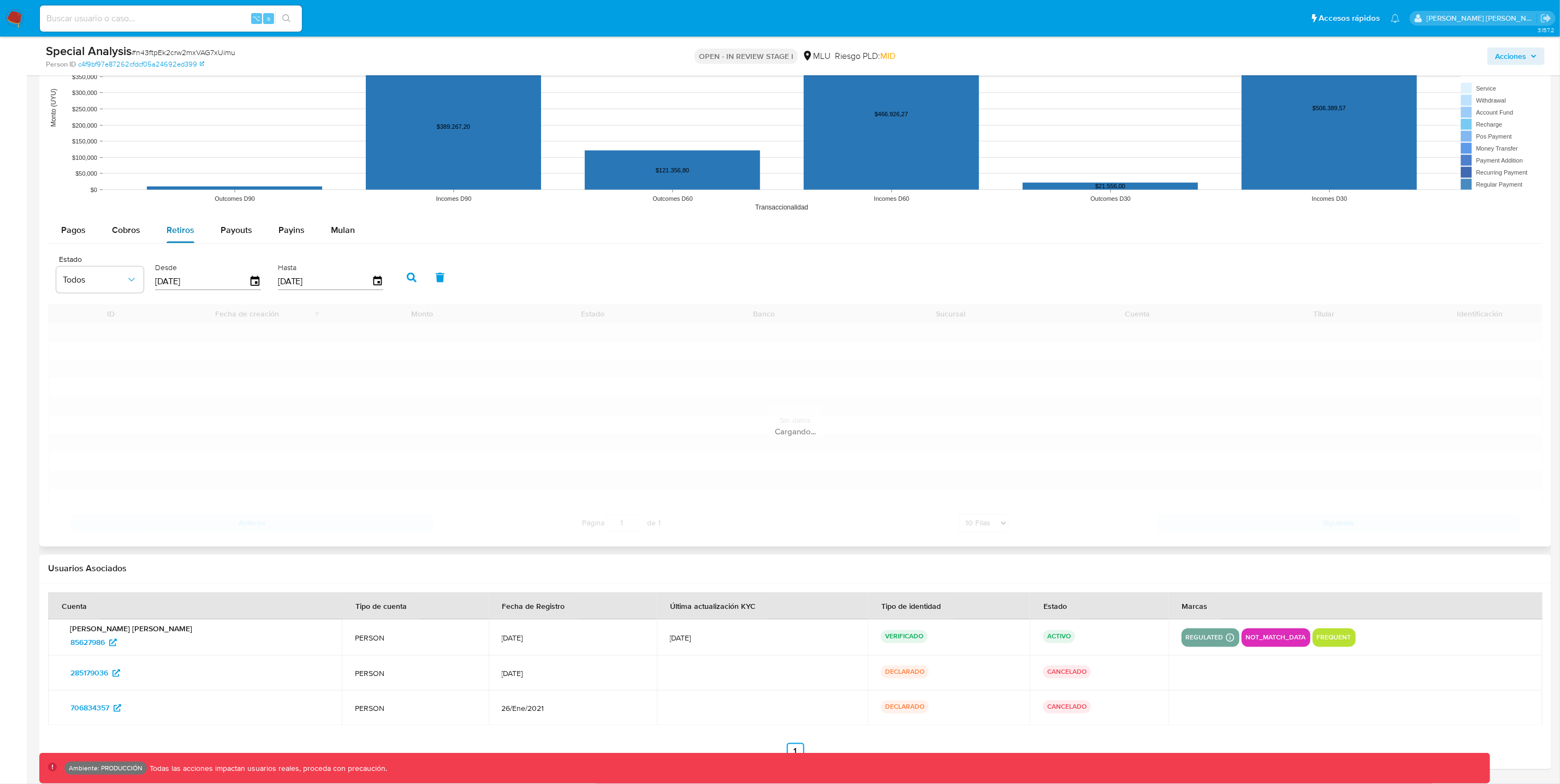
scroll to position [1052, 0]
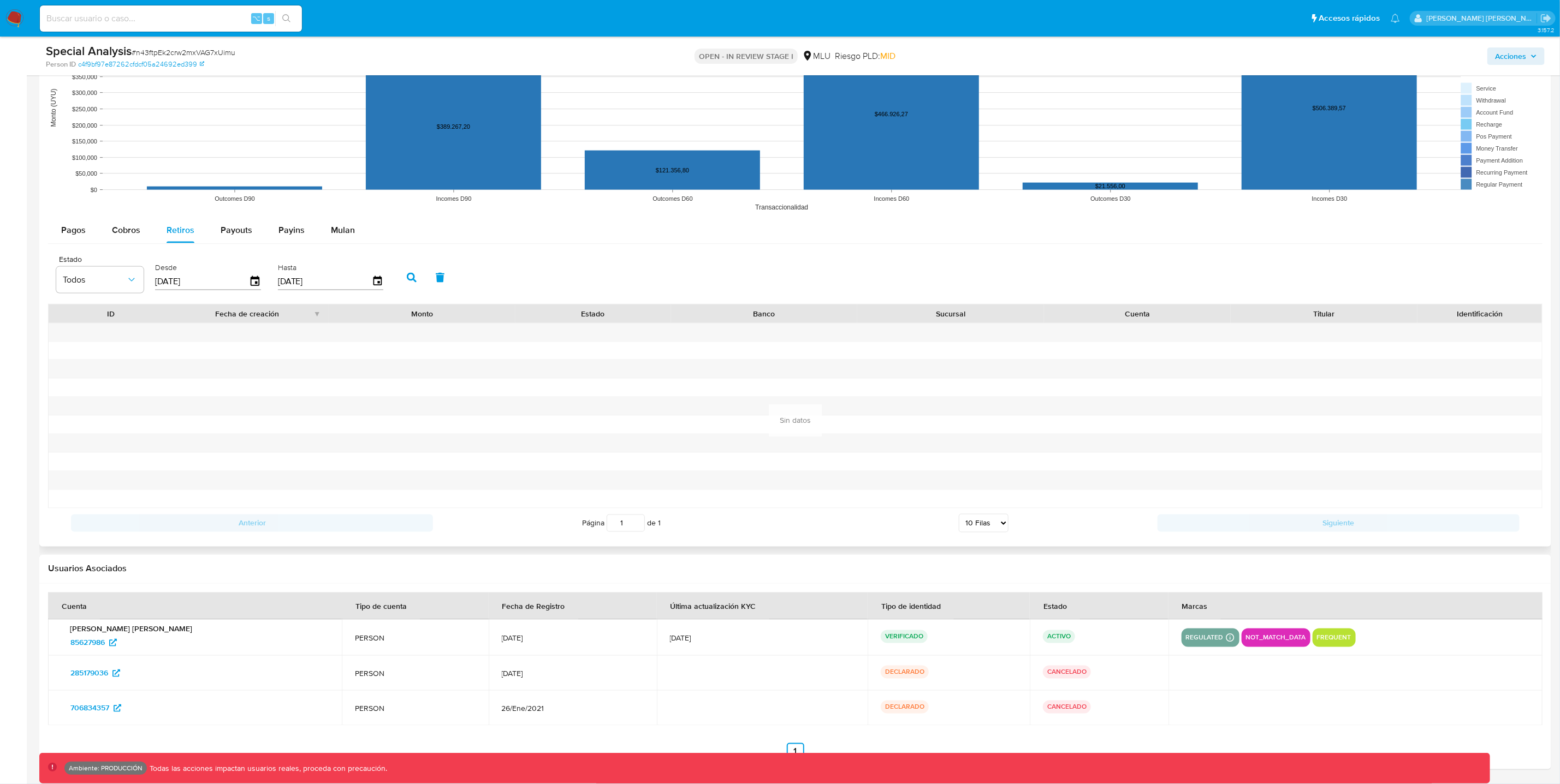
click at [352, 228] on span "Mulan" at bounding box center [343, 229] width 24 height 12
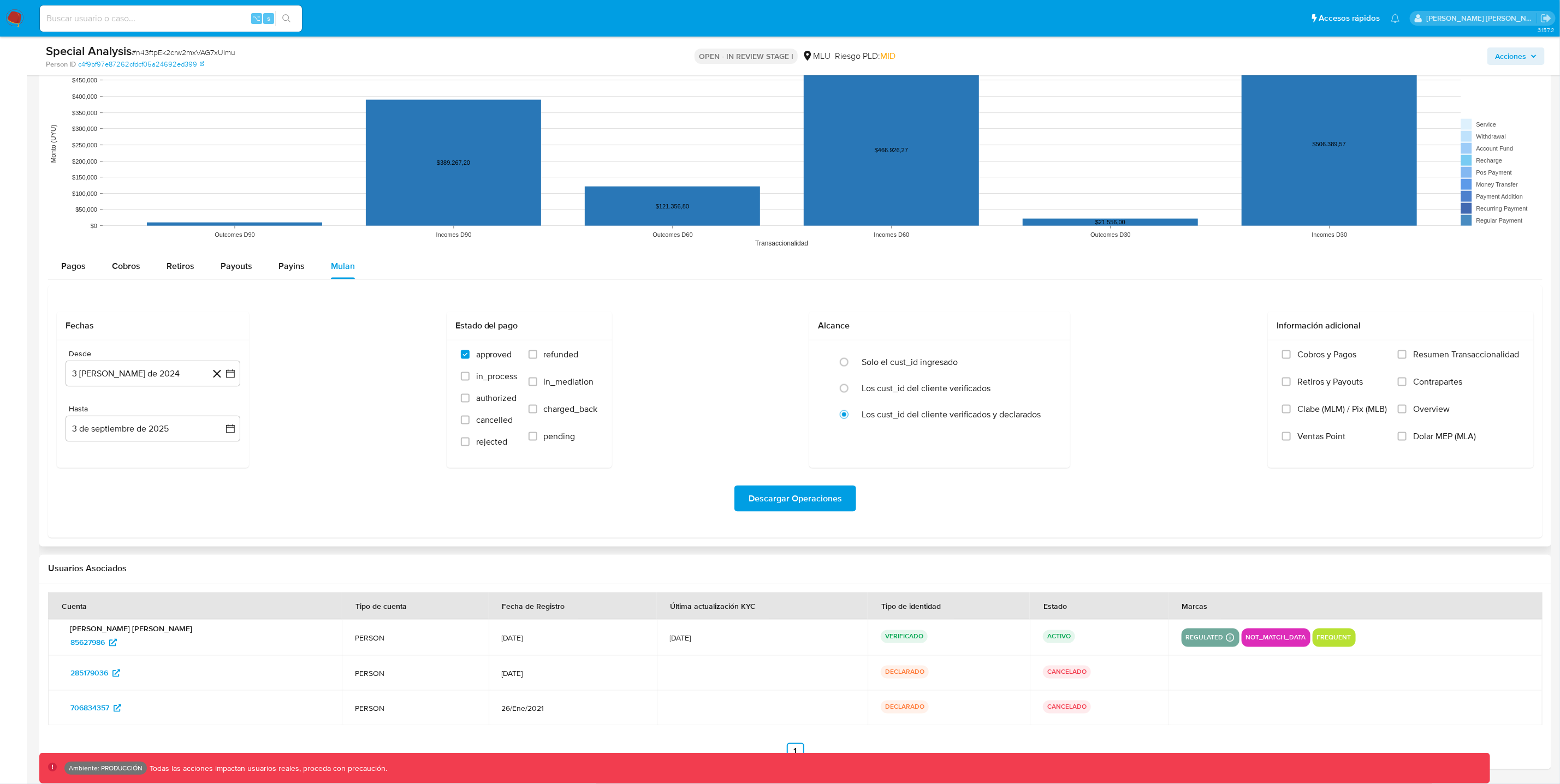
click at [369, 248] on rect at bounding box center [795, 144] width 1495 height 218
click at [79, 267] on span "Pagos" at bounding box center [73, 265] width 24 height 12
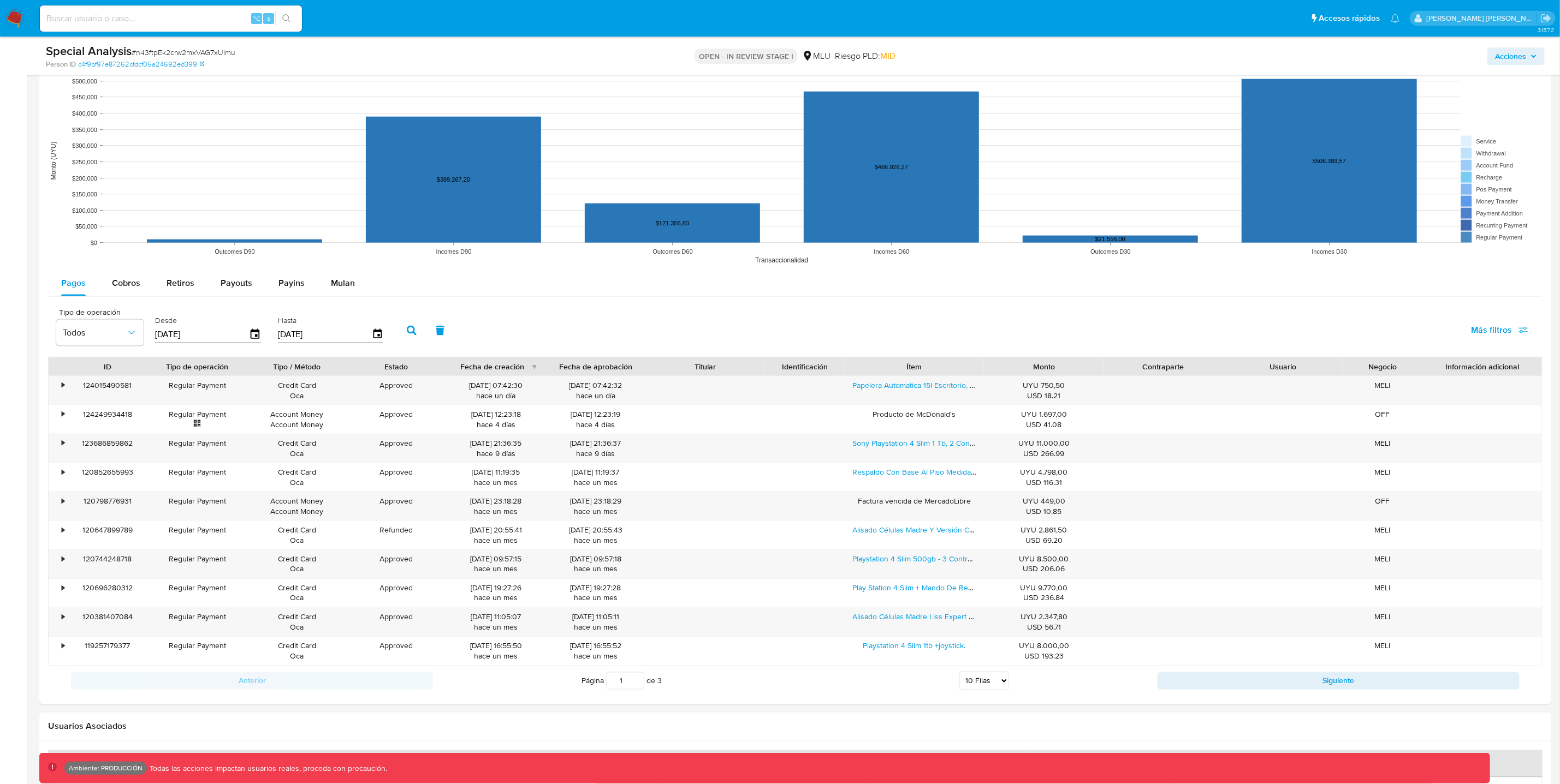
scroll to position [961, 0]
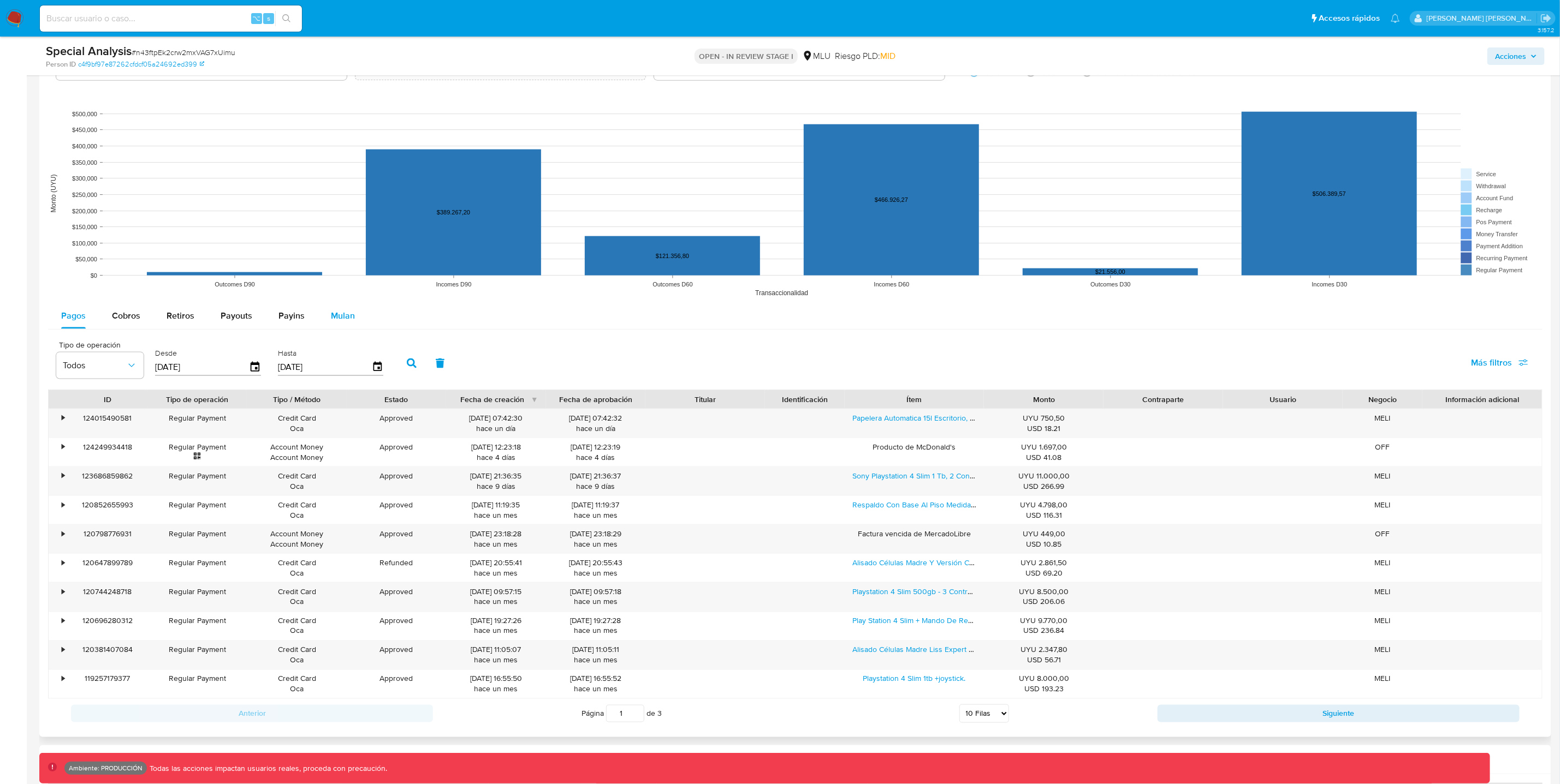
click at [346, 319] on span "Mulan" at bounding box center [343, 315] width 24 height 12
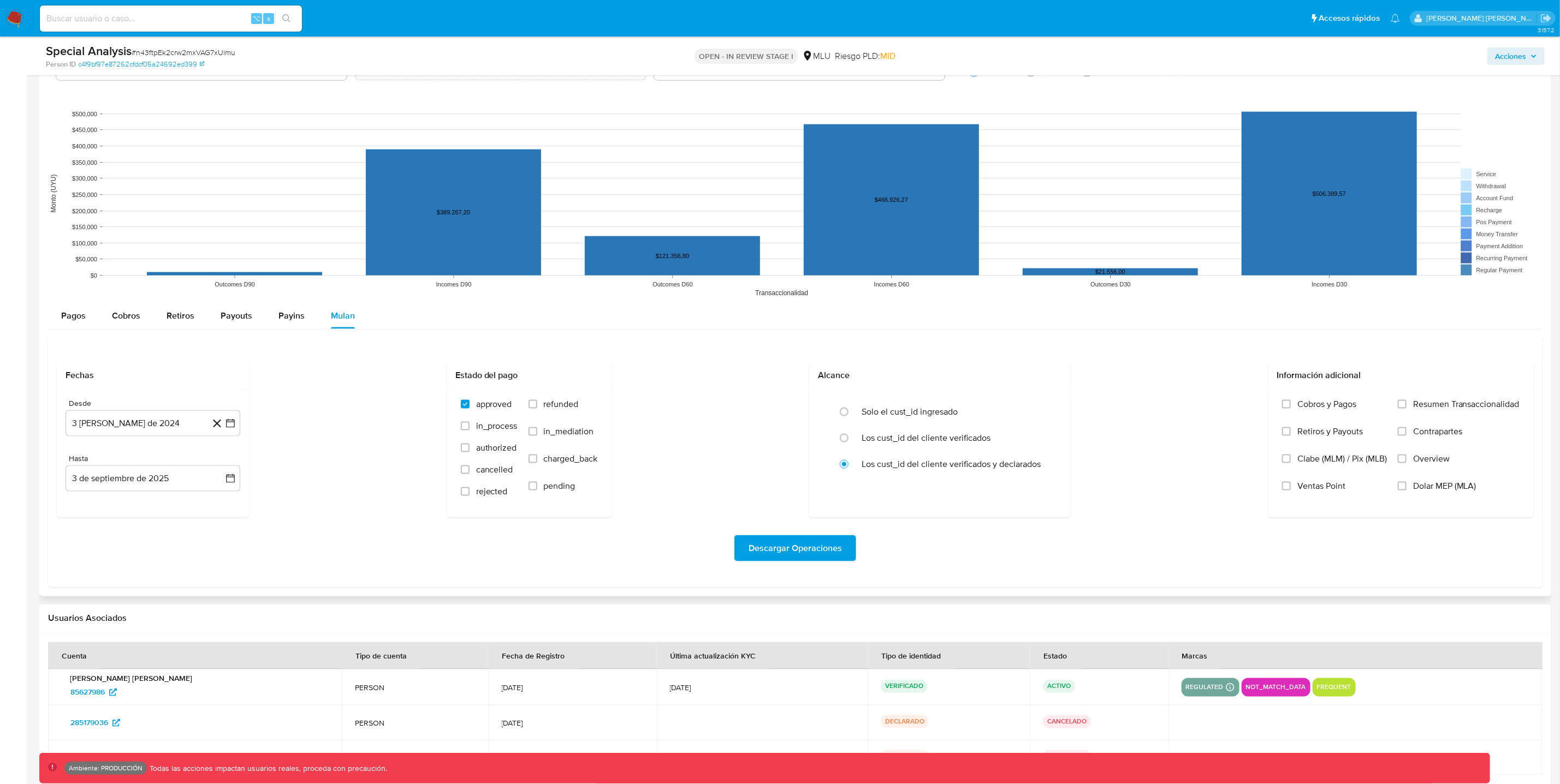
click at [777, 464] on div "Fechas Desde 3 de agosto de 2024 3-08-2024 Hasta 3 de septiembre de 2025 3-09-2…" at bounding box center [795, 439] width 1477 height 157
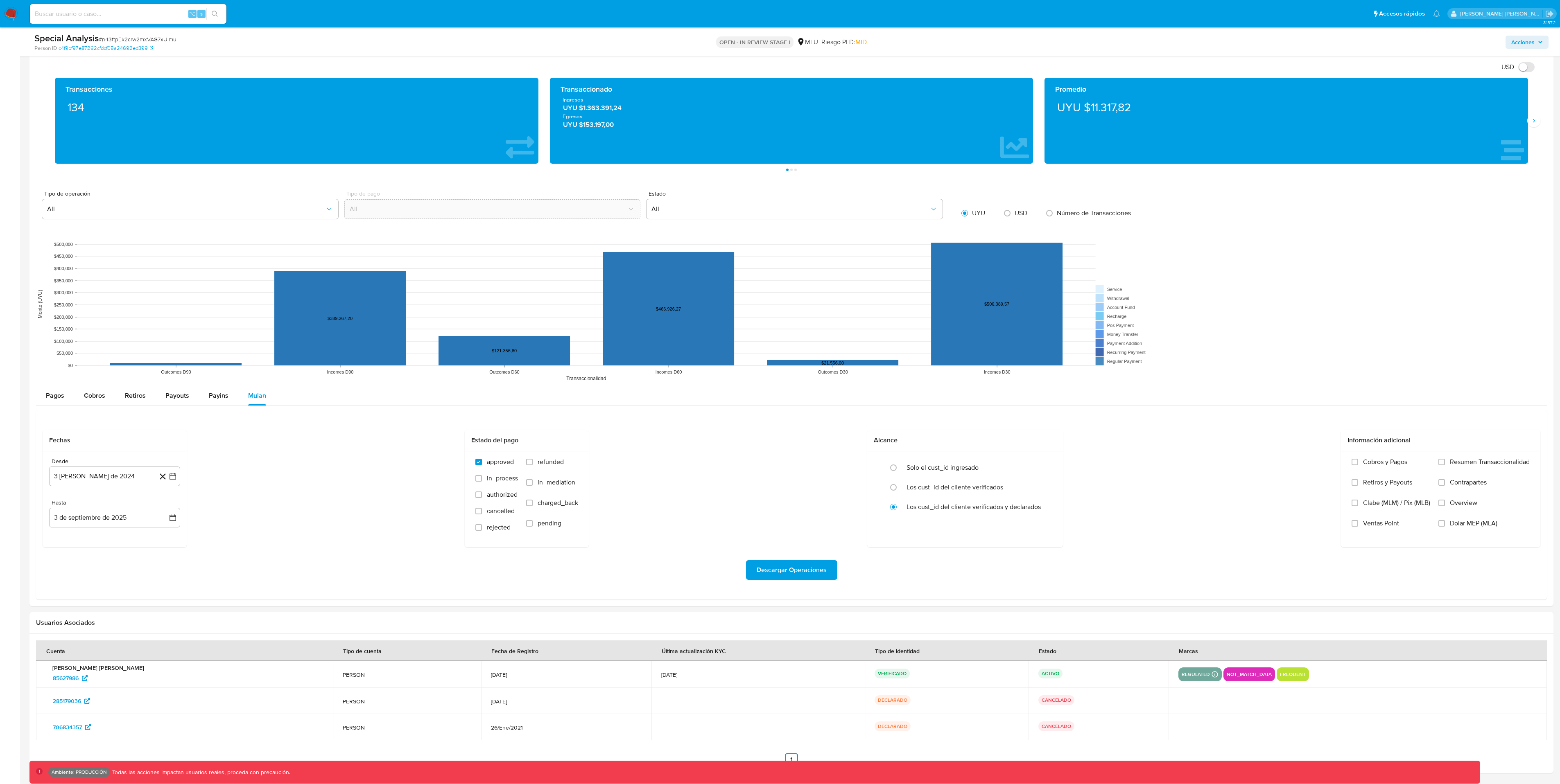
scroll to position [403, 0]
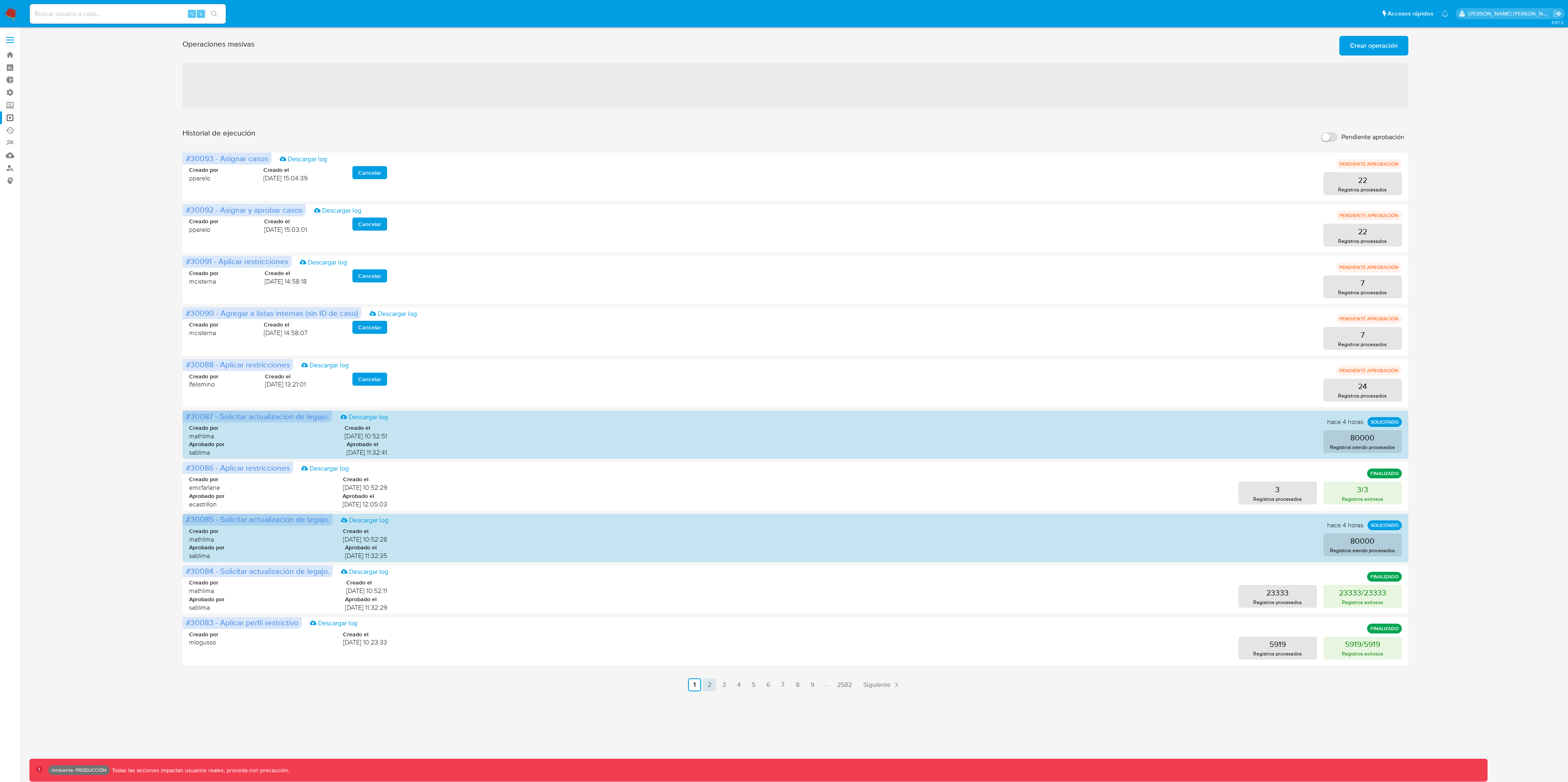
click at [710, 586] on link "2" at bounding box center [709, 685] width 13 height 13
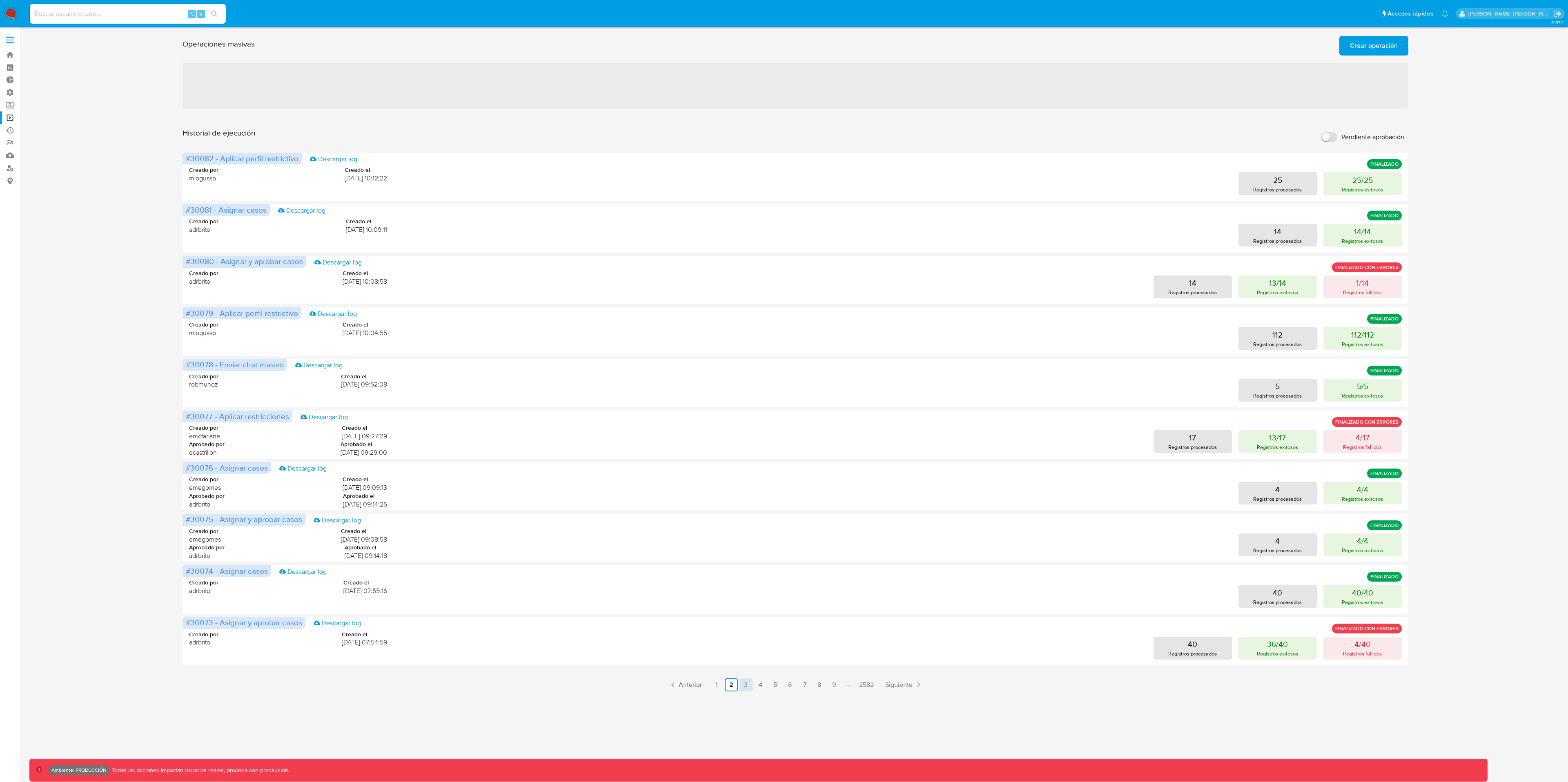
click at [743, 586] on link "3" at bounding box center [746, 685] width 13 height 13
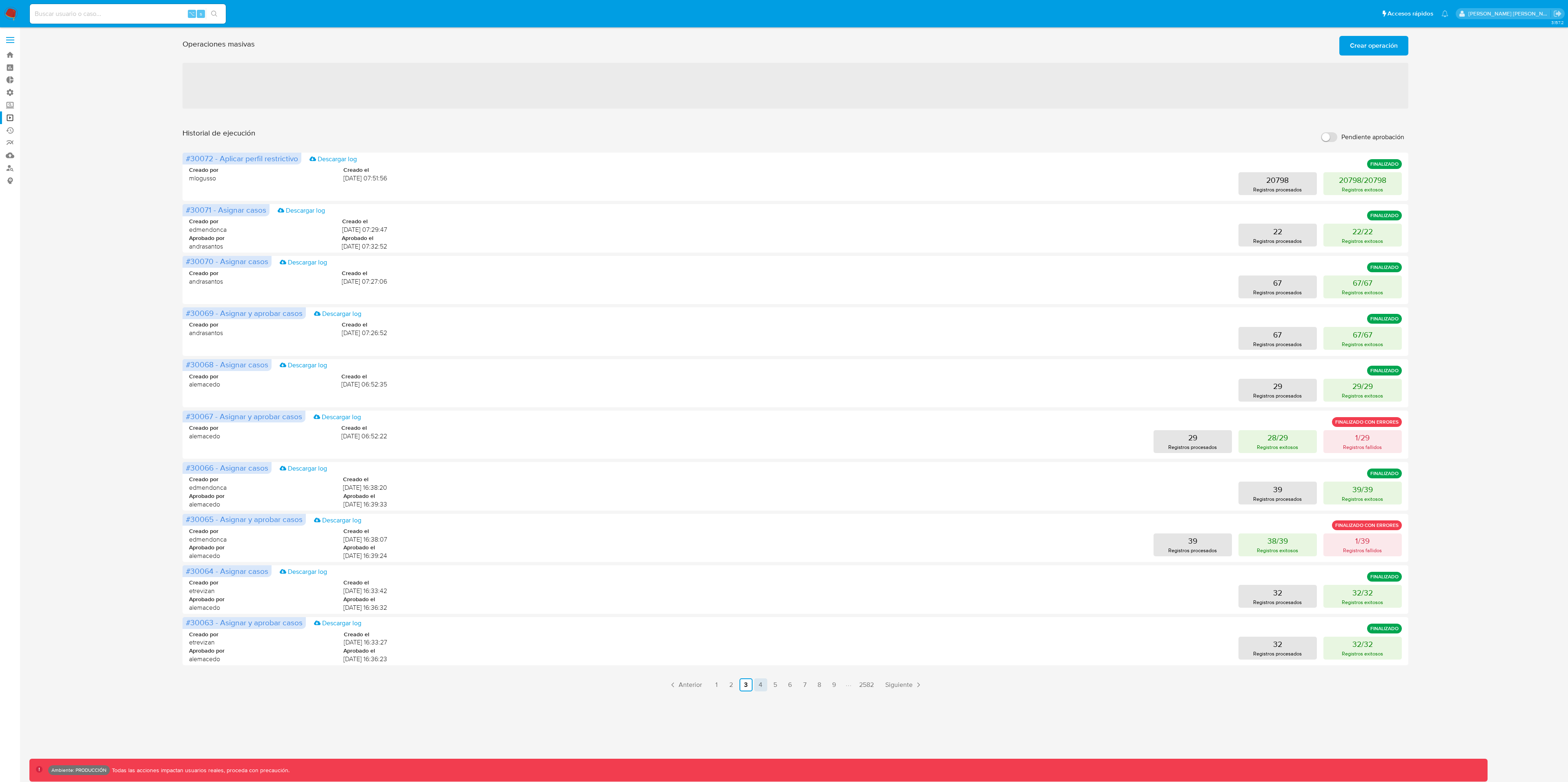
click at [760, 586] on link "4" at bounding box center [760, 685] width 13 height 13
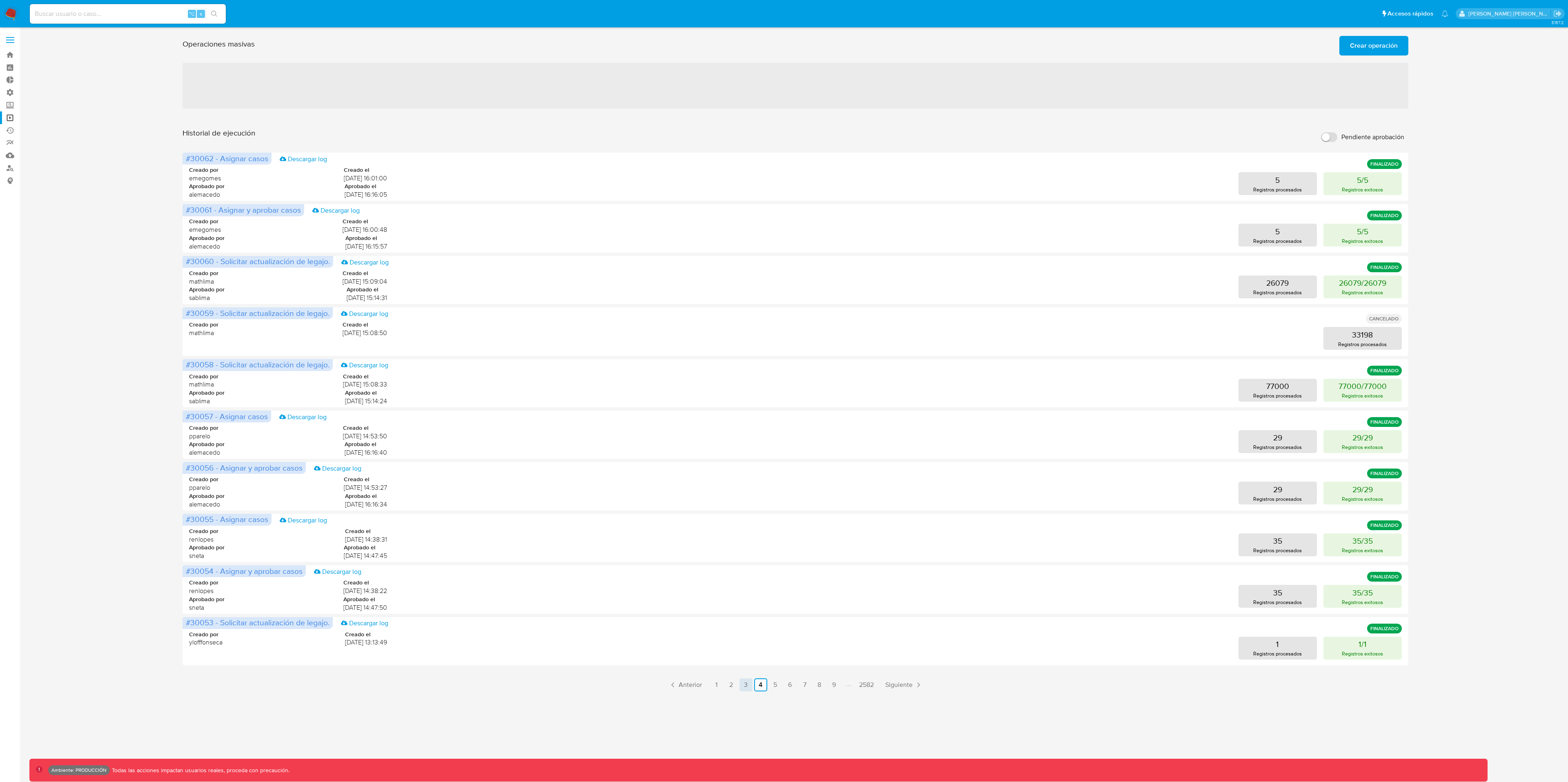
click at [746, 586] on link "3" at bounding box center [746, 685] width 13 height 13
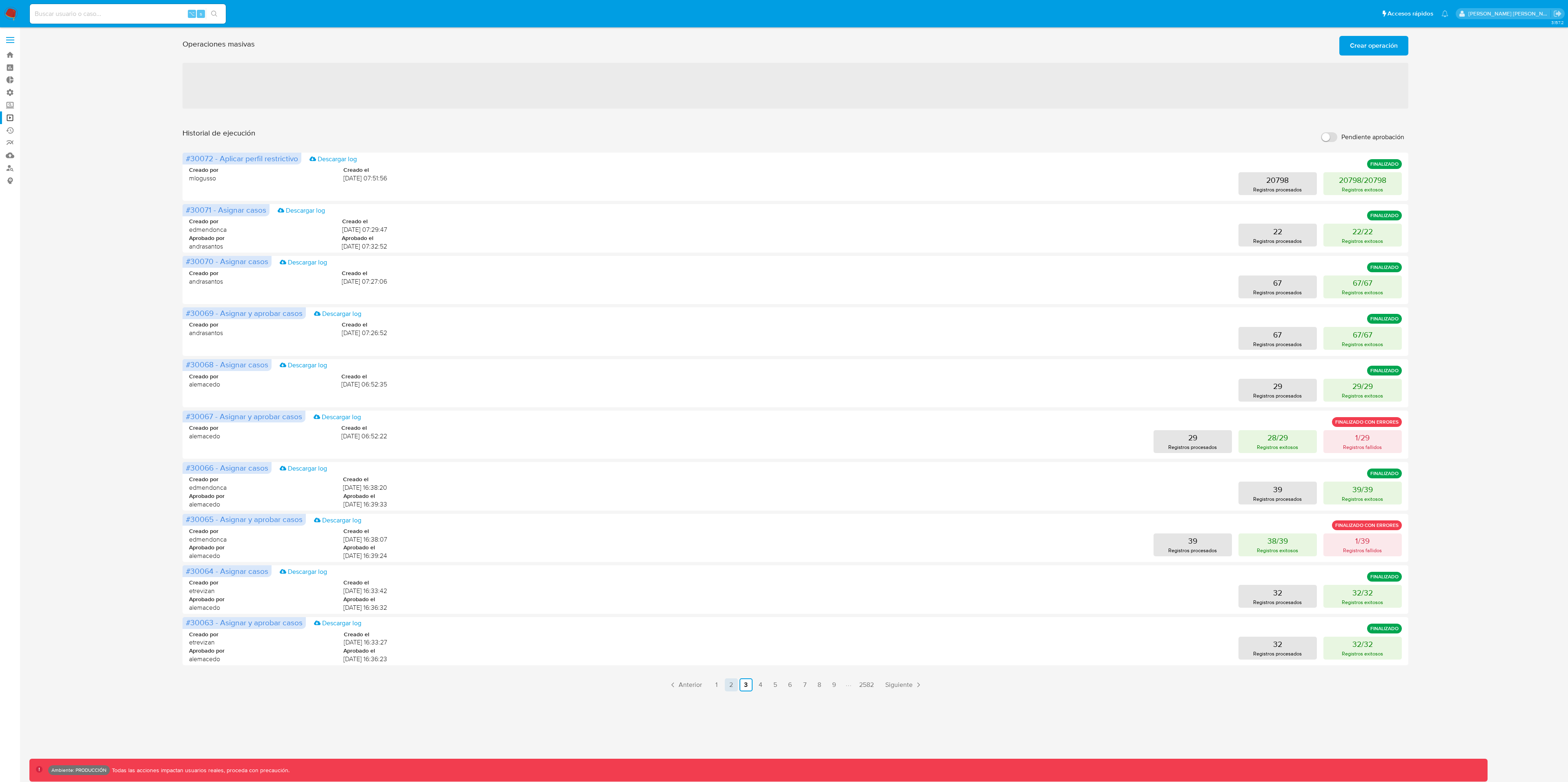
click at [730, 586] on link "2" at bounding box center [731, 685] width 13 height 13
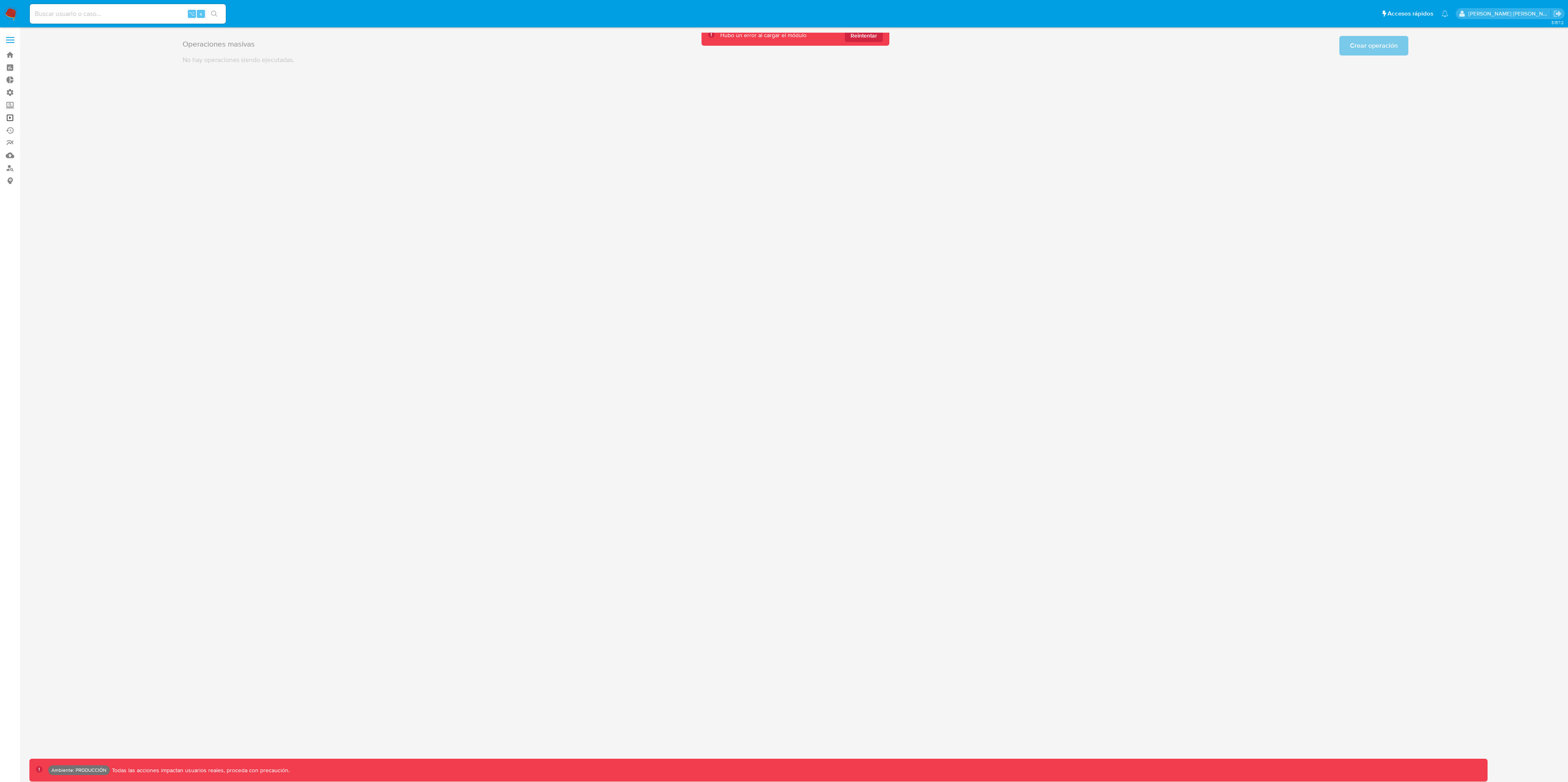
click at [9, 117] on link "Operaciones masivas" at bounding box center [49, 117] width 97 height 13
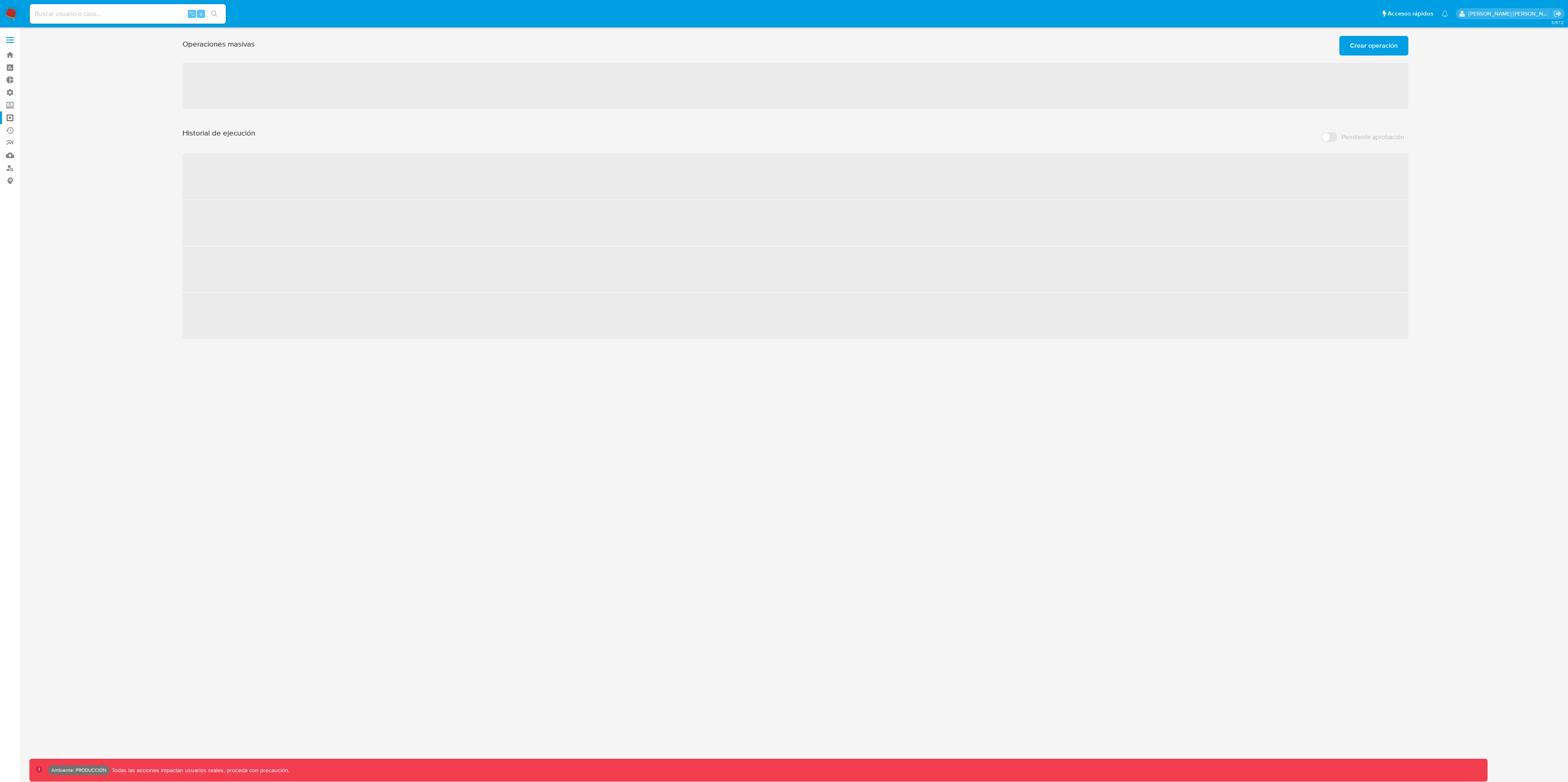
click at [1389, 41] on span "Crear operación" at bounding box center [1374, 46] width 47 height 18
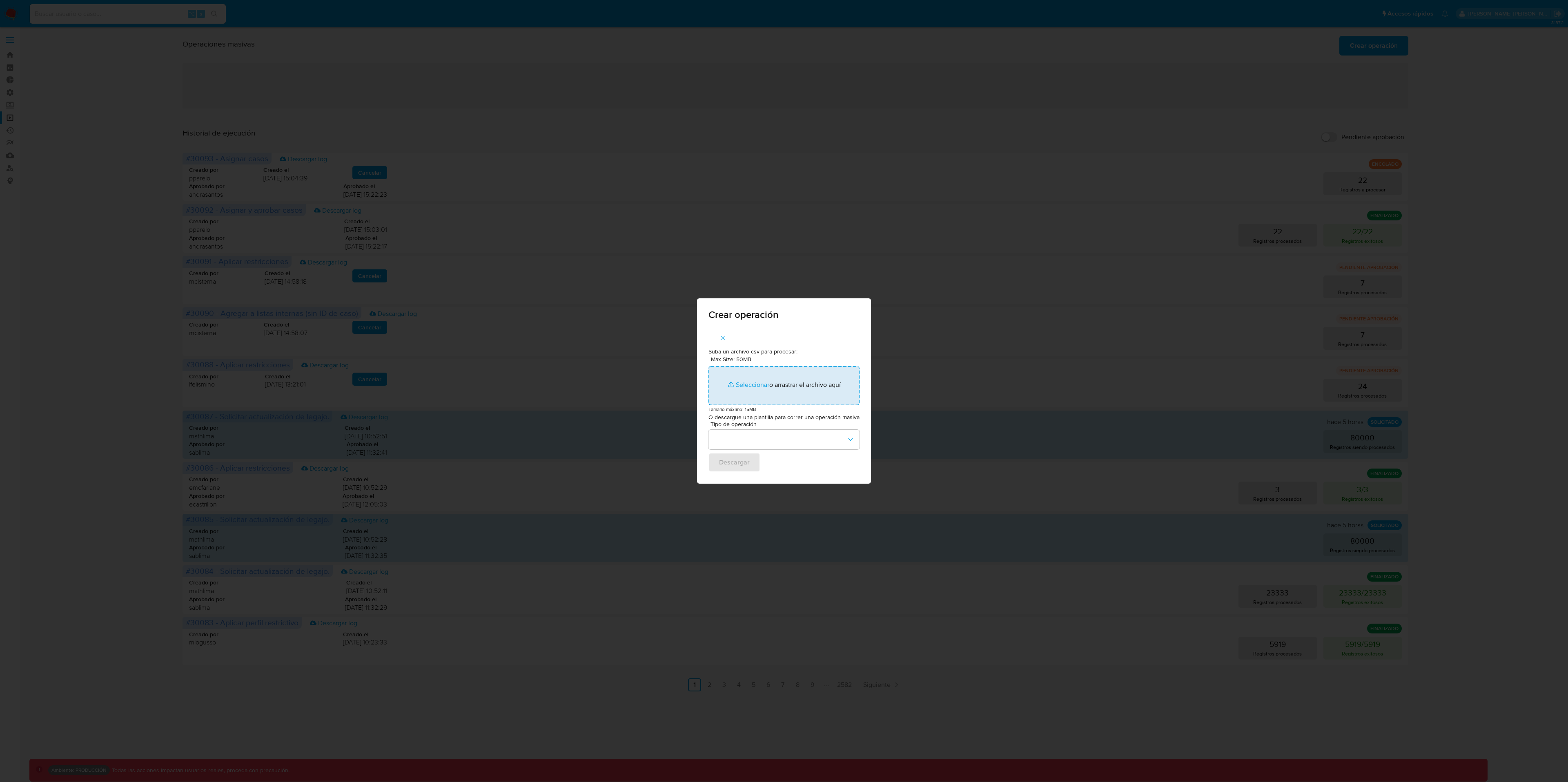
click at [755, 385] on input "Max Size: 50MB Seleccionar archivos" at bounding box center [784, 386] width 151 height 39
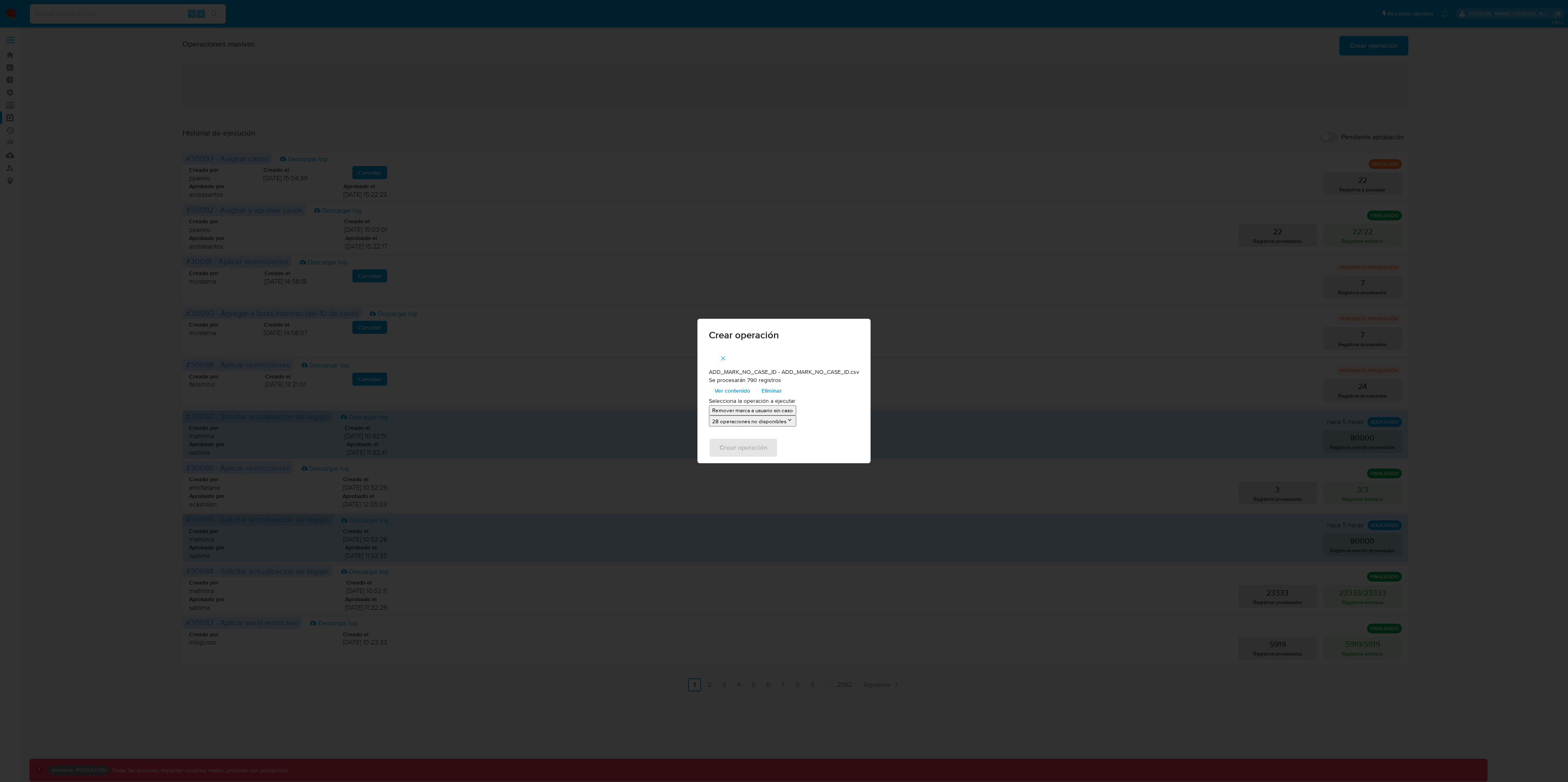
click at [738, 391] on span "Ver contenido" at bounding box center [732, 391] width 35 height 12
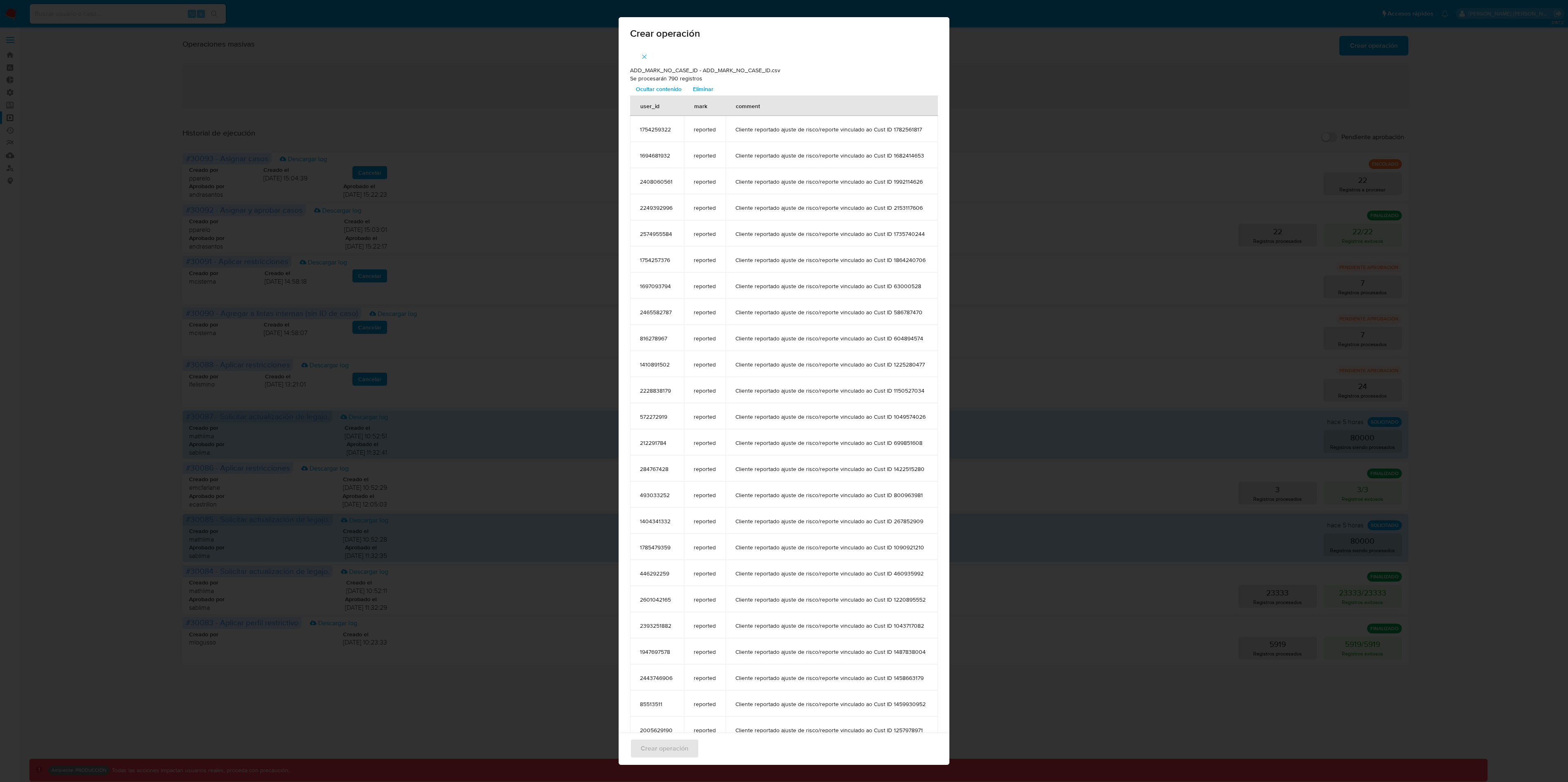
click at [666, 88] on span "Ocultar contenido" at bounding box center [658, 89] width 46 height 12
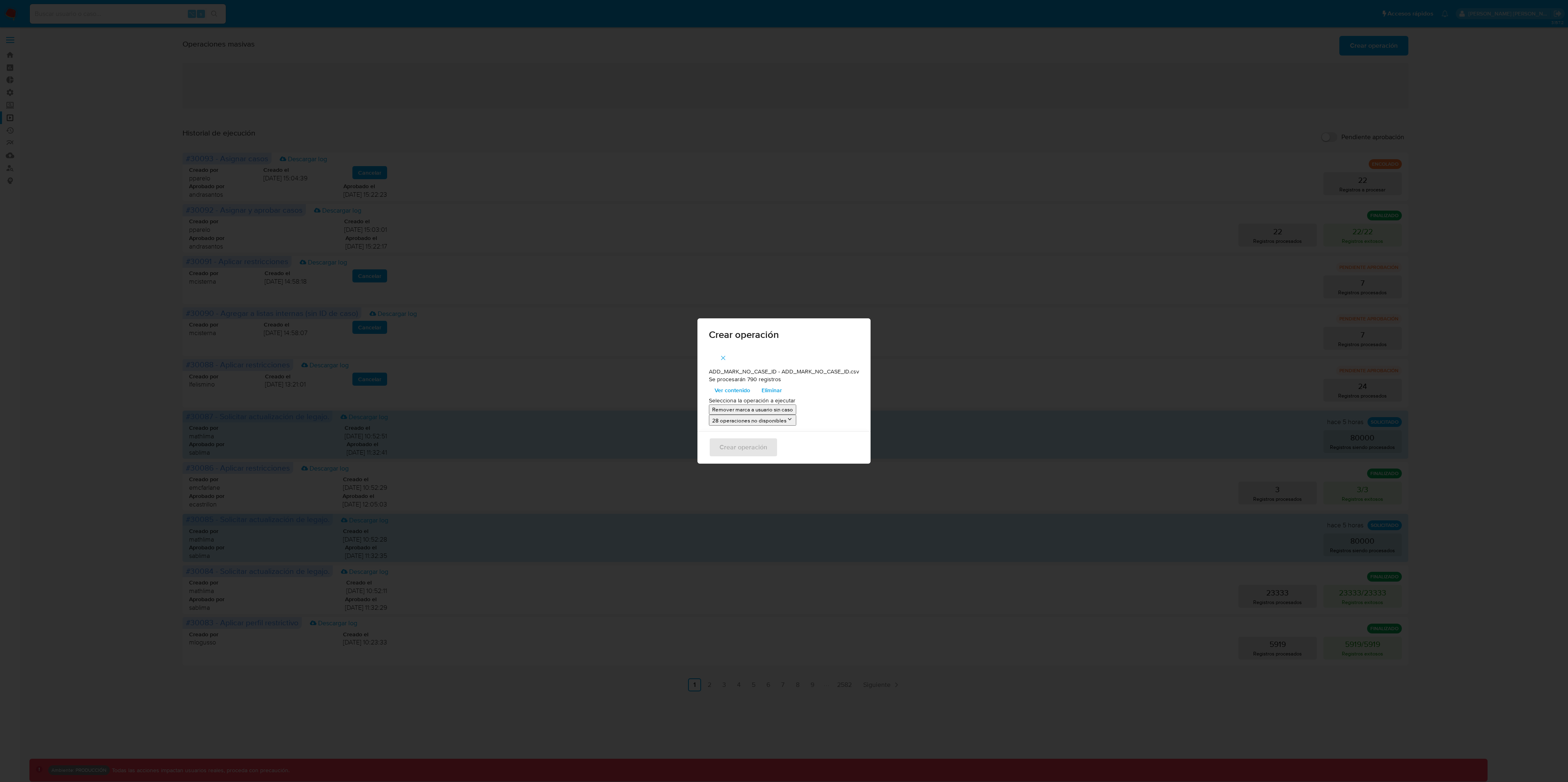
click at [763, 452] on div "Crear operación" at bounding box center [784, 447] width 173 height 32
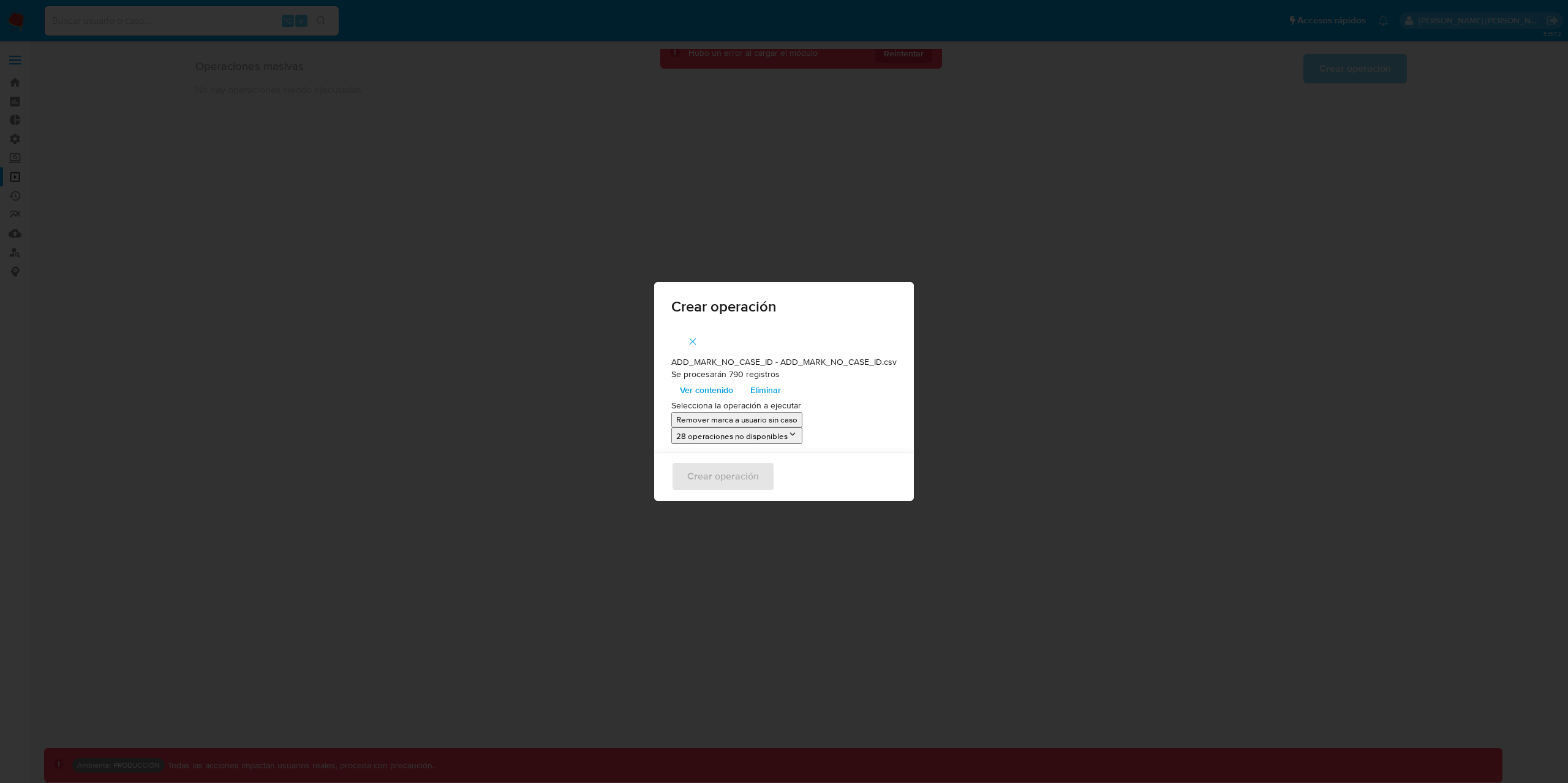
click at [731, 364] on p "ADD_MARK_NO_CASE_ID - ADD_MARK_NO_CASE_ID.csv" at bounding box center [784, 362] width 226 height 12
click at [795, 431] on icon at bounding box center [793, 434] width 10 height 10
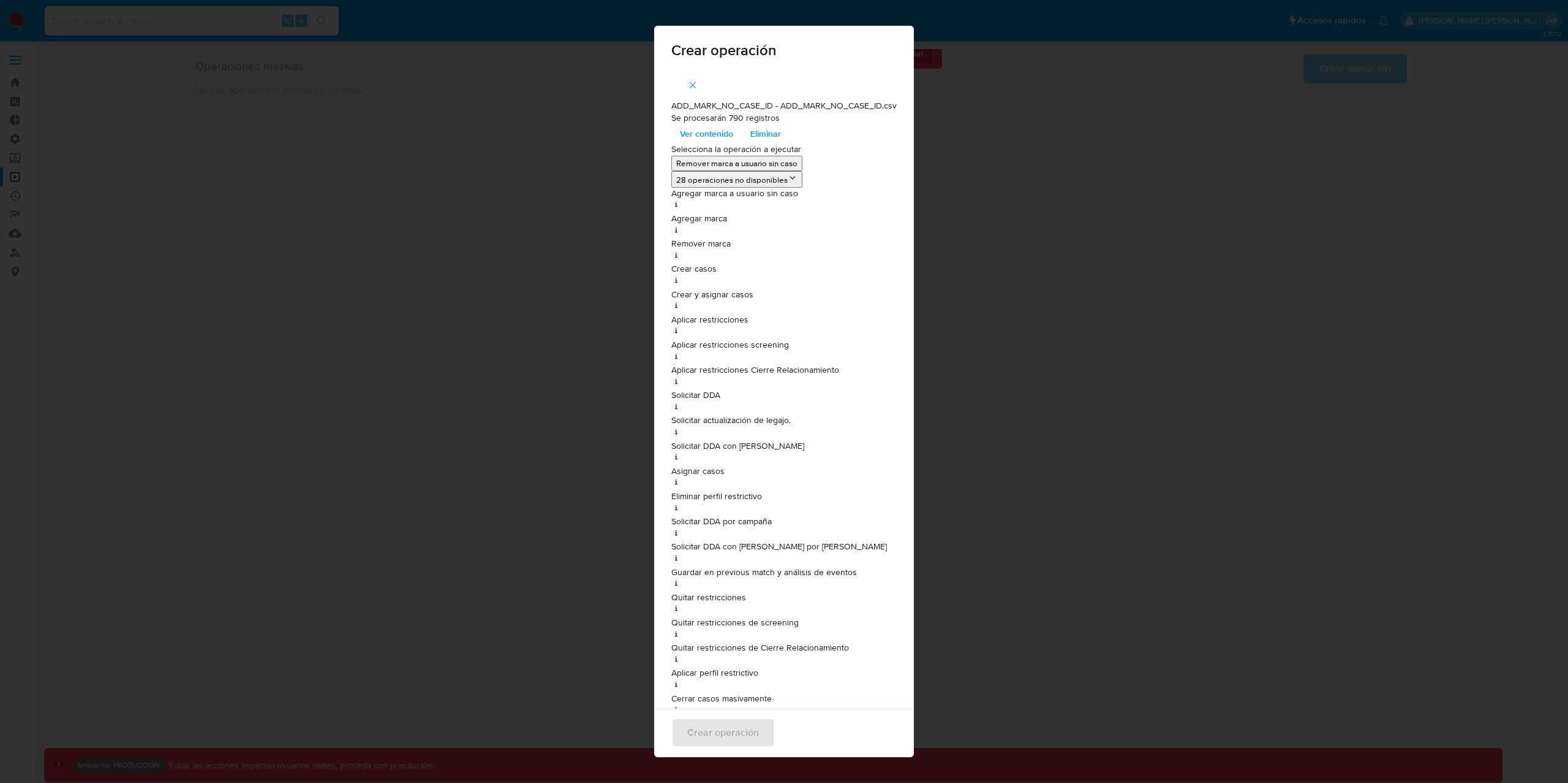
drag, startPoint x: 691, startPoint y: 87, endPoint x: 695, endPoint y: 133, distance: 46.2
click at [691, 87] on icon "button" at bounding box center [693, 85] width 11 height 11
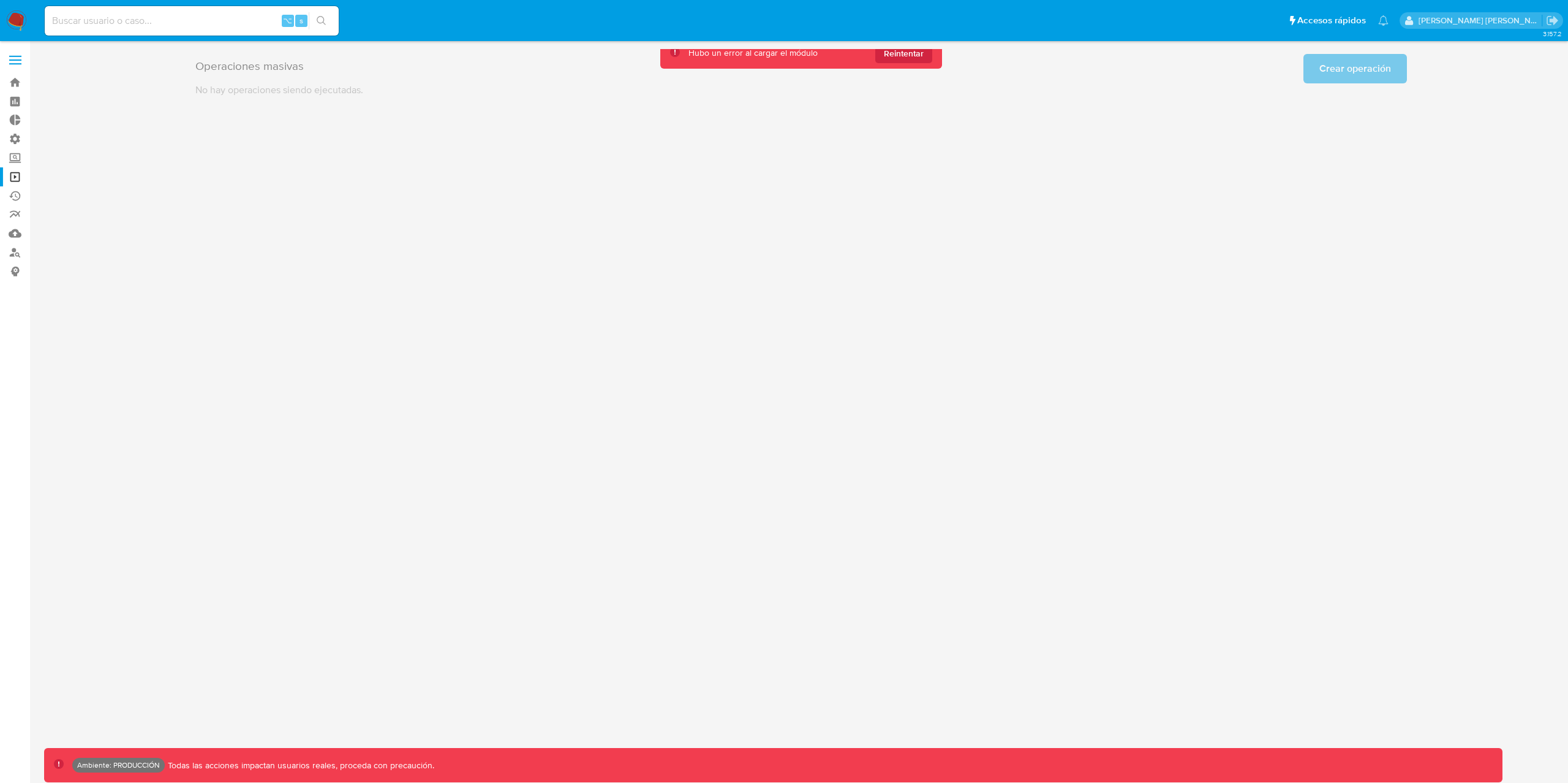
drag, startPoint x: 886, startPoint y: 310, endPoint x: 889, endPoint y: 295, distance: 15.3
click at [887, 307] on div "3.157.2 Ambiente: PRODUCCIÓN Todas las acciones impactan usuarios reales, proce…" at bounding box center [801, 412] width 1514 height 725
click at [20, 135] on label "Administración" at bounding box center [73, 139] width 146 height 19
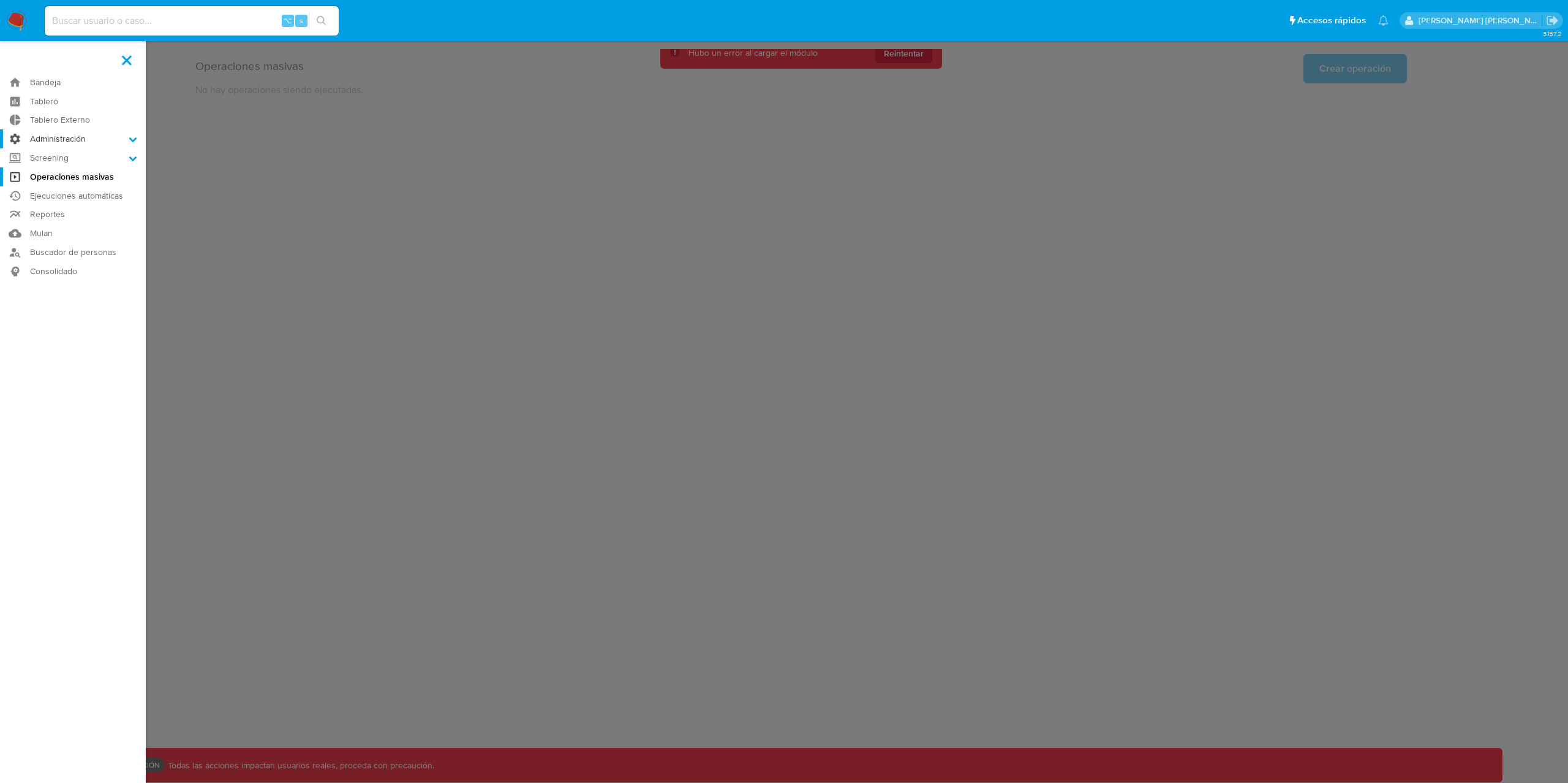
click at [0, 0] on input "Administración" at bounding box center [0, 0] width 0 height 0
click at [58, 170] on link "Roles" at bounding box center [73, 171] width 146 height 16
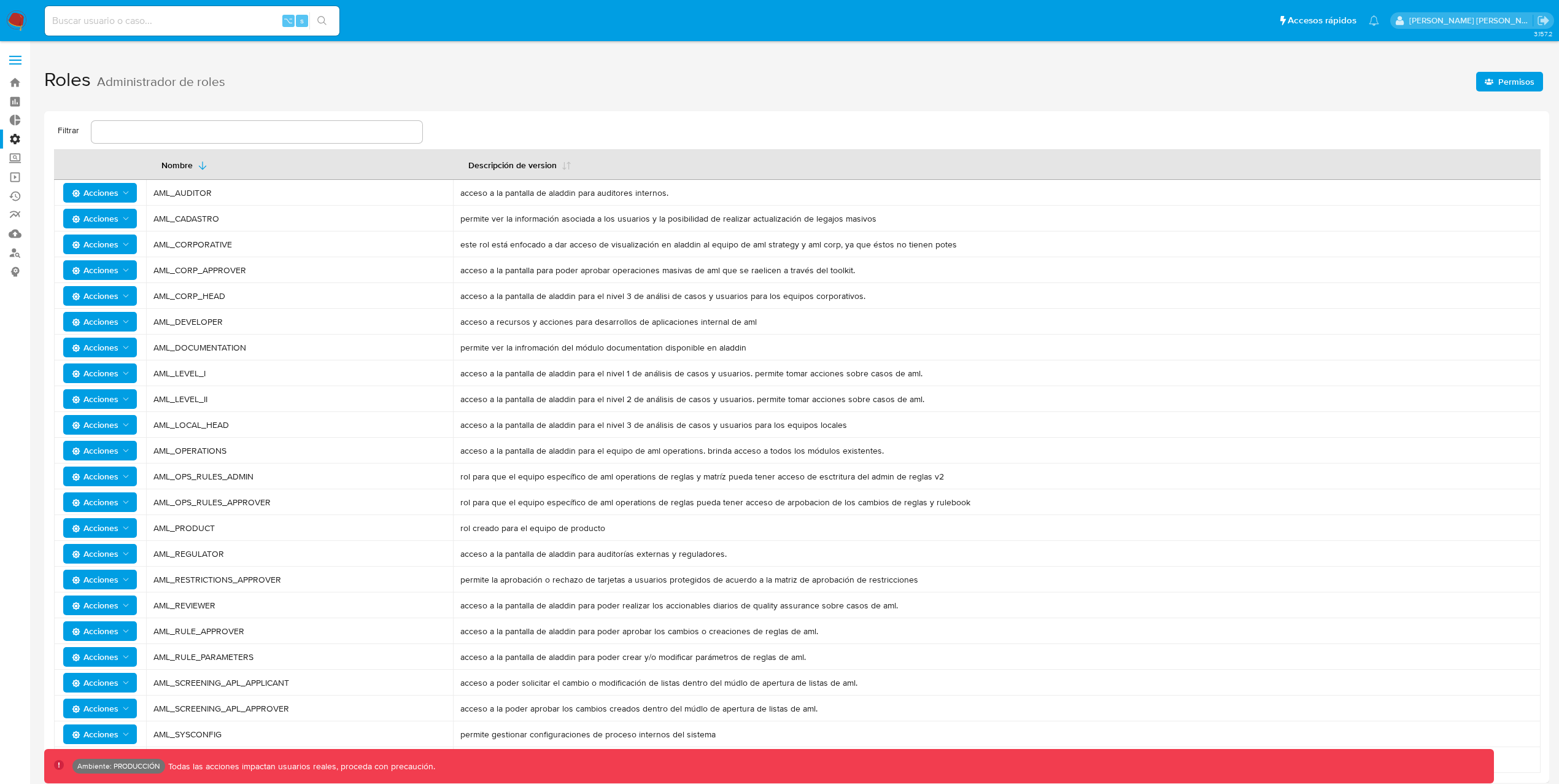
click at [1523, 74] on span "Permisos" at bounding box center [1517, 81] width 37 height 19
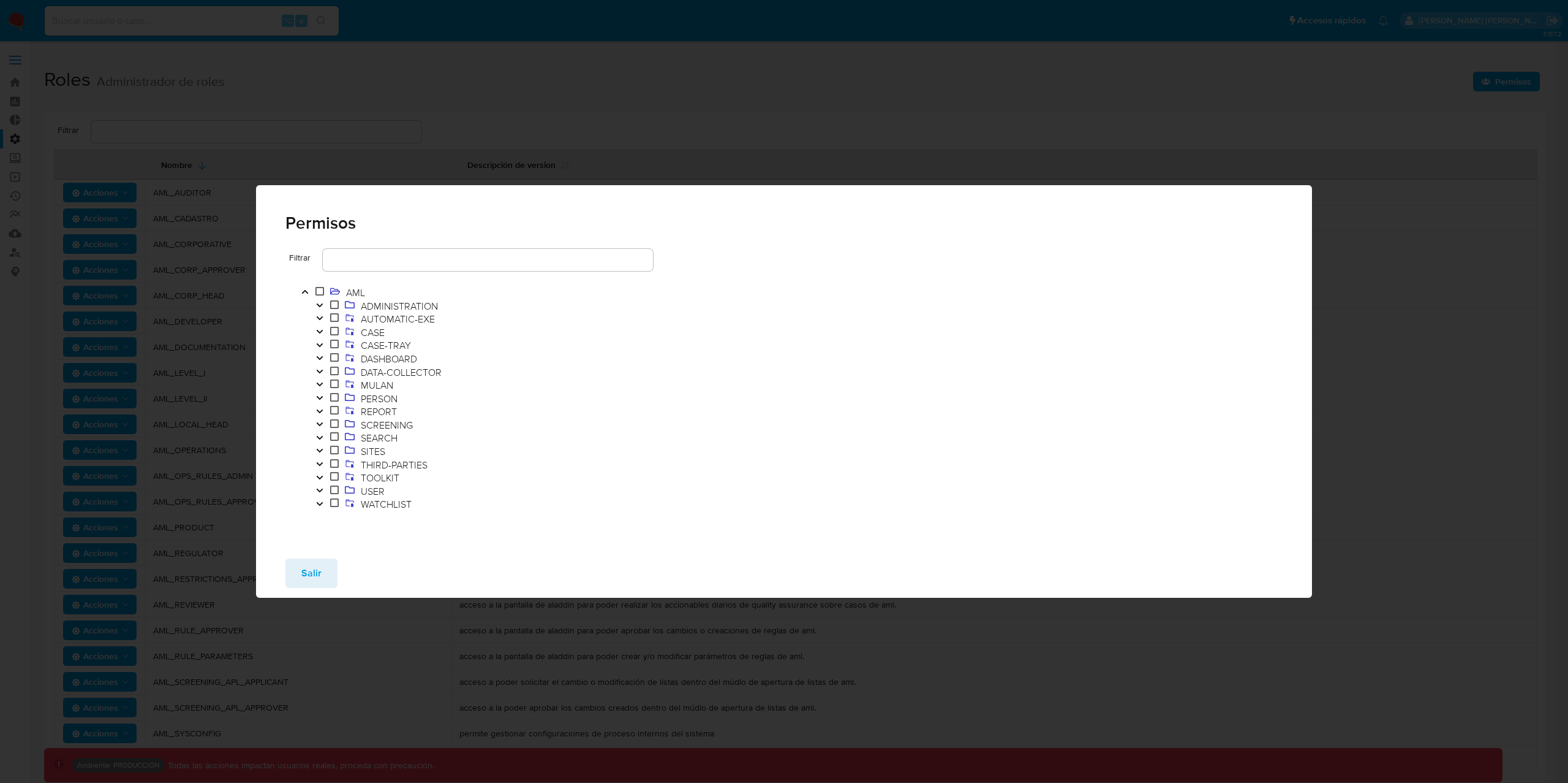
click at [325, 474] on button "Toggle" at bounding box center [320, 478] width 15 height 14
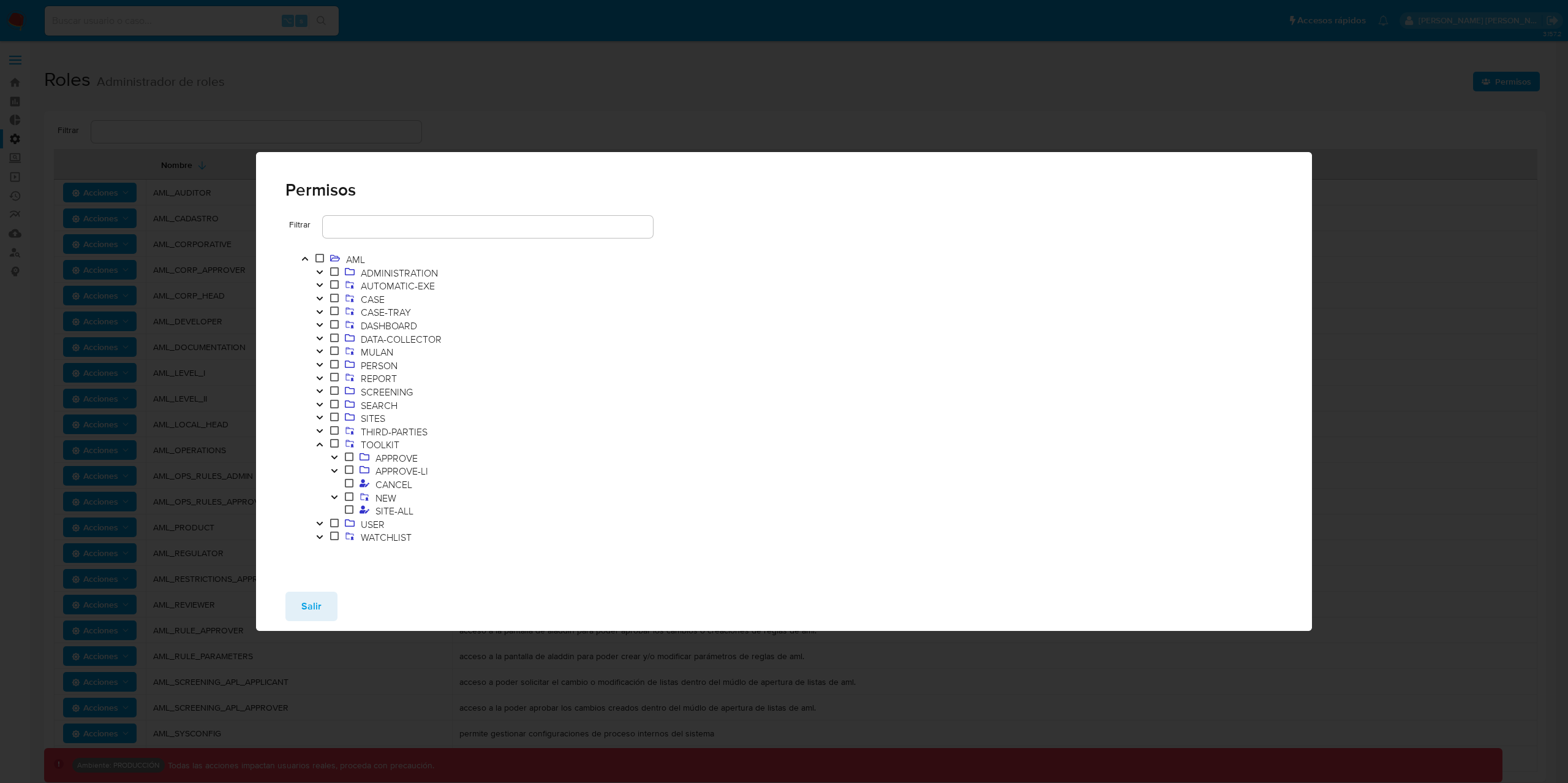
click at [338, 496] on icon "Toggle" at bounding box center [334, 497] width 8 height 7
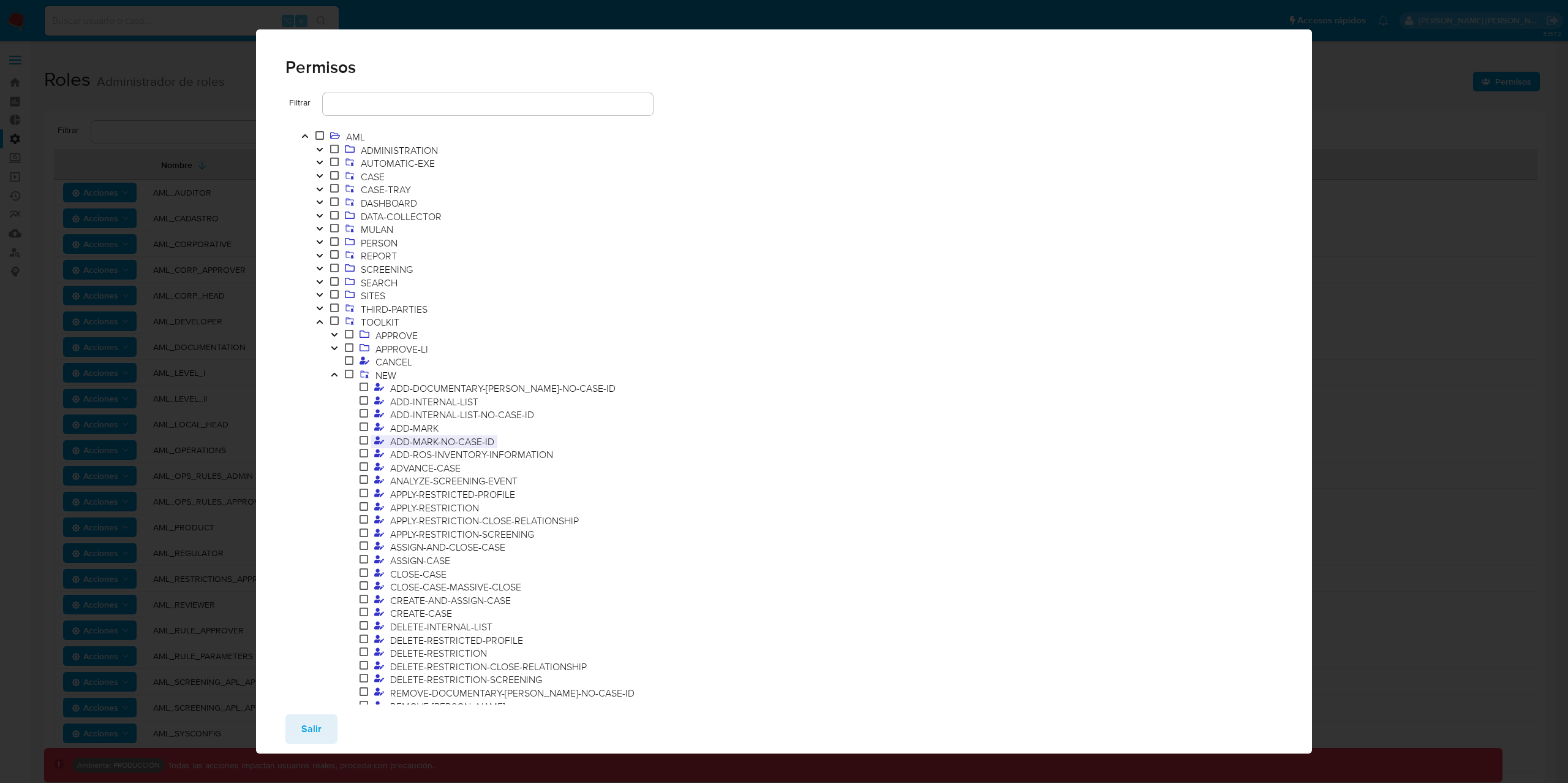
click at [492, 442] on span "ADD-MARK-NO-CASE-ID" at bounding box center [442, 441] width 110 height 14
click at [395, 428] on span "ADD-MARK" at bounding box center [415, 428] width 55 height 14
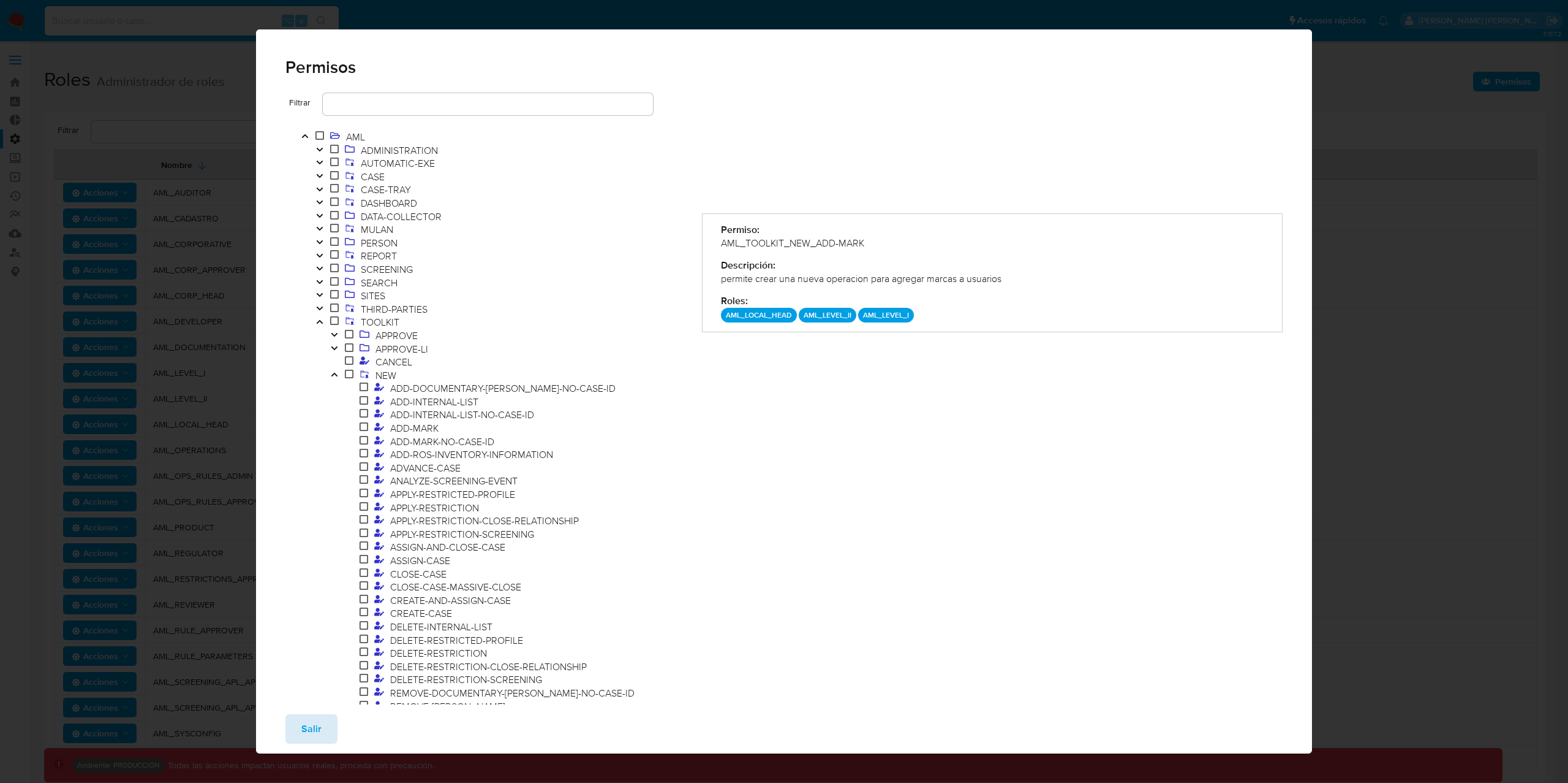
click at [311, 733] on span "Salir" at bounding box center [311, 729] width 20 height 27
